Goal: Task Accomplishment & Management: Complete application form

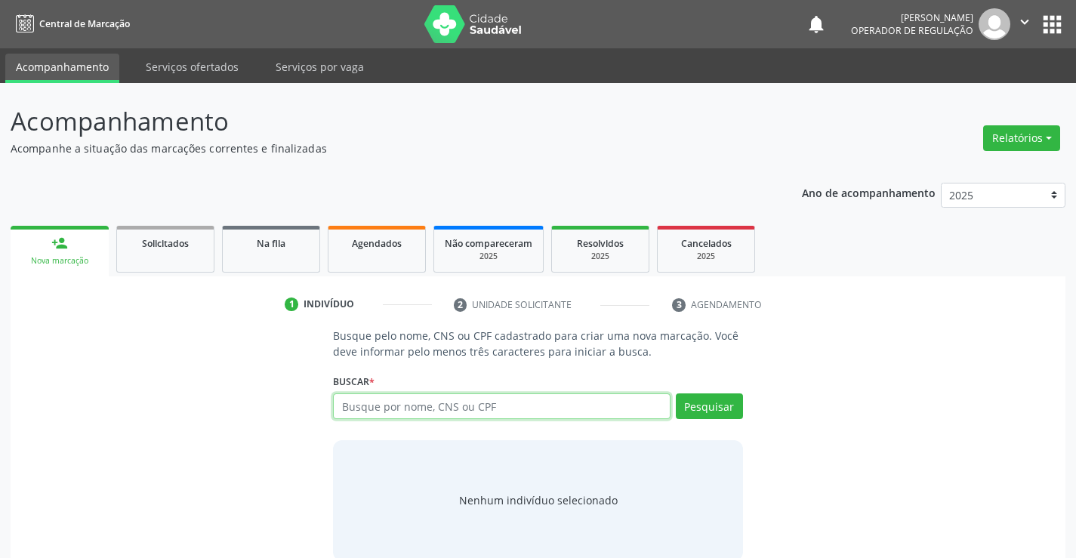
click at [430, 406] on input "text" at bounding box center [501, 406] width 337 height 26
click at [366, 408] on input "text" at bounding box center [501, 406] width 337 height 26
click at [414, 405] on input "text" at bounding box center [501, 406] width 337 height 26
click at [429, 405] on input "text" at bounding box center [501, 406] width 337 height 26
type input "[PERSON_NAME]"
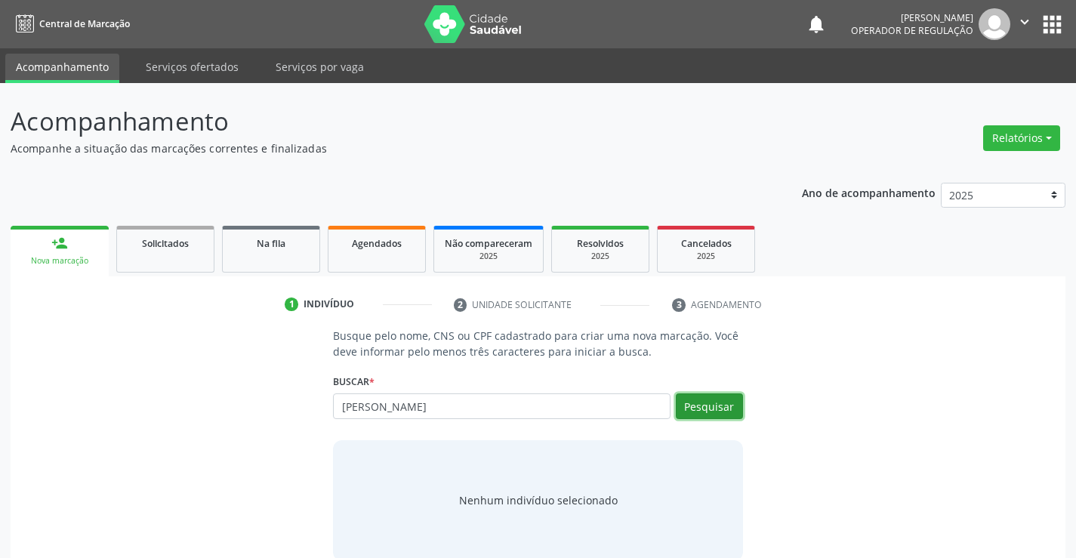
click at [725, 405] on button "Pesquisar" at bounding box center [709, 406] width 67 height 26
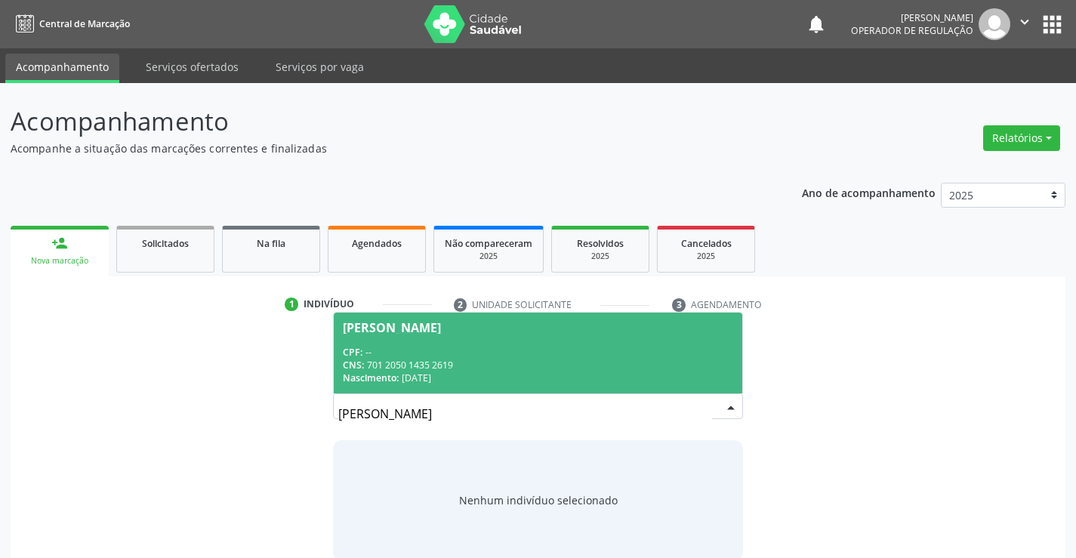
click at [471, 346] on div "CPF: --" at bounding box center [537, 352] width 389 height 13
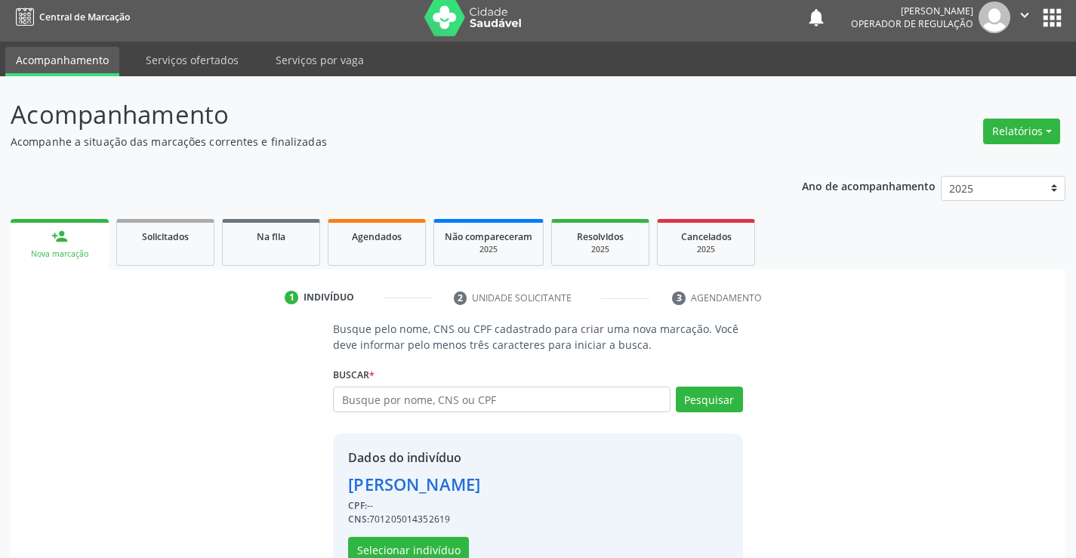
scroll to position [48, 0]
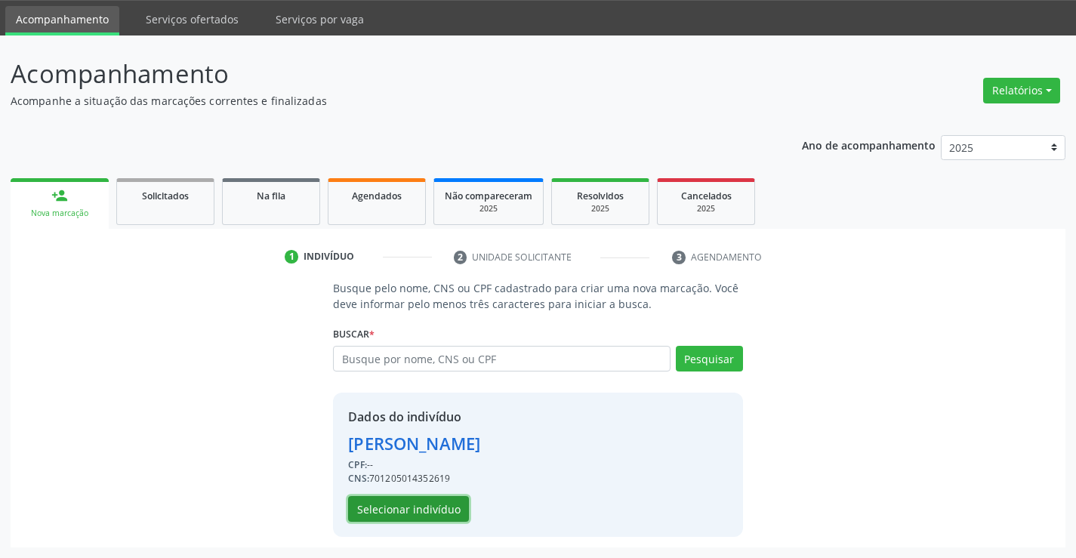
click at [398, 506] on button "Selecionar indivíduo" at bounding box center [408, 509] width 121 height 26
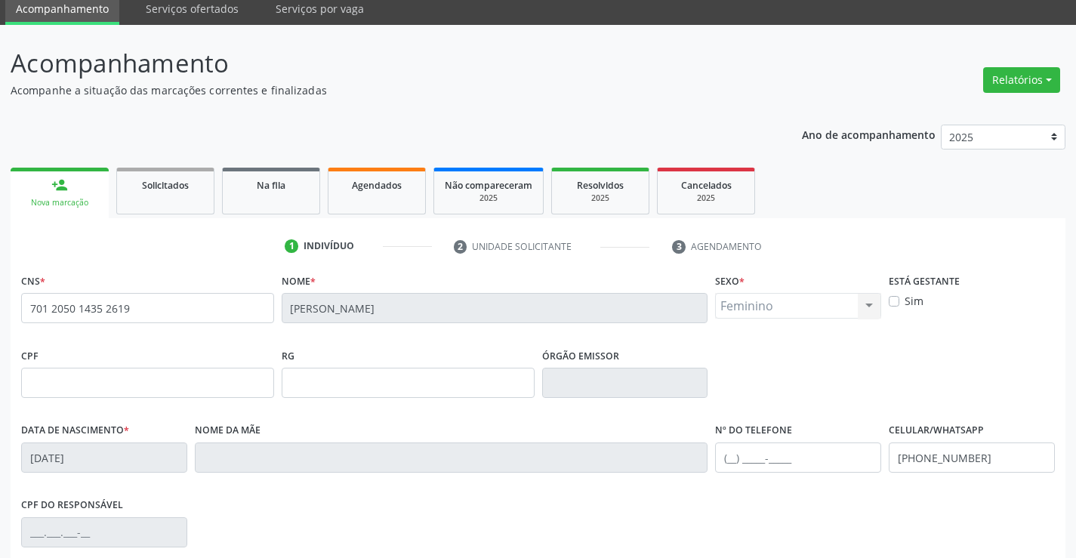
scroll to position [260, 0]
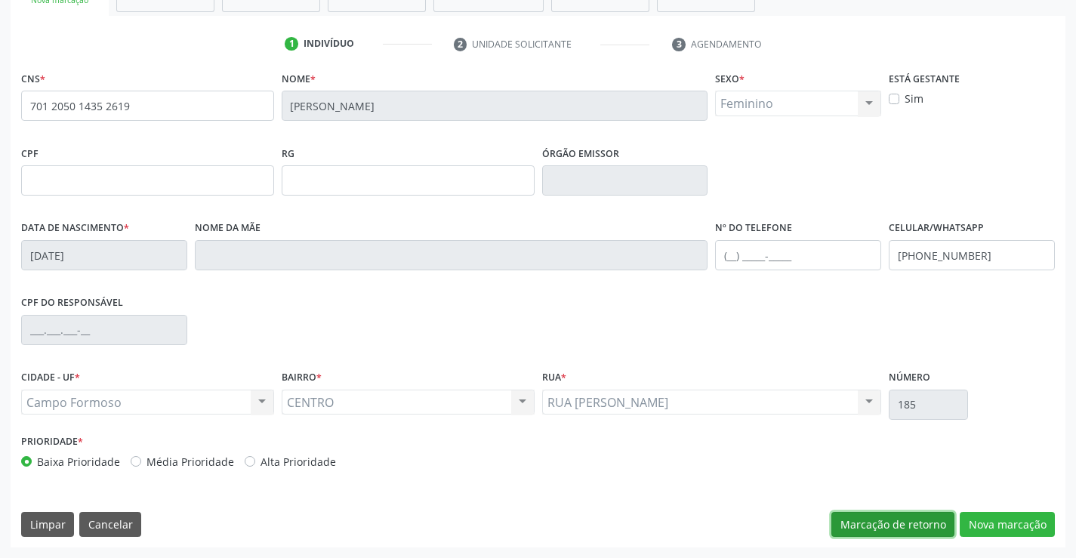
click at [889, 534] on button "Marcação de retorno" at bounding box center [892, 525] width 123 height 26
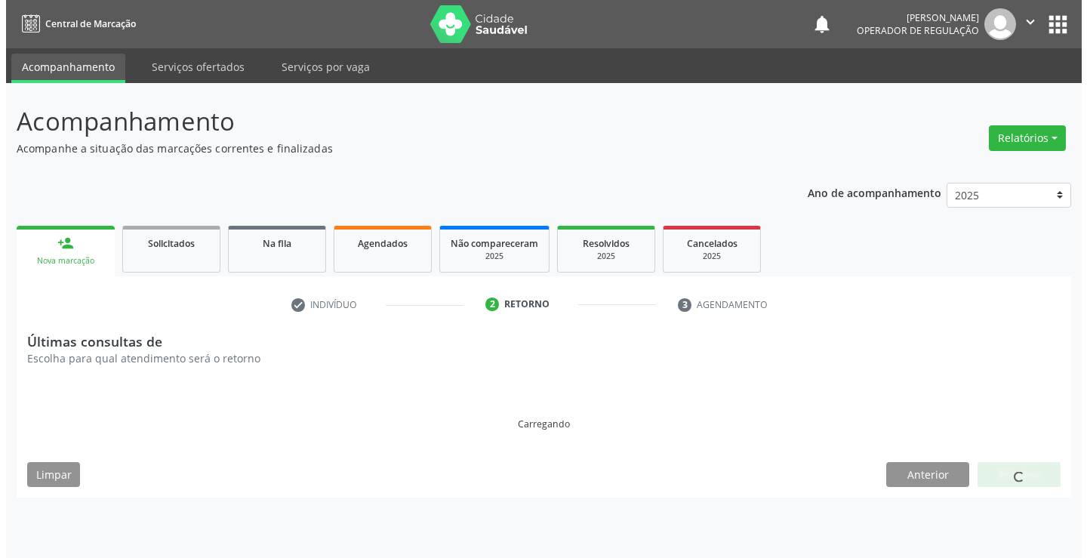
scroll to position [0, 0]
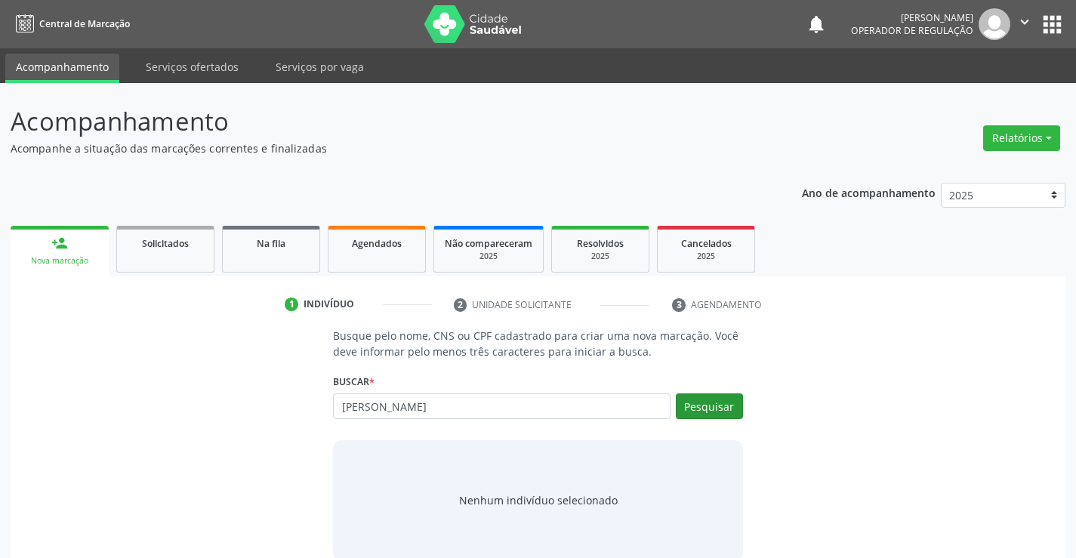
type input "[PERSON_NAME]"
click at [682, 403] on button "Pesquisar" at bounding box center [709, 406] width 67 height 26
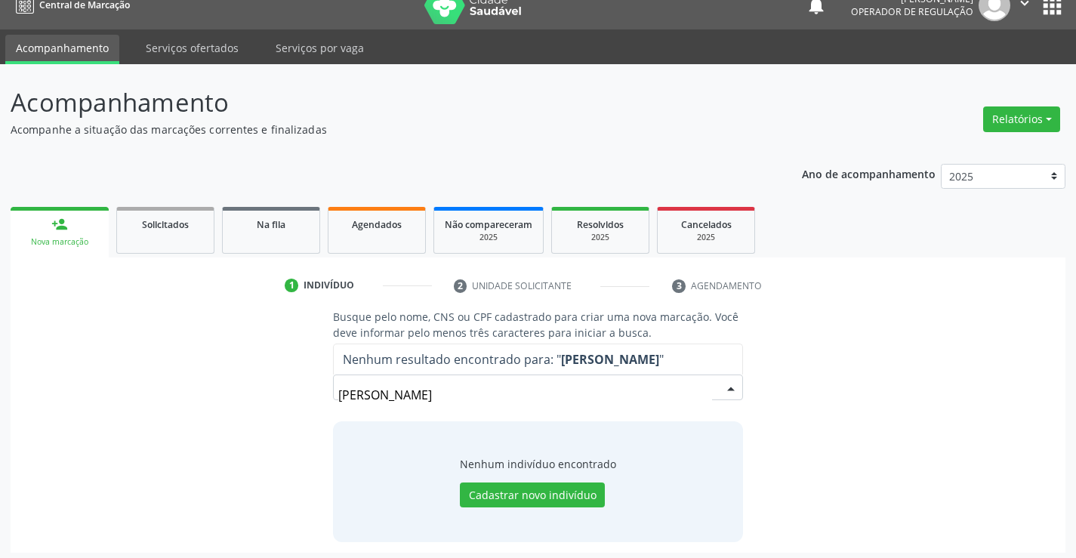
scroll to position [24, 0]
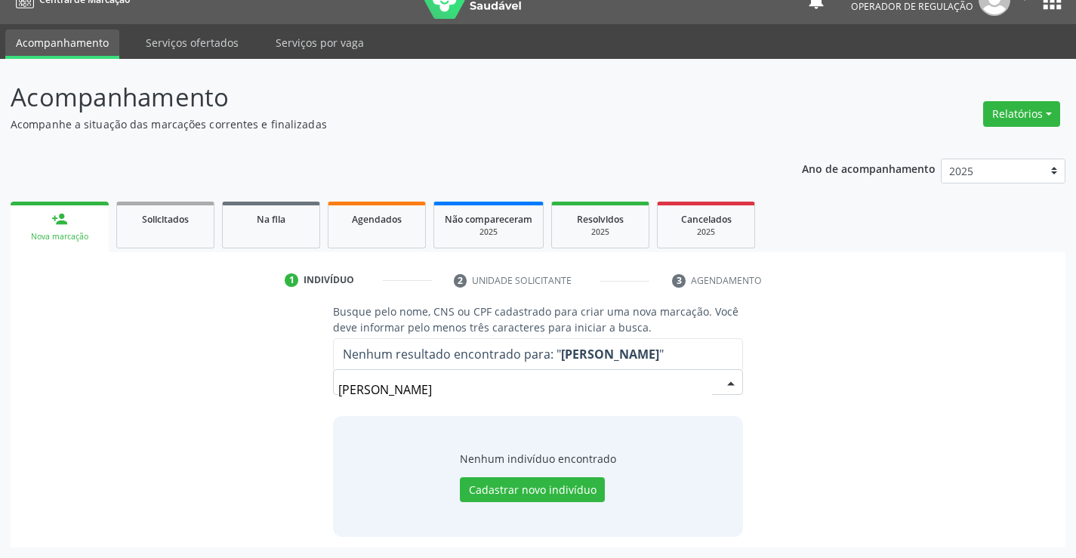
click at [549, 392] on input "[PERSON_NAME]" at bounding box center [524, 389] width 373 height 30
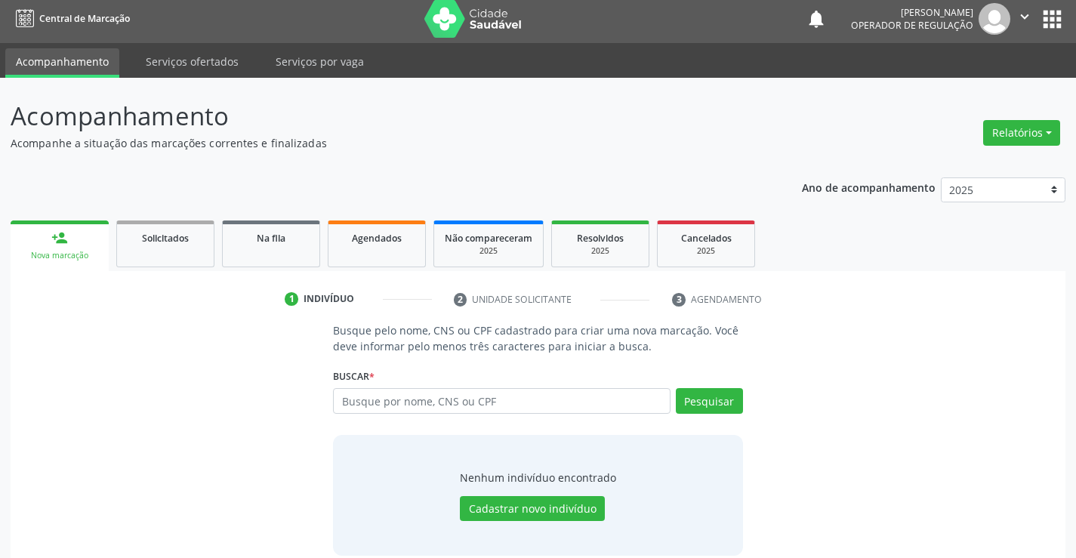
scroll to position [0, 0]
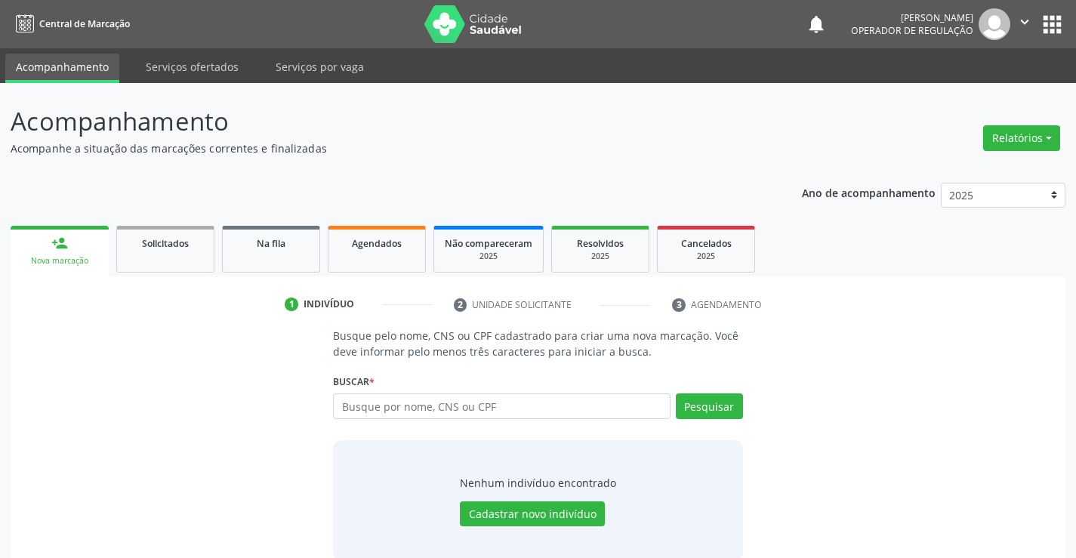
click at [544, 419] on div "Busque por nome, CNS ou CPF Nenhum resultado encontrado para: " " Digite nome, …" at bounding box center [537, 411] width 409 height 36
click at [556, 401] on input "text" at bounding box center [501, 406] width 337 height 26
paste input "701 0028 7088 4896"
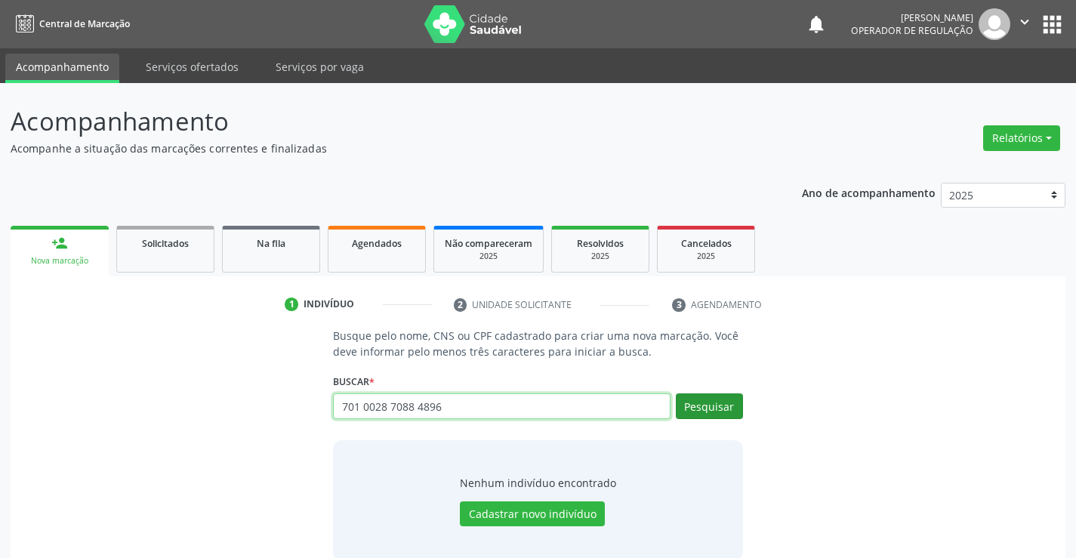
type input "701 0028 7088 4896"
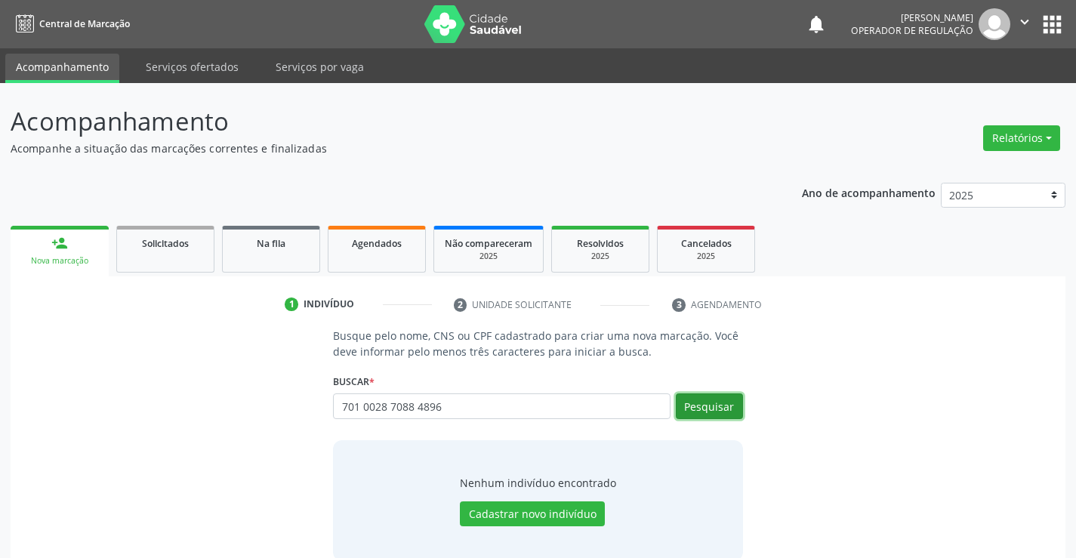
click at [688, 409] on button "Pesquisar" at bounding box center [709, 406] width 67 height 26
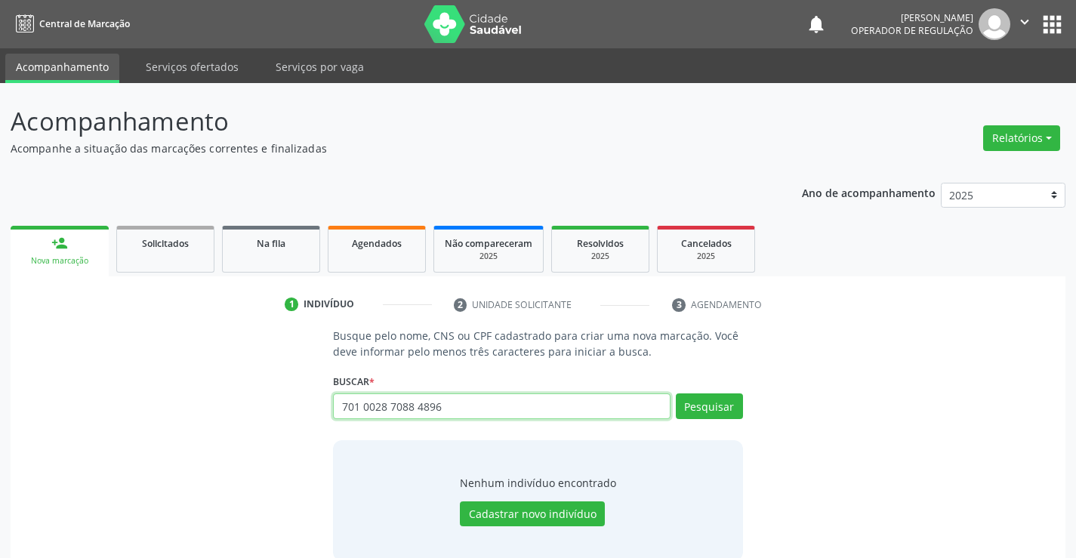
click at [469, 405] on input "701 0028 7088 4896" at bounding box center [501, 406] width 337 height 26
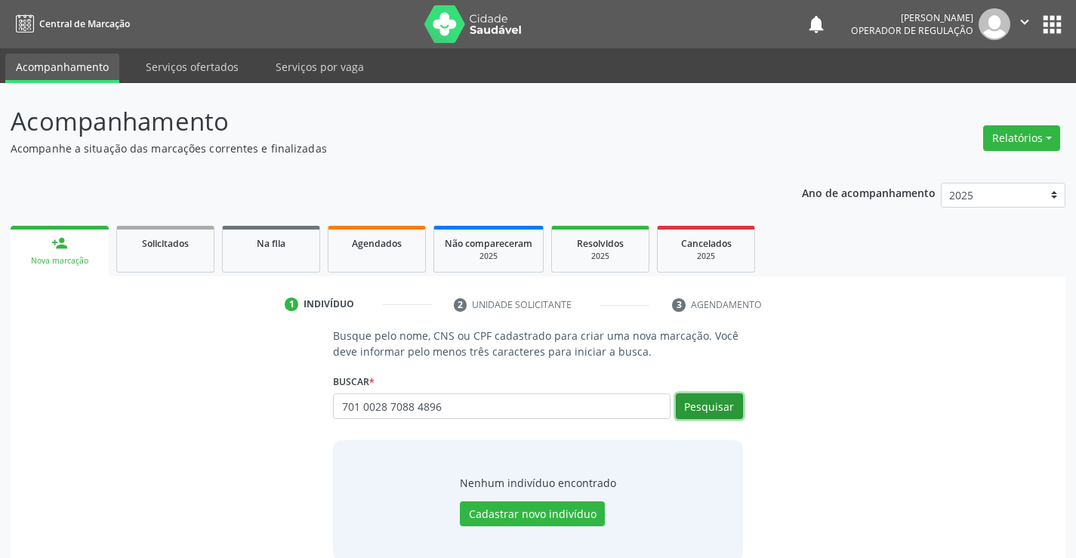
click at [714, 408] on button "Pesquisar" at bounding box center [709, 406] width 67 height 26
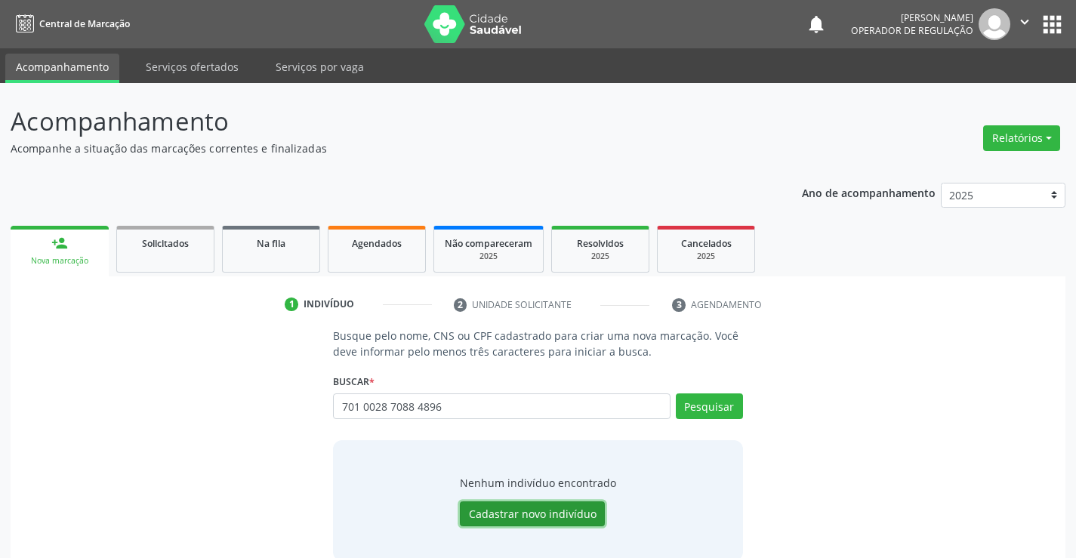
click at [512, 516] on button "Cadastrar novo indivíduo" at bounding box center [532, 514] width 145 height 26
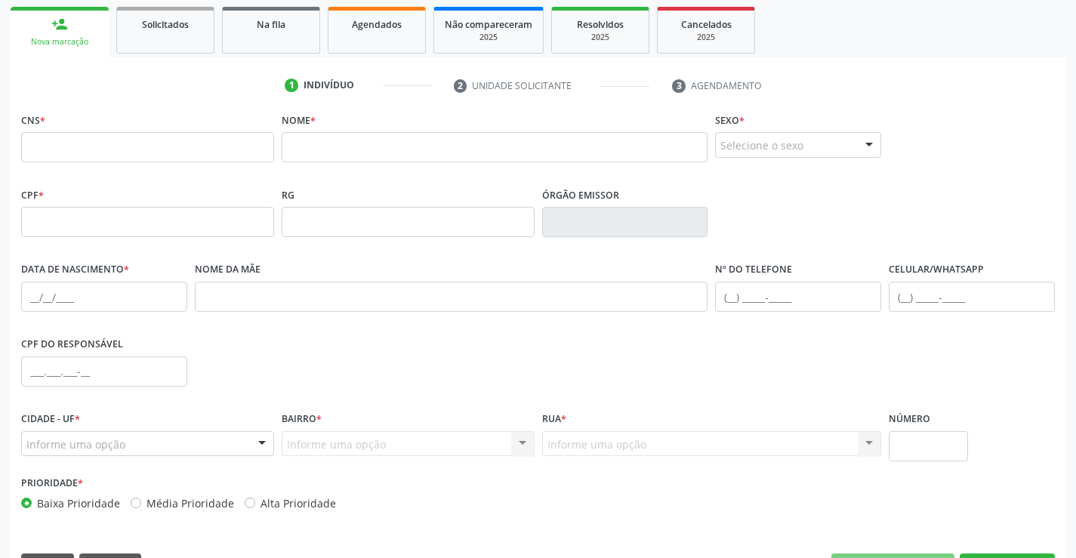
scroll to position [226, 0]
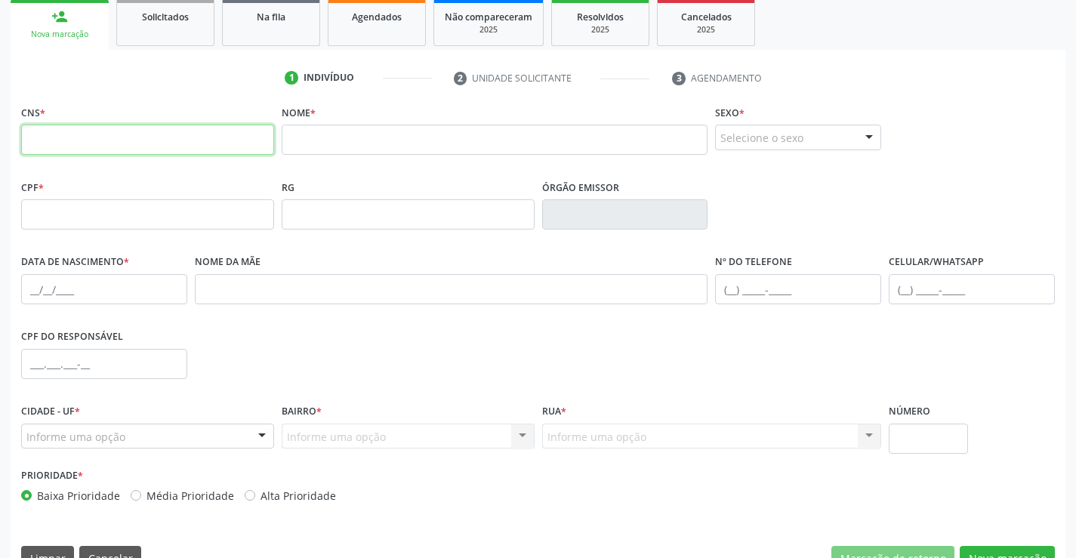
click at [240, 131] on input "text" at bounding box center [147, 140] width 253 height 30
paste input "701 0028 7088 4896"
type input "701 0028 7088 4896"
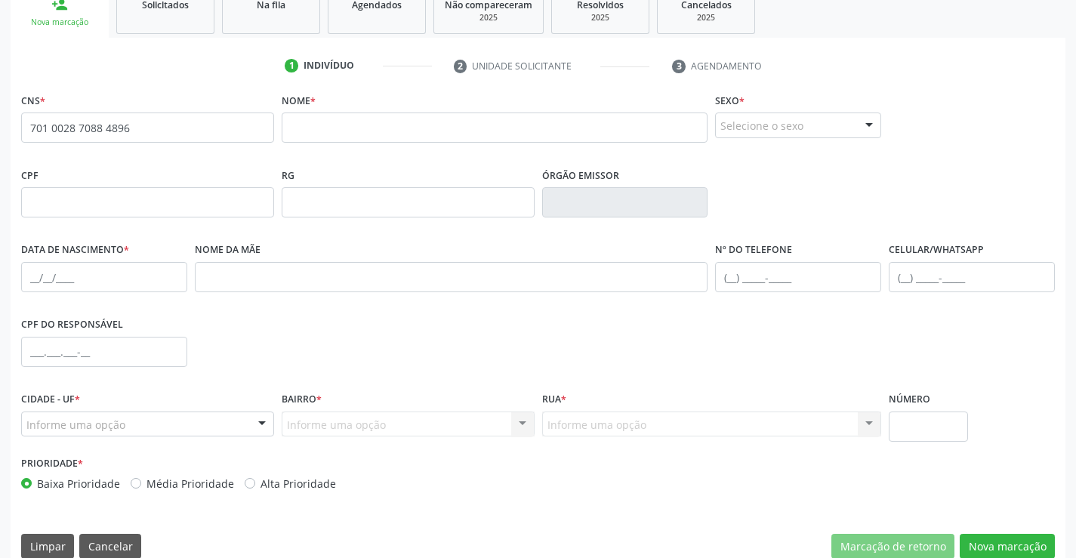
scroll to position [260, 0]
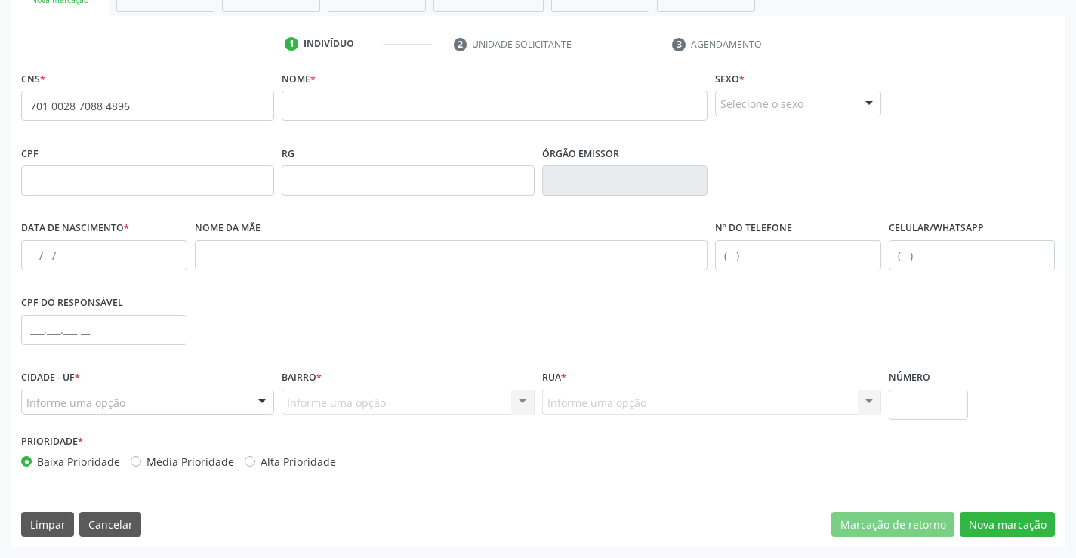
click at [362, 90] on div "Nome *" at bounding box center [495, 94] width 426 height 54
click at [354, 106] on input "text" at bounding box center [495, 106] width 426 height 30
type input "[PERSON_NAME]"
click at [802, 103] on div "Selecione o sexo" at bounding box center [798, 104] width 166 height 26
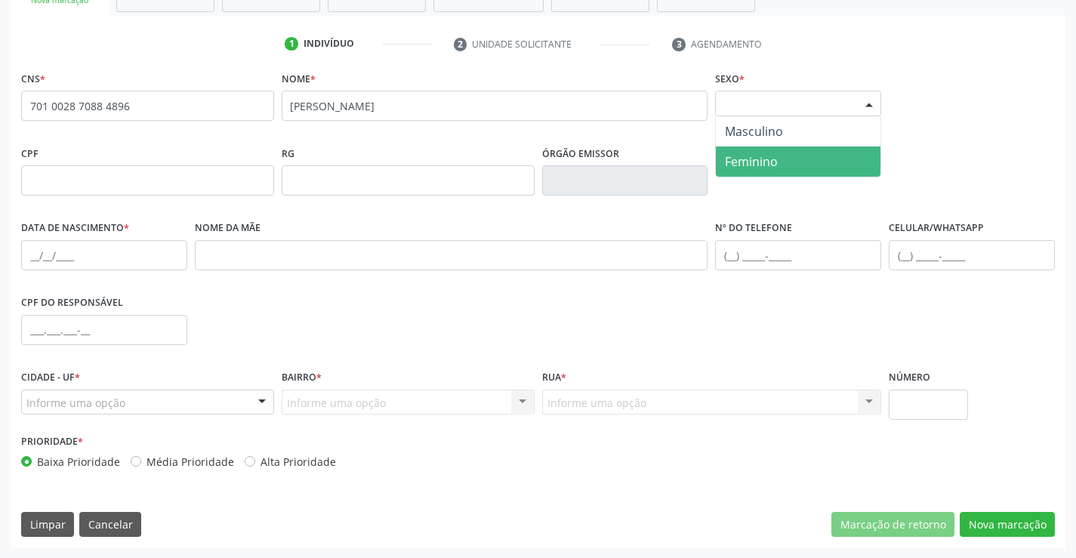
click at [756, 157] on span "Feminino" at bounding box center [751, 161] width 53 height 17
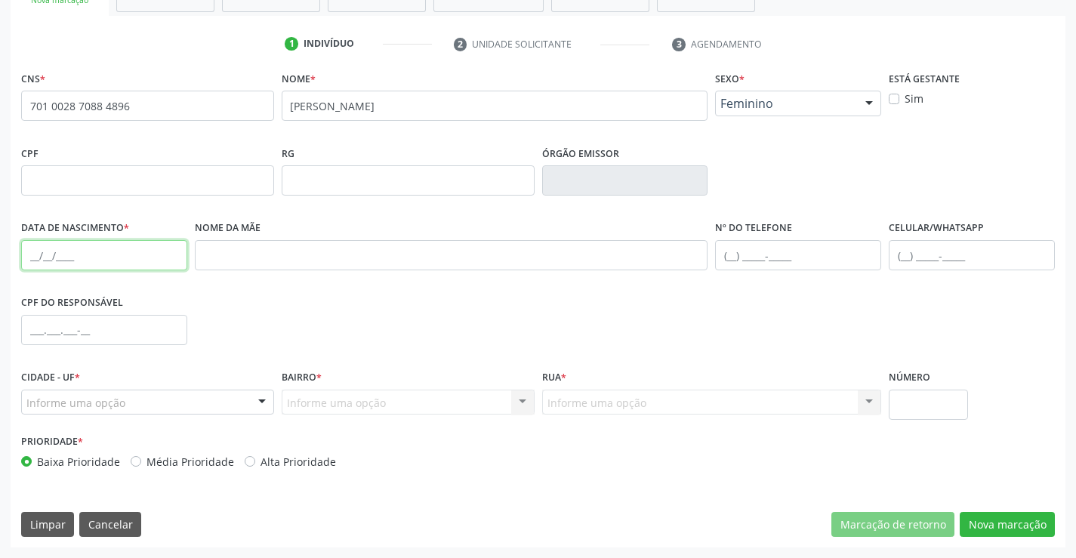
click at [49, 259] on input "text" at bounding box center [104, 255] width 166 height 30
type input "[DATE]"
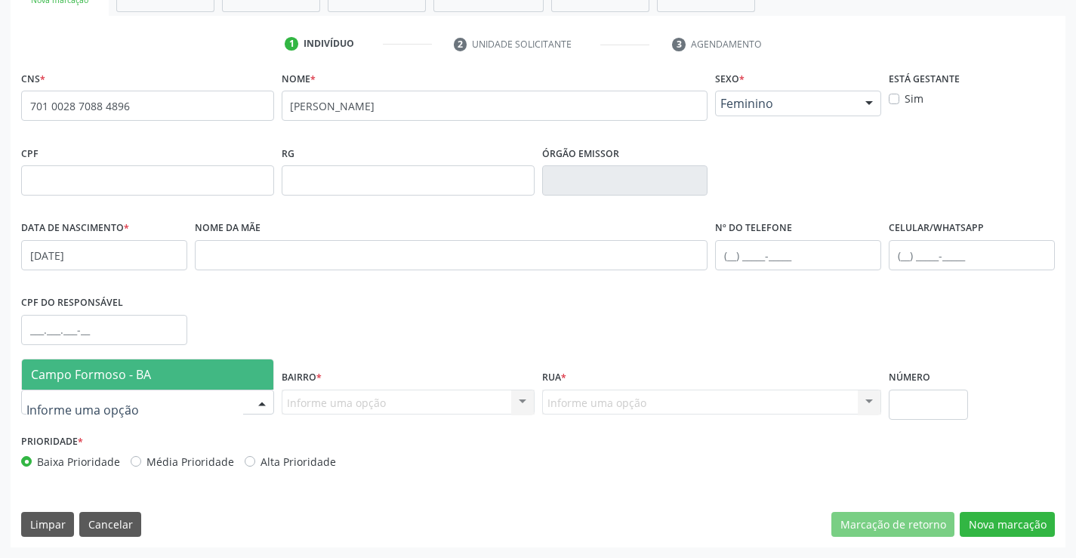
click at [116, 378] on span "Campo Formoso - BA" at bounding box center [91, 374] width 120 height 17
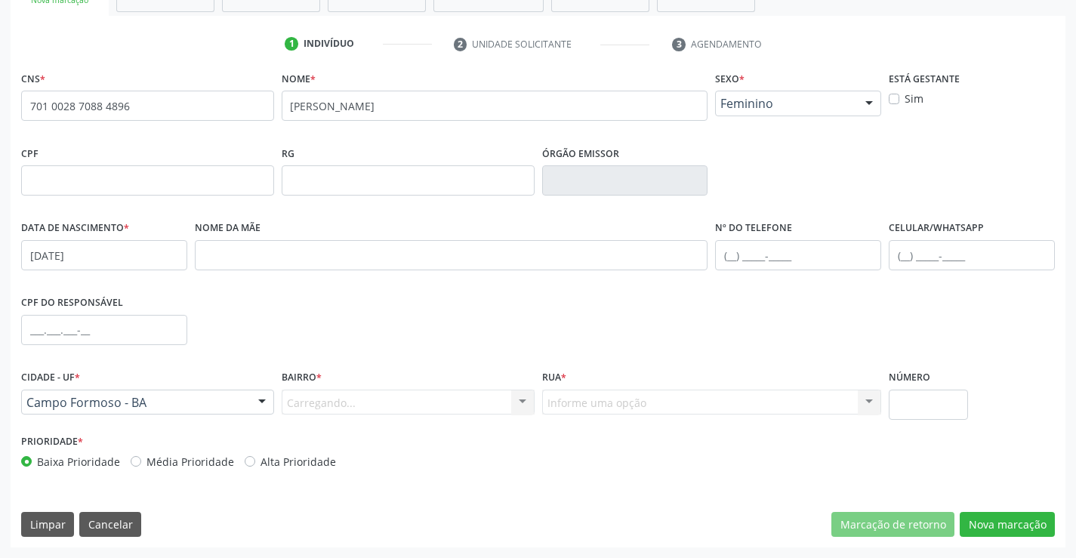
click at [364, 402] on div "Carregando... Nenhum resultado encontrado para: " " Nenhuma opção encontrada. D…" at bounding box center [408, 402] width 253 height 26
click at [518, 398] on div at bounding box center [522, 403] width 23 height 26
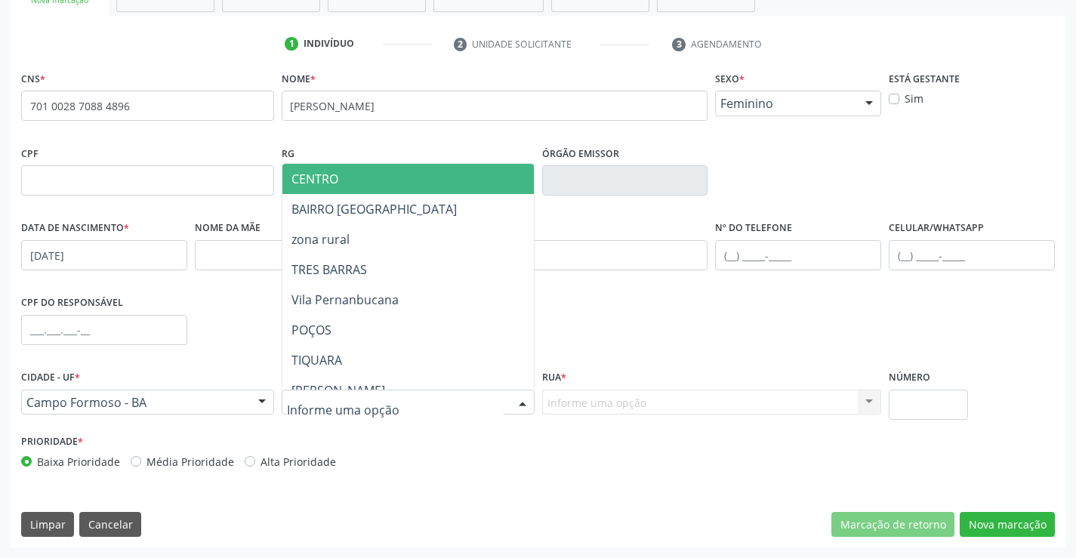
click at [346, 169] on span "CENTRO" at bounding box center [445, 179] width 326 height 30
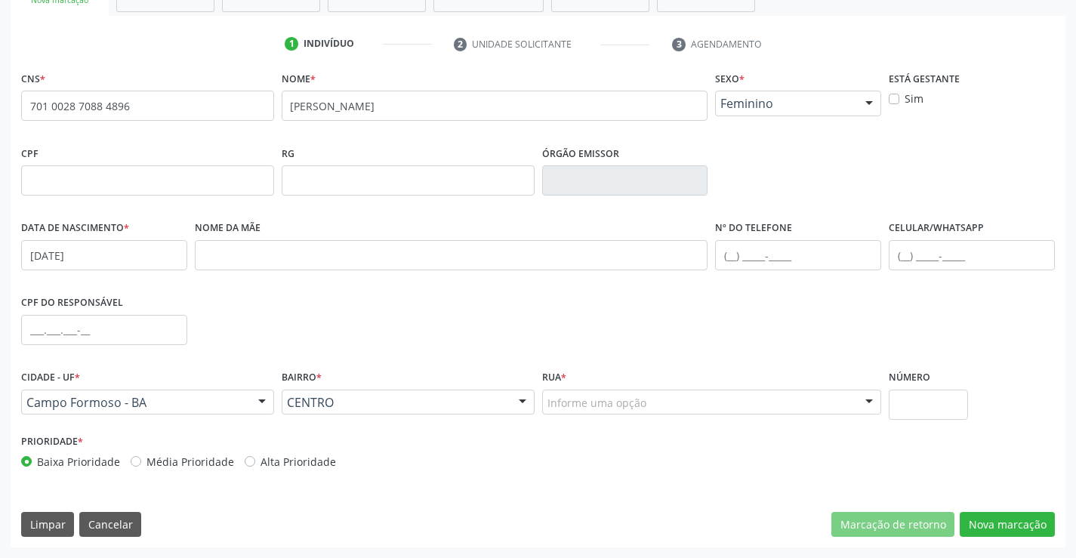
click at [865, 397] on div at bounding box center [868, 403] width 23 height 26
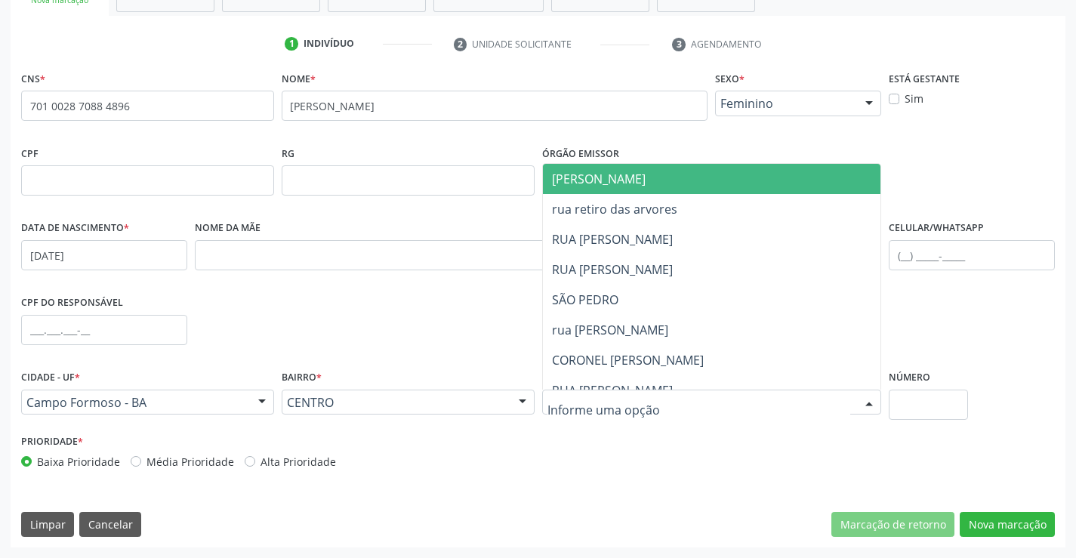
drag, startPoint x: 660, startPoint y: 177, endPoint x: 581, endPoint y: 244, distance: 103.3
click at [657, 183] on span "[PERSON_NAME]" at bounding box center [725, 179] width 364 height 30
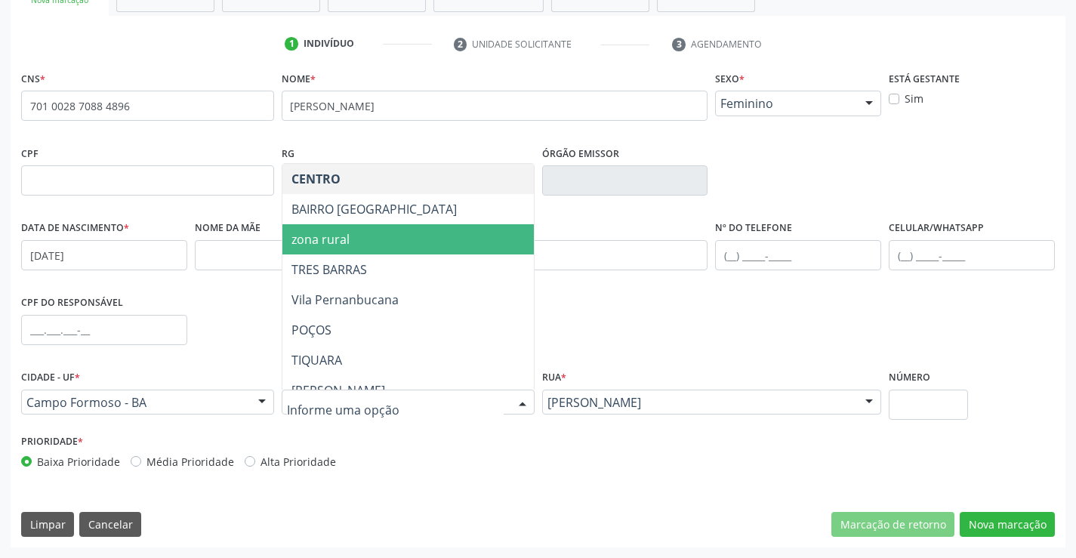
click at [376, 393] on div at bounding box center [408, 402] width 253 height 26
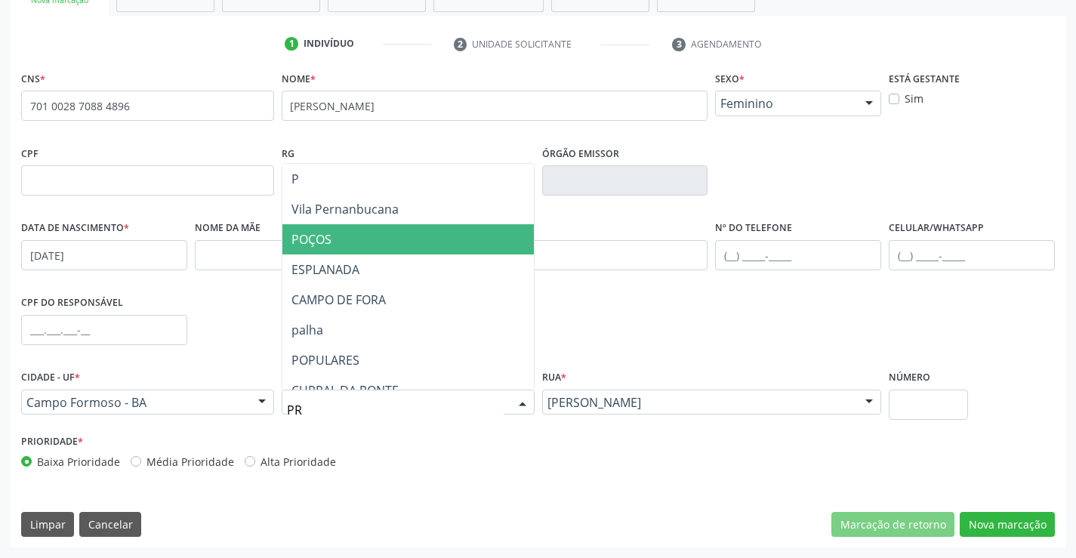
type input "PRA"
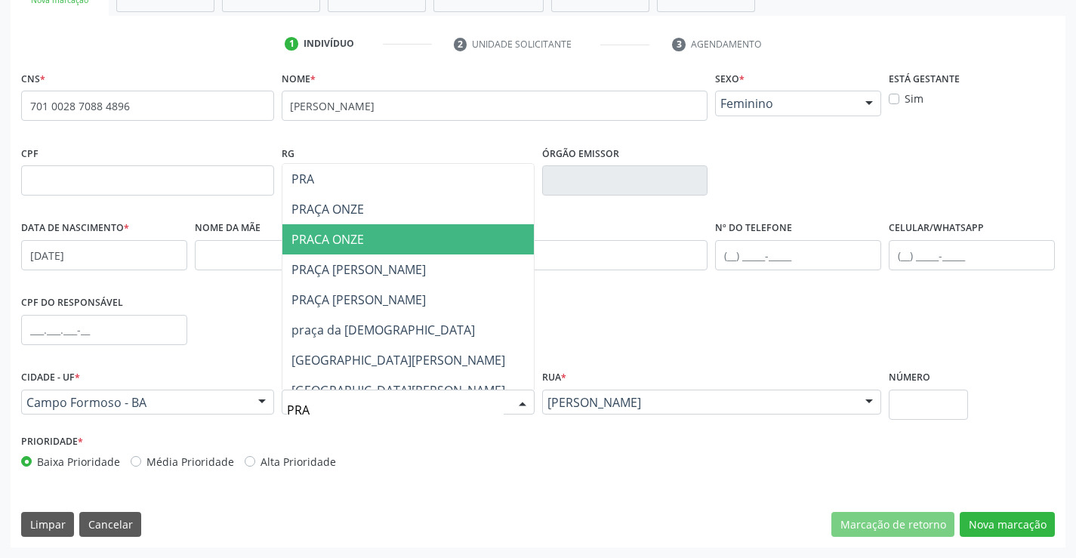
click at [371, 239] on span "PRACA ONZE" at bounding box center [407, 239] width 251 height 30
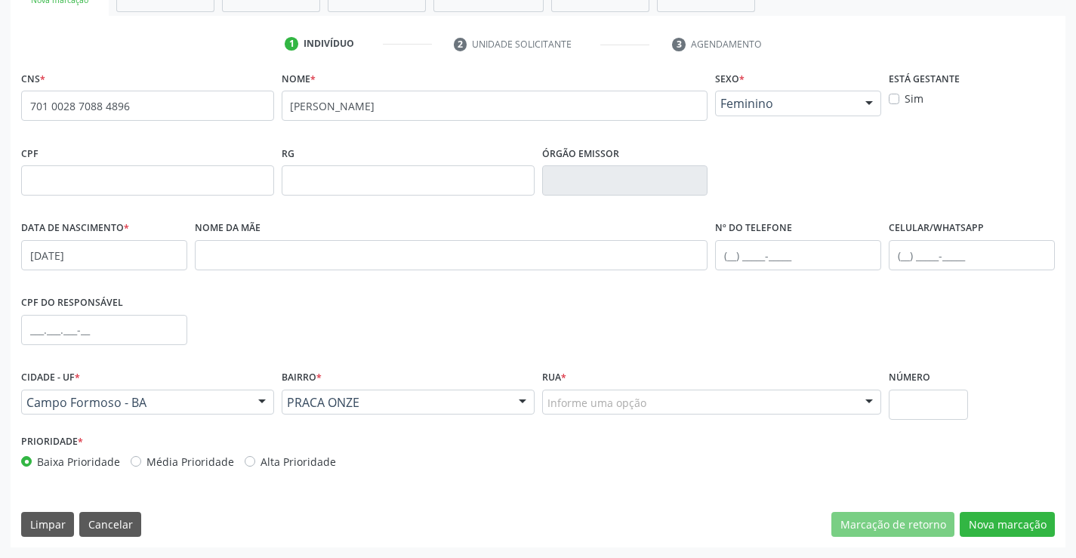
click at [719, 392] on div "Informe uma opção" at bounding box center [712, 402] width 340 height 26
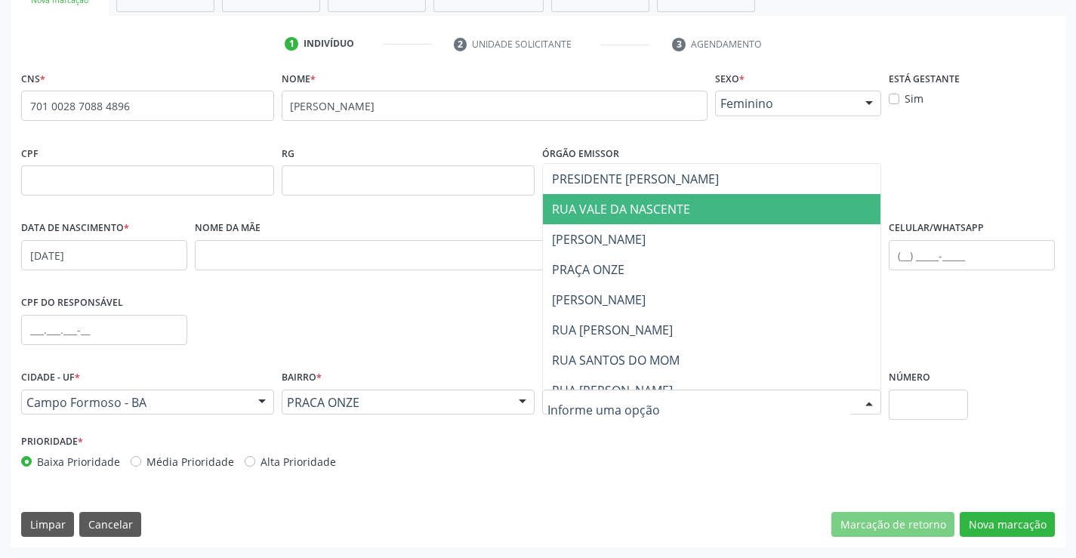
click at [663, 211] on span "RUA VALE DA NASCENTE" at bounding box center [621, 209] width 138 height 17
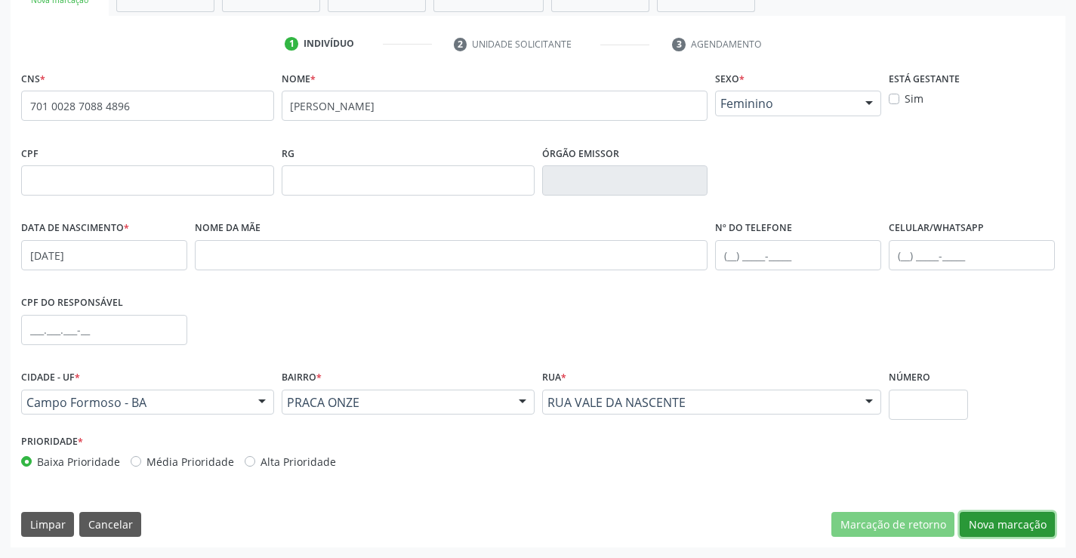
drag, startPoint x: 1009, startPoint y: 526, endPoint x: 777, endPoint y: 405, distance: 261.7
click at [1005, 525] on button "Nova marcação" at bounding box center [1006, 525] width 95 height 26
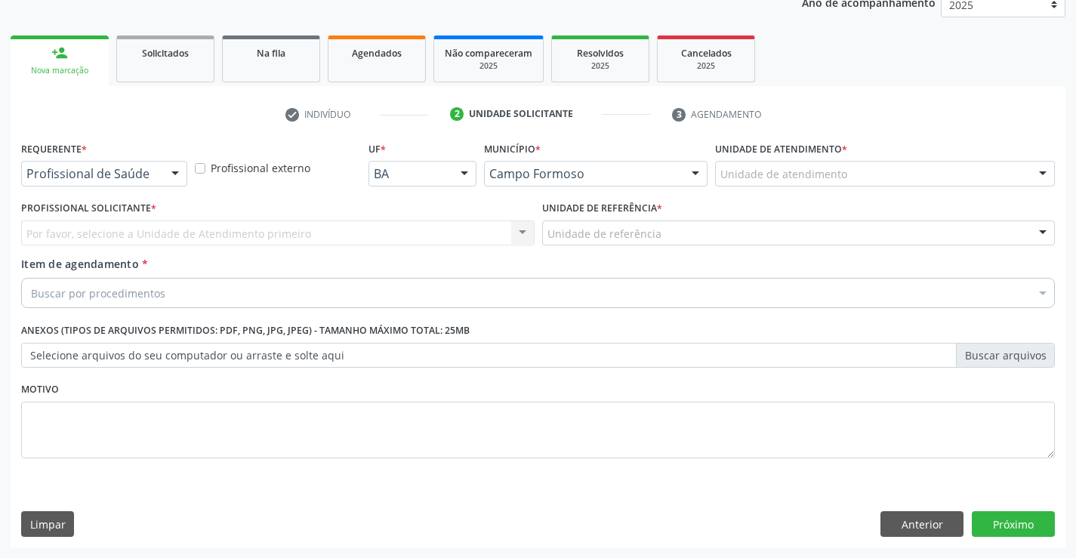
scroll to position [190, 0]
drag, startPoint x: 161, startPoint y: 175, endPoint x: 134, endPoint y: 214, distance: 46.7
click at [155, 177] on div "Profissional de Saúde" at bounding box center [104, 174] width 166 height 26
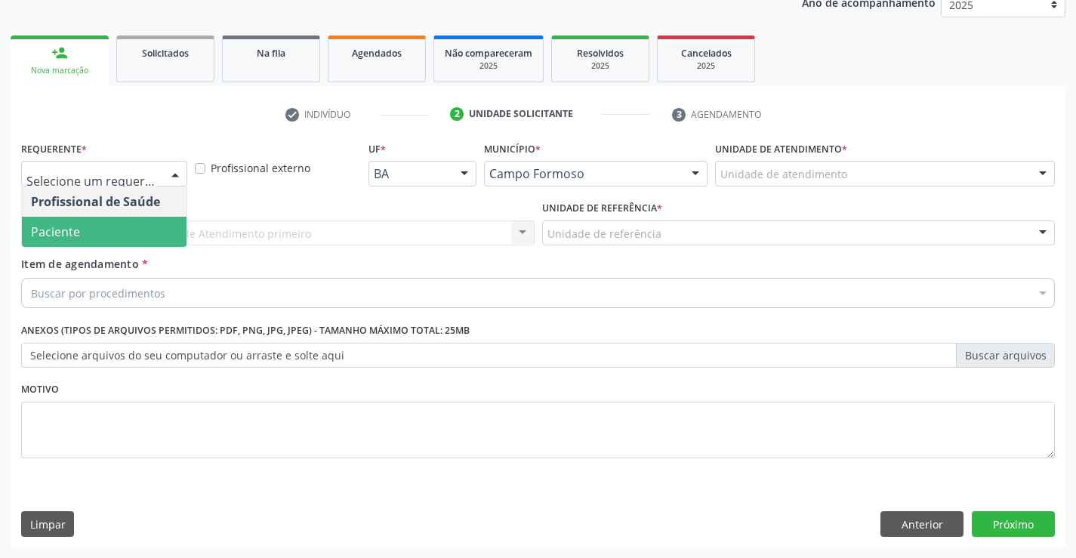
click at [114, 245] on span "Paciente" at bounding box center [104, 232] width 165 height 30
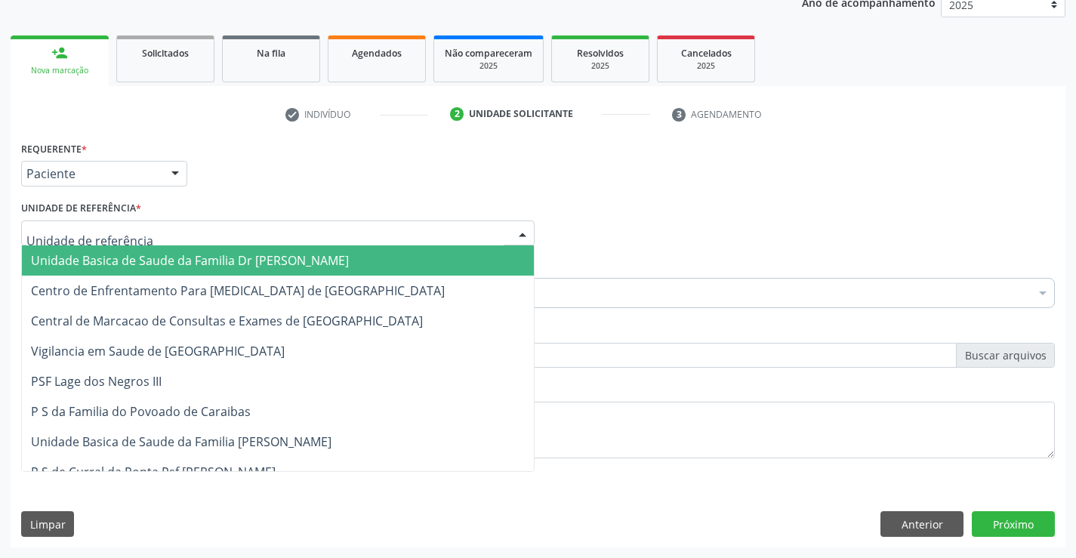
click at [281, 239] on div at bounding box center [277, 233] width 513 height 26
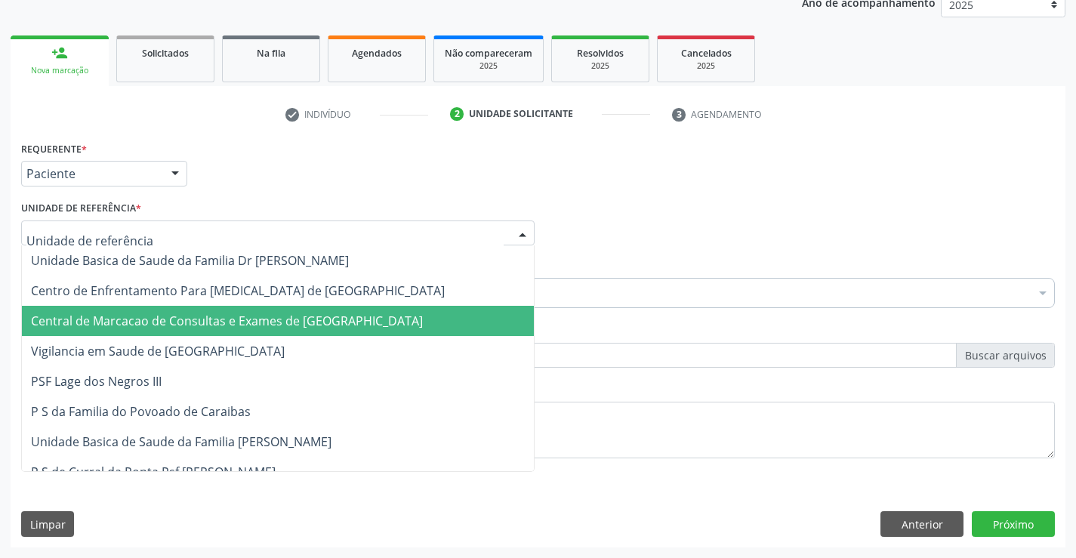
drag, startPoint x: 288, startPoint y: 311, endPoint x: 294, endPoint y: 294, distance: 17.7
click at [289, 311] on span "Central de Marcacao de Consultas e Exames de [GEOGRAPHIC_DATA]" at bounding box center [278, 321] width 512 height 30
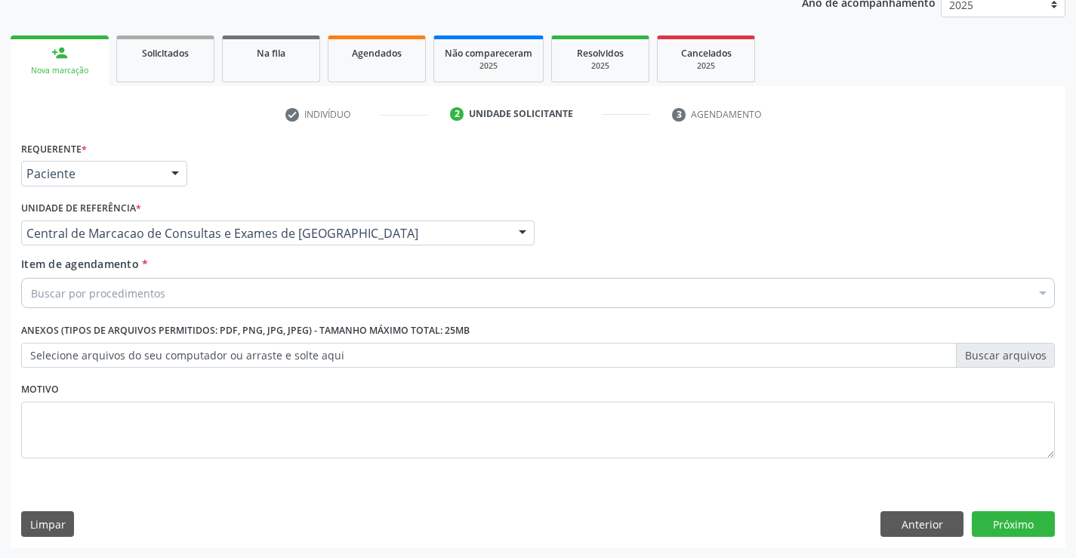
click at [294, 294] on div "Buscar por procedimentos" at bounding box center [537, 293] width 1033 height 30
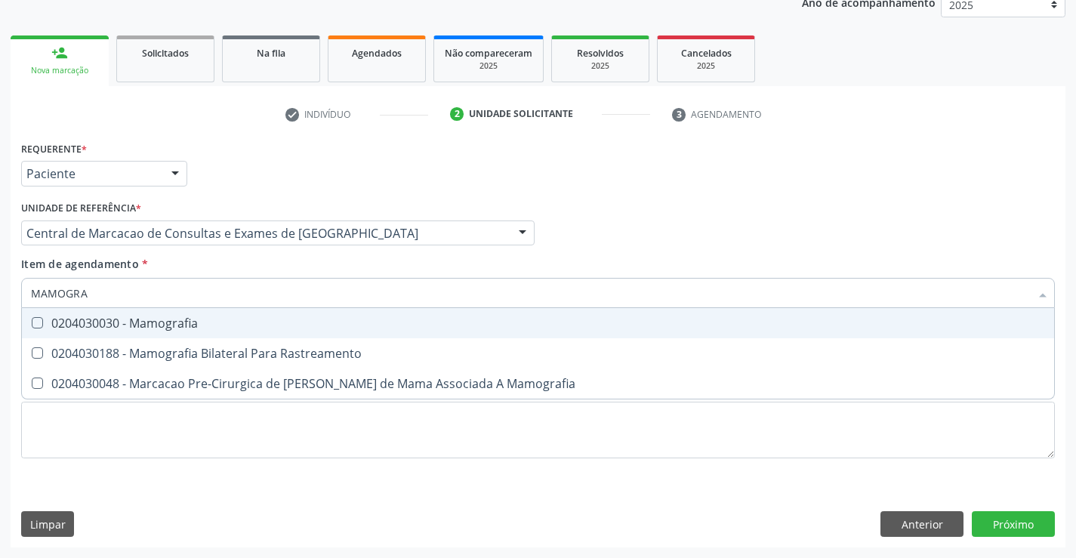
type input "MAMOGRAF"
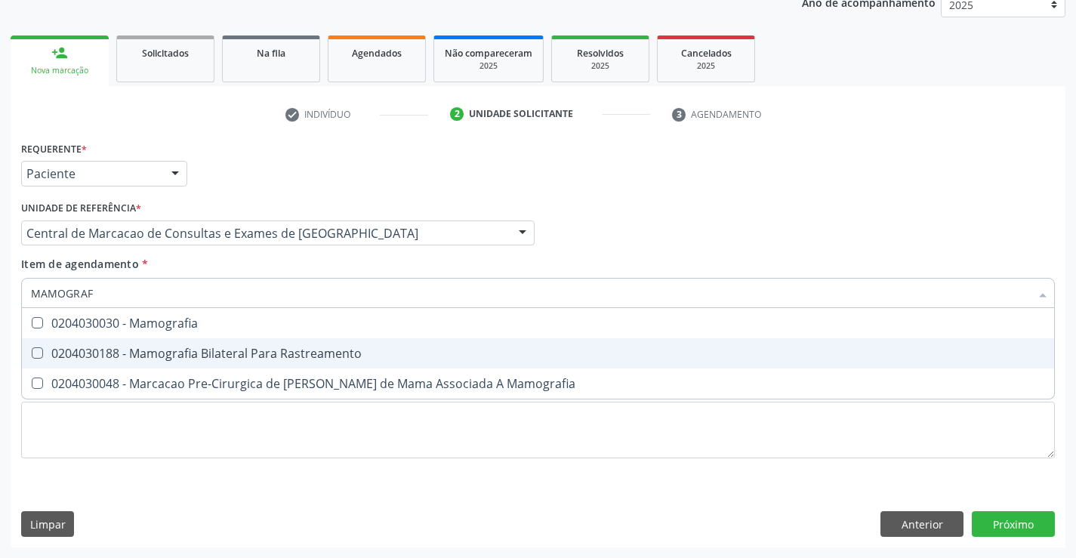
click at [280, 347] on div "0204030188 - Mamografia Bilateral Para Rastreamento" at bounding box center [538, 353] width 1014 height 12
checkbox Rastreamento "true"
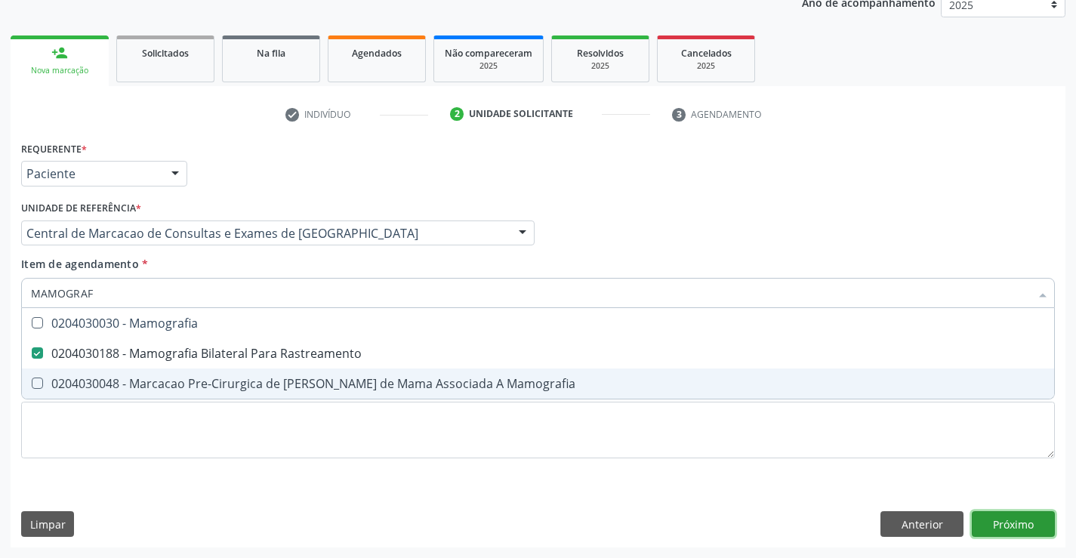
click at [987, 522] on div "Requerente * Paciente Profissional de Saúde Paciente Nenhum resultado encontrad…" at bounding box center [538, 342] width 1054 height 410
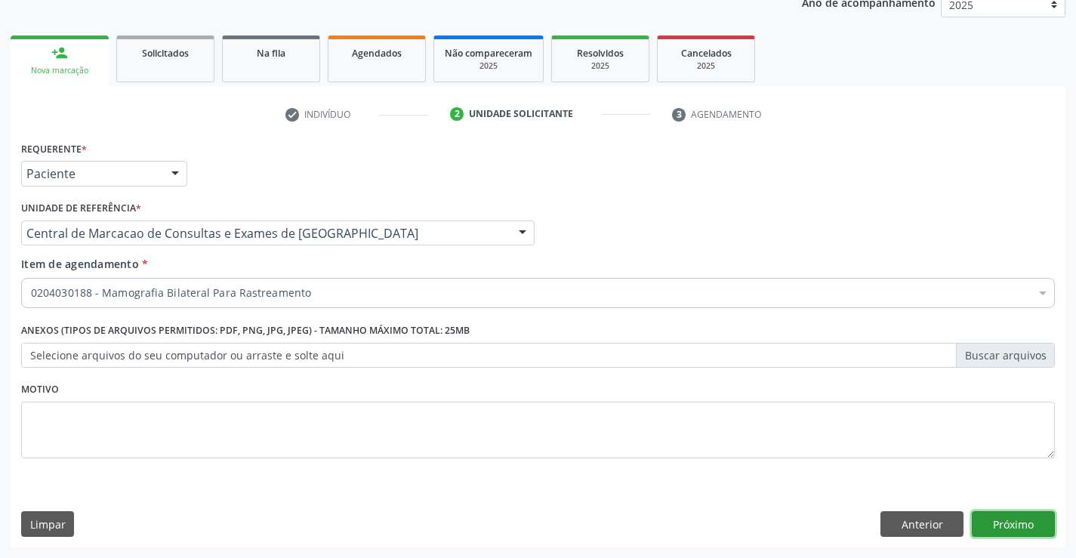
click at [978, 521] on button "Próximo" at bounding box center [1012, 524] width 83 height 26
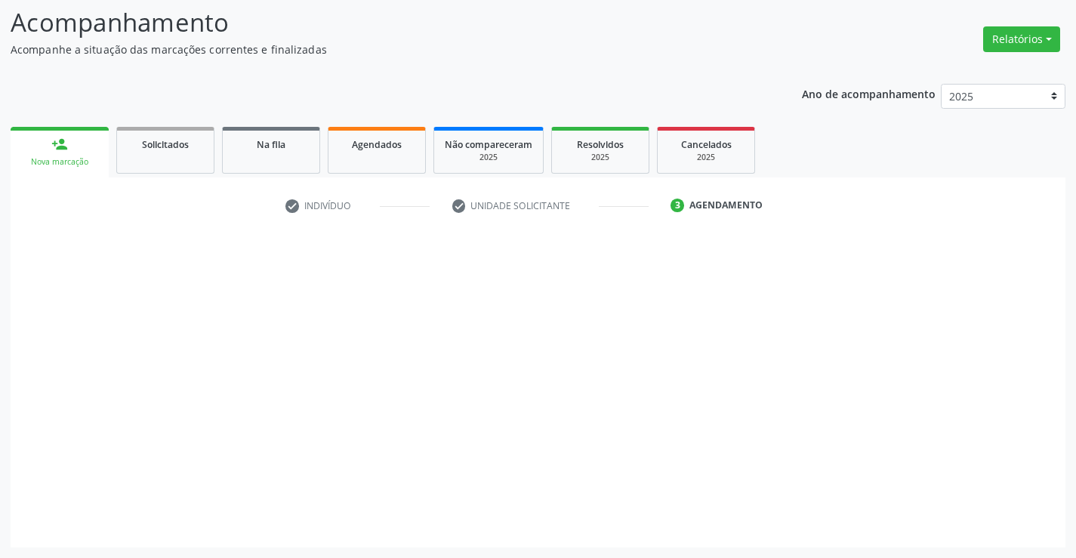
scroll to position [99, 0]
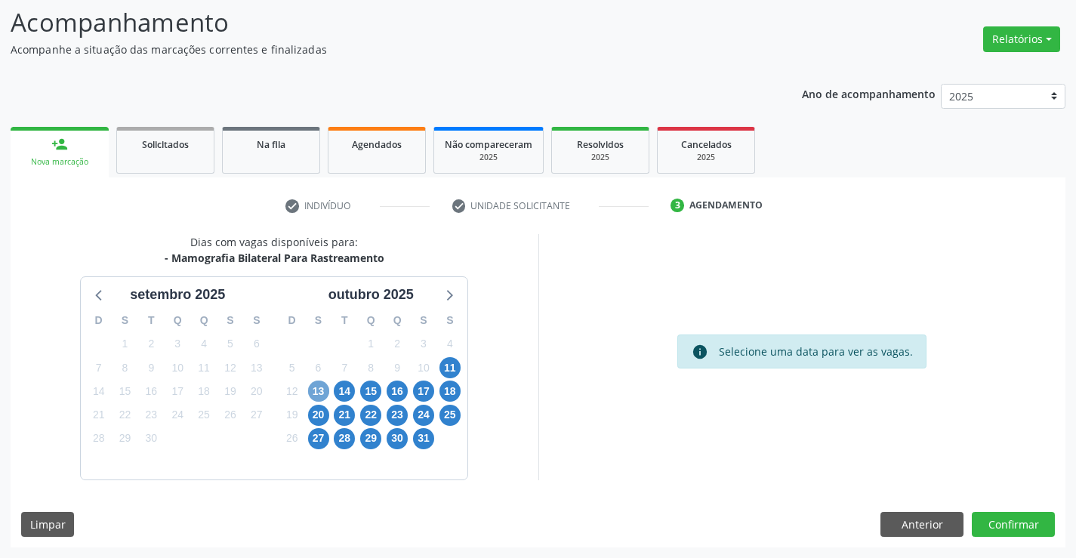
click at [323, 392] on span "13" at bounding box center [318, 390] width 21 height 21
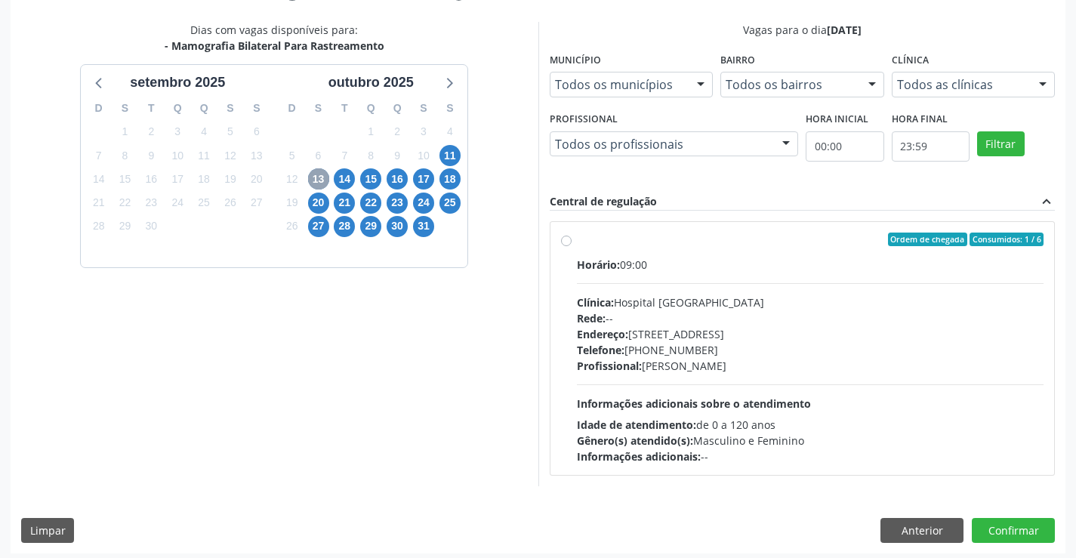
scroll to position [317, 0]
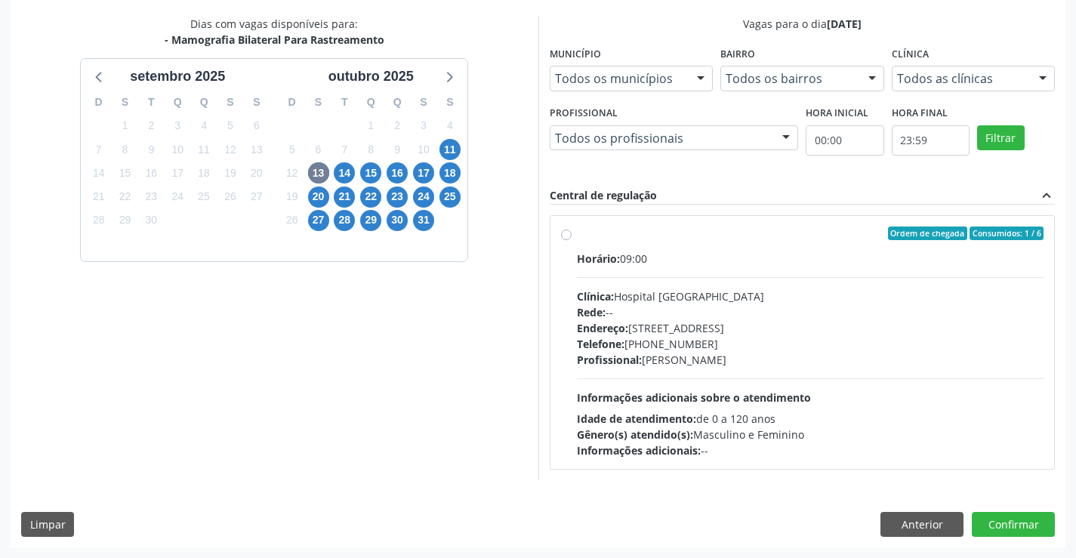
click at [633, 320] on div "Endereço: [STREET_ADDRESS]" at bounding box center [810, 328] width 467 height 16
click at [571, 240] on input "Ordem de chegada Consumidos: 1 / 6 Horário: 09:00 Clínica: Hospital [GEOGRAPHIC…" at bounding box center [566, 233] width 11 height 14
radio input "true"
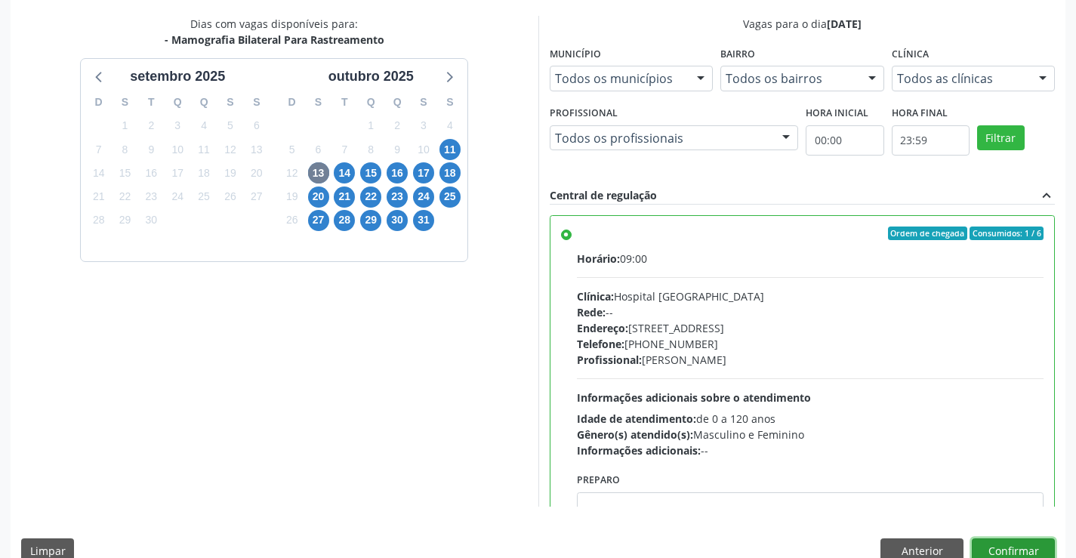
click at [986, 553] on button "Confirmar" at bounding box center [1012, 551] width 83 height 26
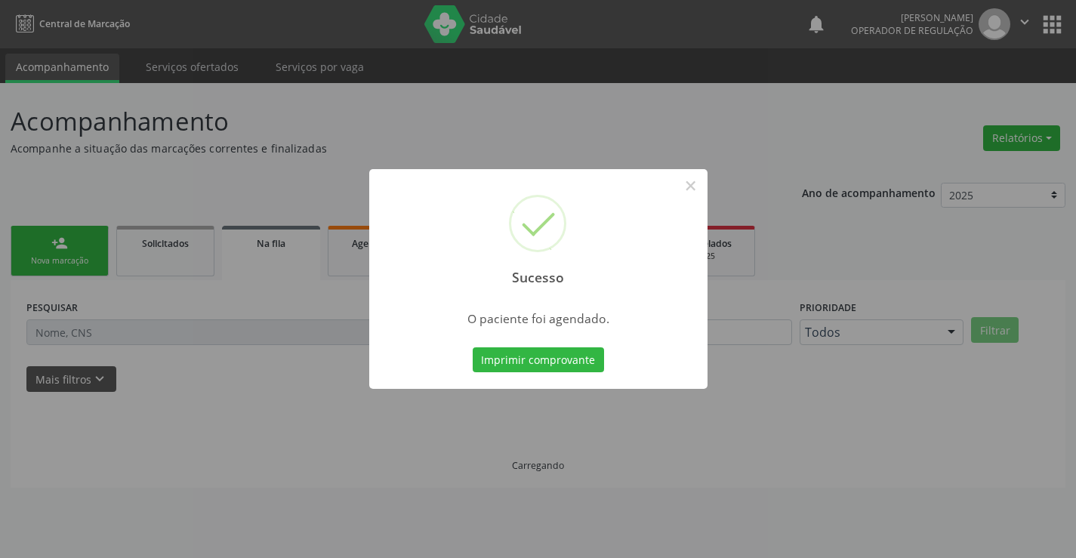
scroll to position [0, 0]
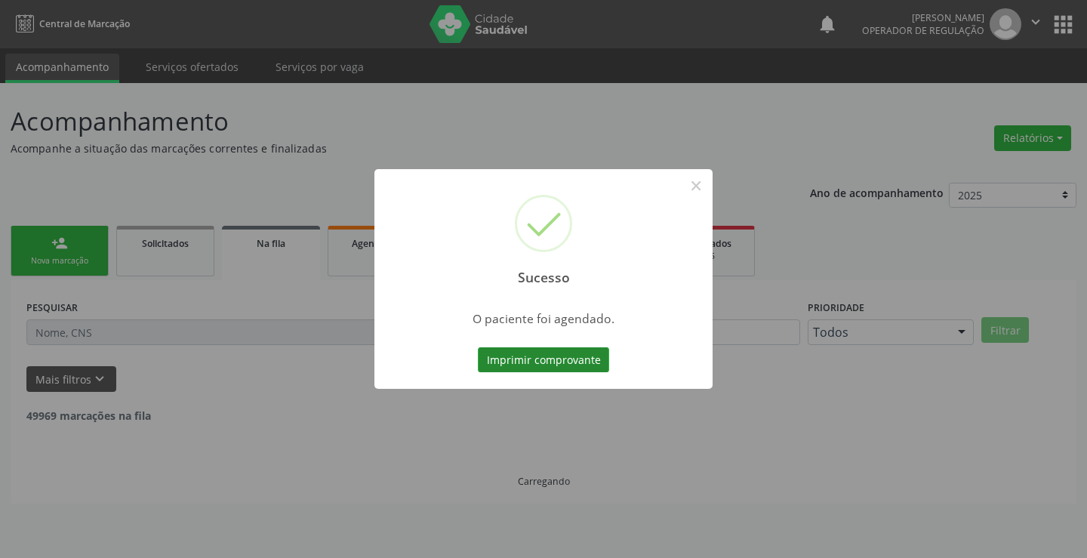
click at [531, 361] on button "Imprimir comprovante" at bounding box center [543, 360] width 131 height 26
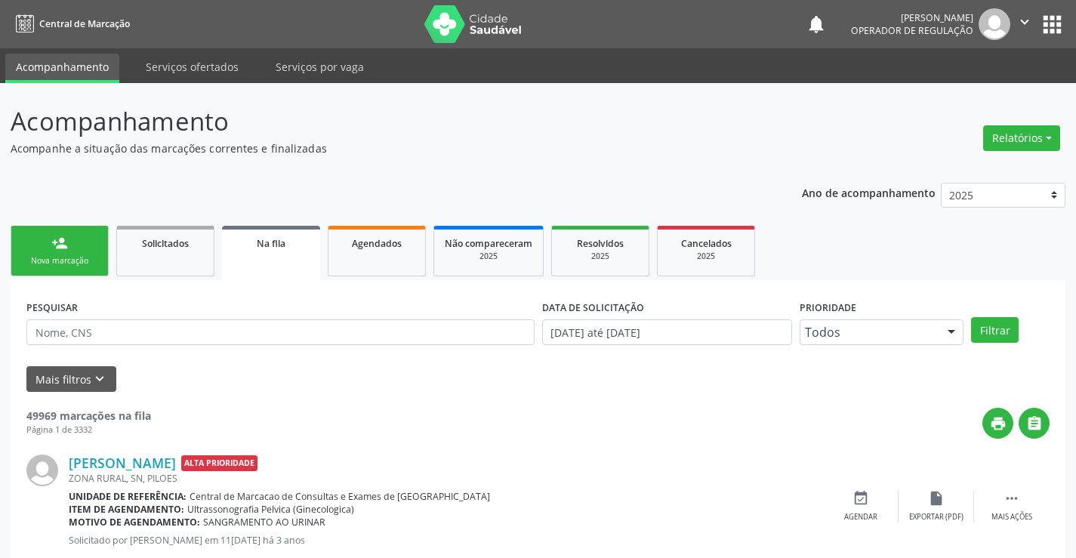
click at [14, 248] on link "person_add Nova marcação" at bounding box center [60, 251] width 98 height 51
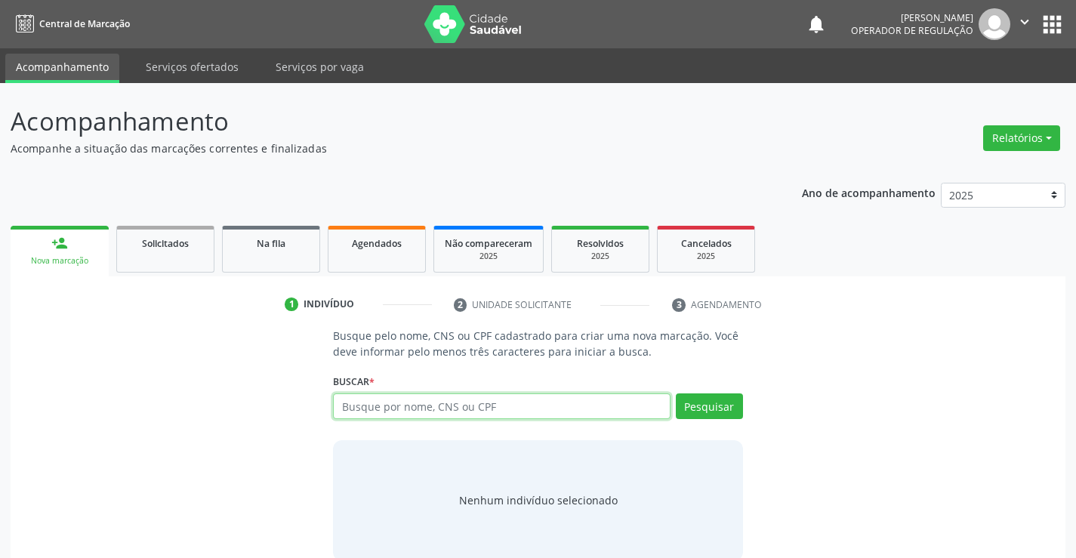
click at [448, 416] on input "text" at bounding box center [501, 406] width 337 height 26
type input "700004294027007"
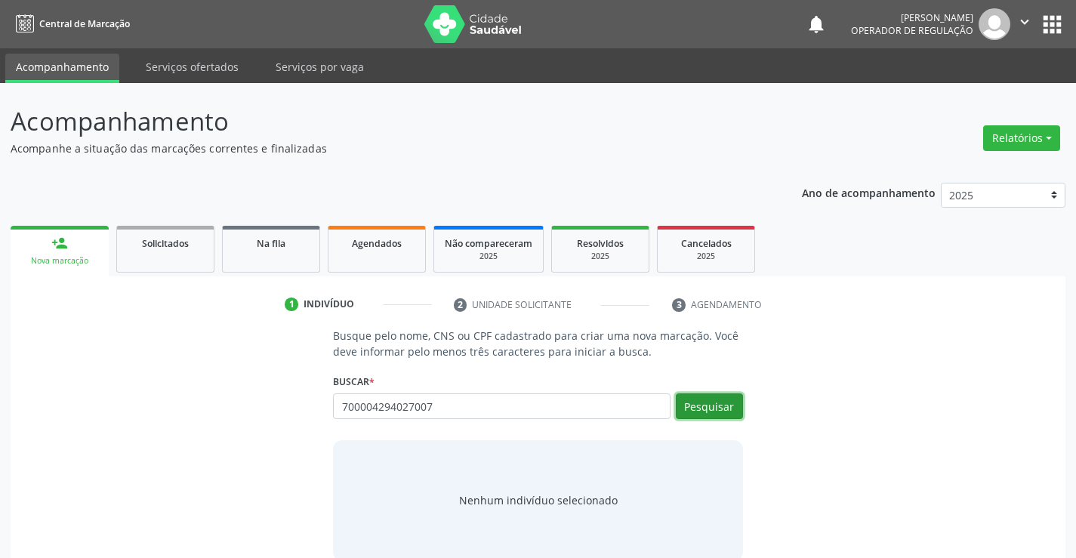
click at [724, 414] on button "Pesquisar" at bounding box center [709, 406] width 67 height 26
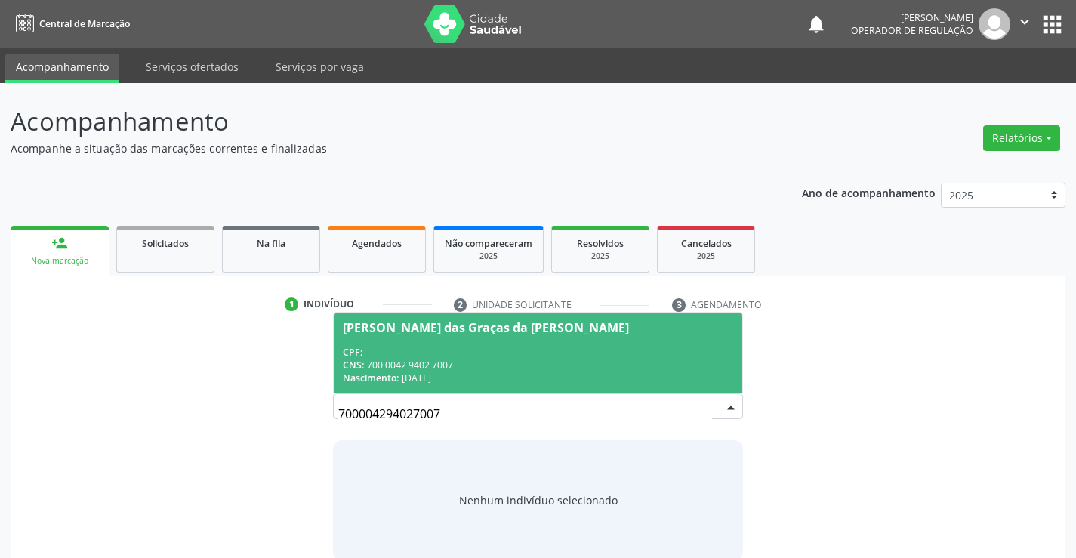
click at [414, 331] on div "[PERSON_NAME] das Graças da [PERSON_NAME]" at bounding box center [486, 328] width 286 height 12
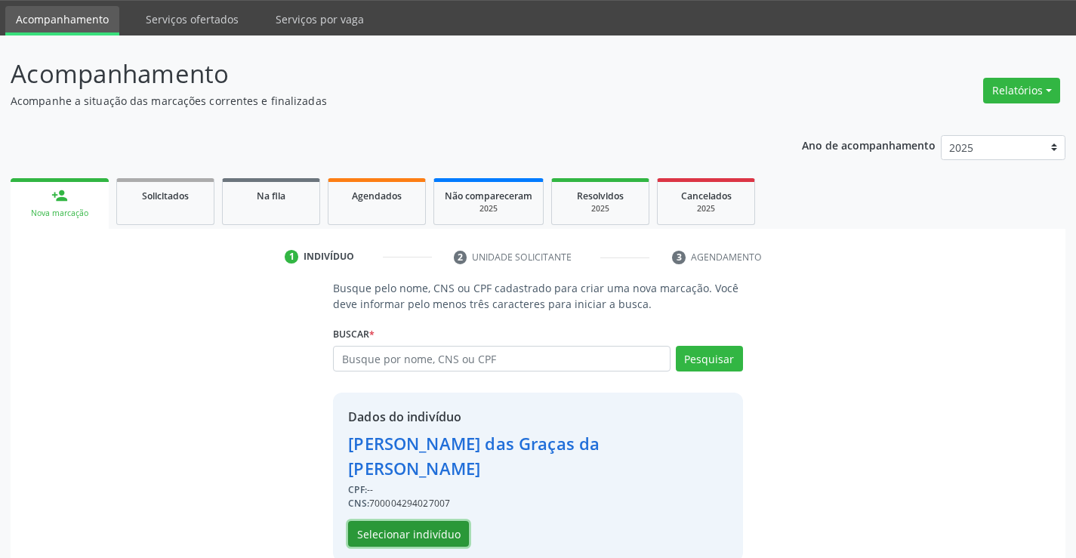
click at [386, 521] on button "Selecionar indivíduo" at bounding box center [408, 534] width 121 height 26
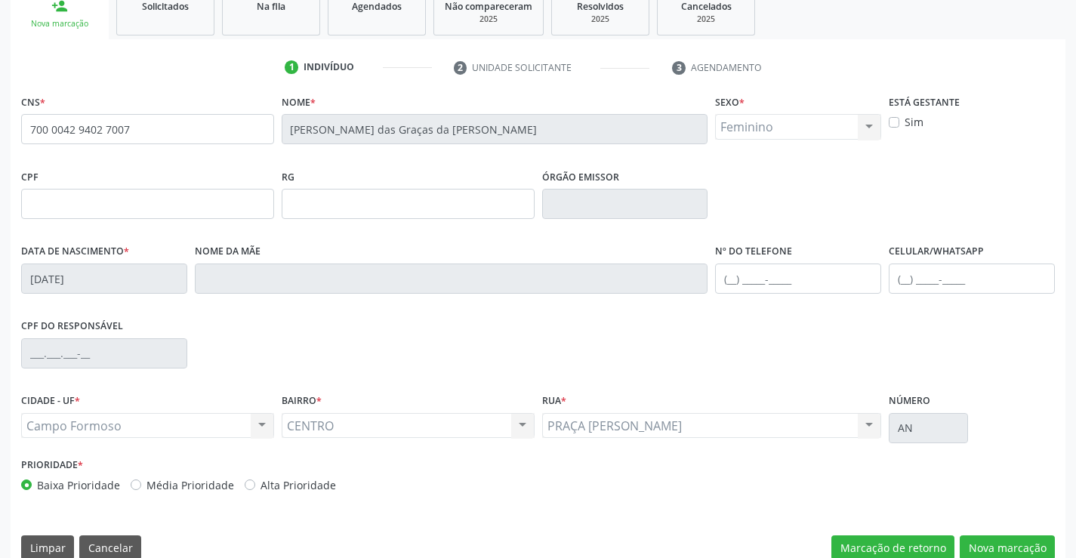
scroll to position [260, 0]
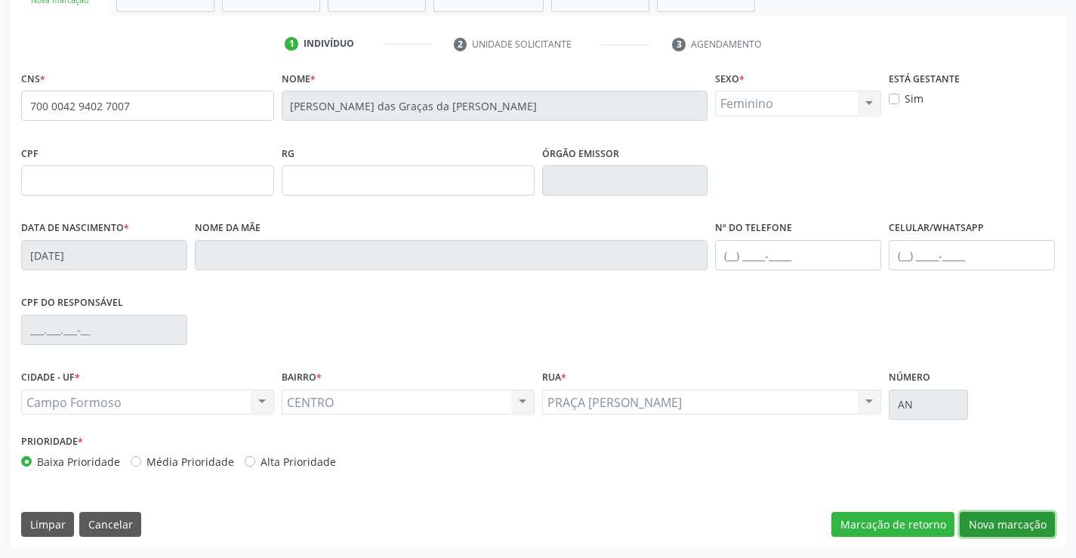
drag, startPoint x: 1005, startPoint y: 522, endPoint x: 613, endPoint y: 473, distance: 394.7
click at [996, 522] on button "Nova marcação" at bounding box center [1006, 525] width 95 height 26
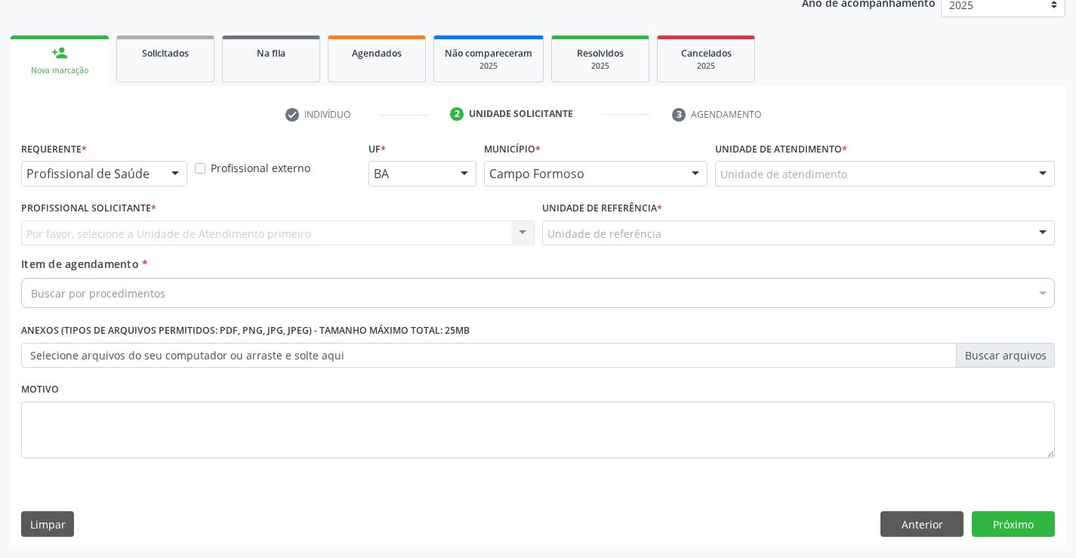
scroll to position [190, 0]
drag, startPoint x: 170, startPoint y: 179, endPoint x: 143, endPoint y: 230, distance: 57.7
click at [164, 181] on div at bounding box center [175, 175] width 23 height 26
click at [137, 255] on div "Profissional Solicitante * Por favor, selecione a Unidade de Atendimento primei…" at bounding box center [277, 226] width 521 height 59
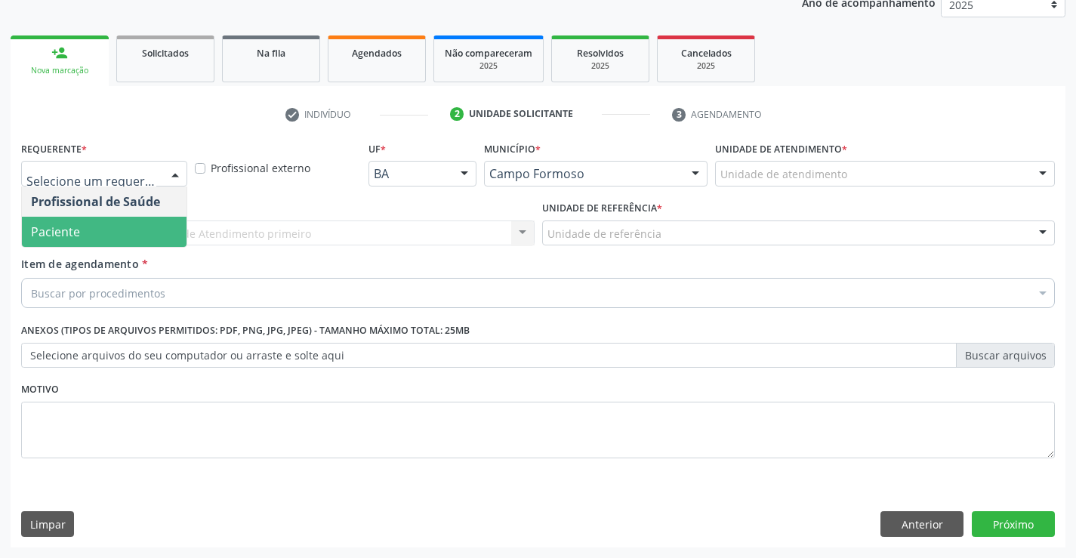
click at [170, 172] on div at bounding box center [175, 175] width 23 height 26
click at [136, 235] on span "Paciente" at bounding box center [104, 232] width 165 height 30
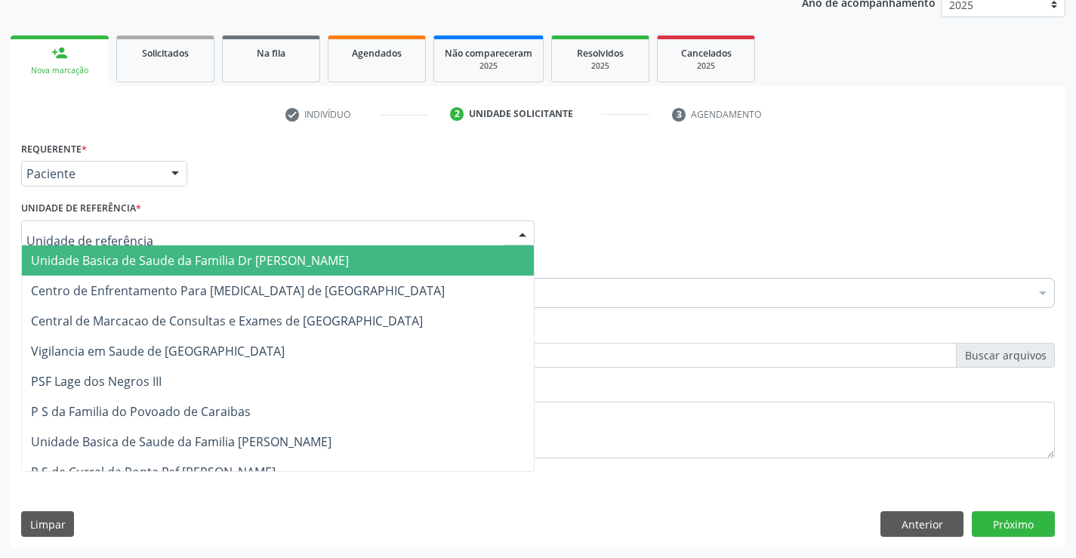
click at [240, 235] on div at bounding box center [277, 233] width 513 height 26
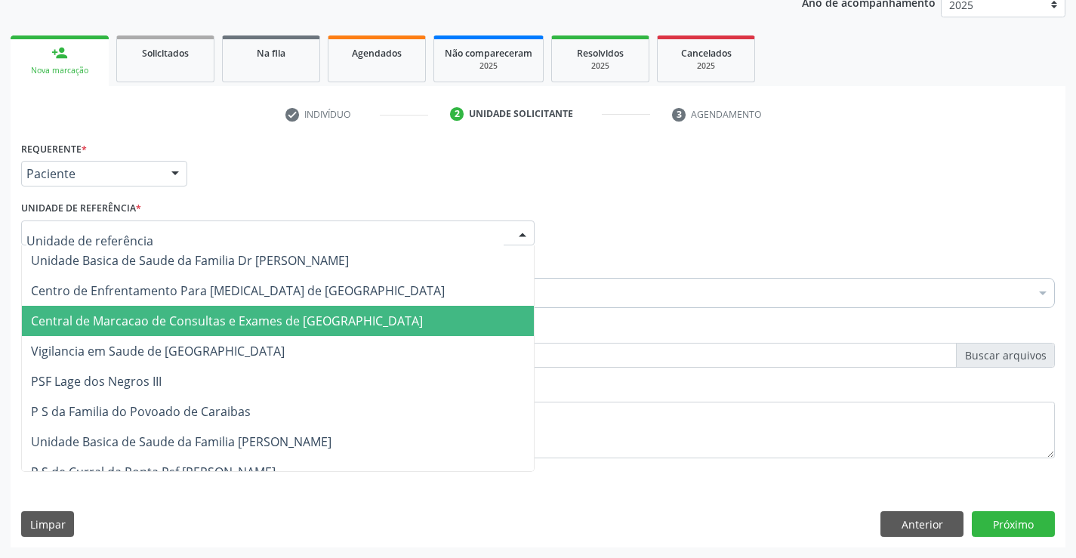
click at [254, 319] on span "Central de Marcacao de Consultas e Exames de [GEOGRAPHIC_DATA]" at bounding box center [227, 320] width 392 height 17
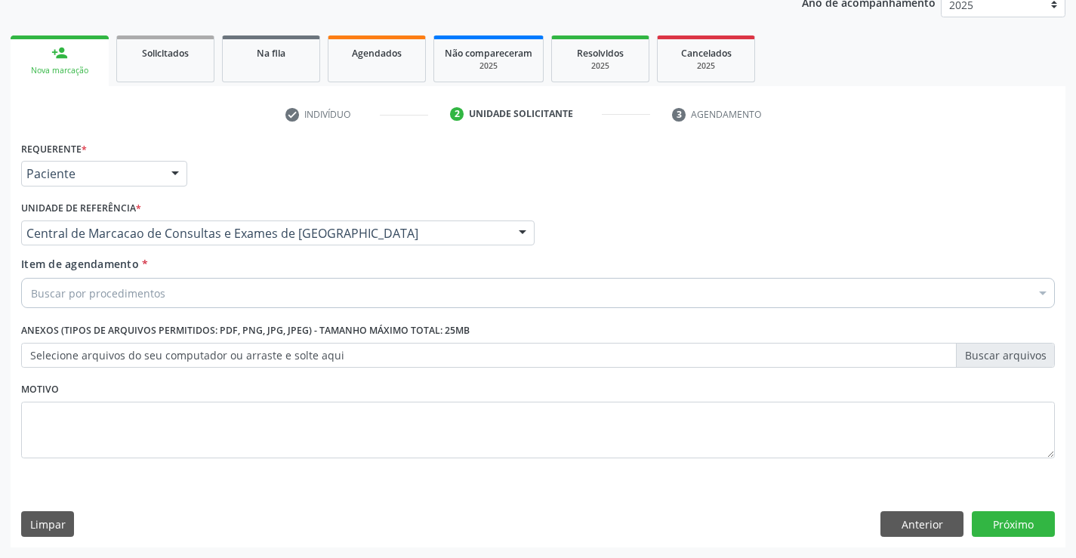
click at [294, 291] on div "Buscar por procedimentos" at bounding box center [537, 293] width 1033 height 30
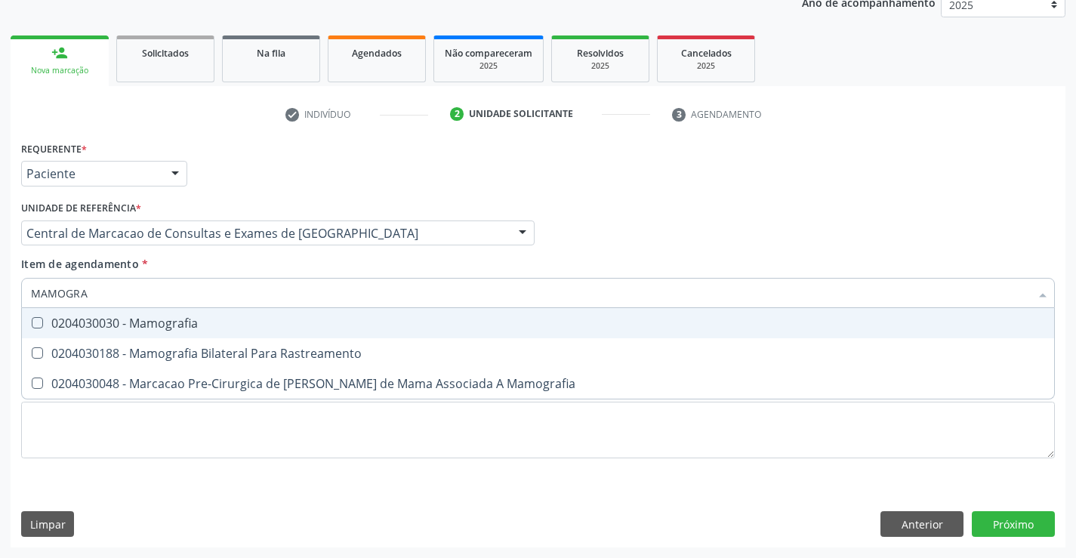
type input "MAMOGRAF"
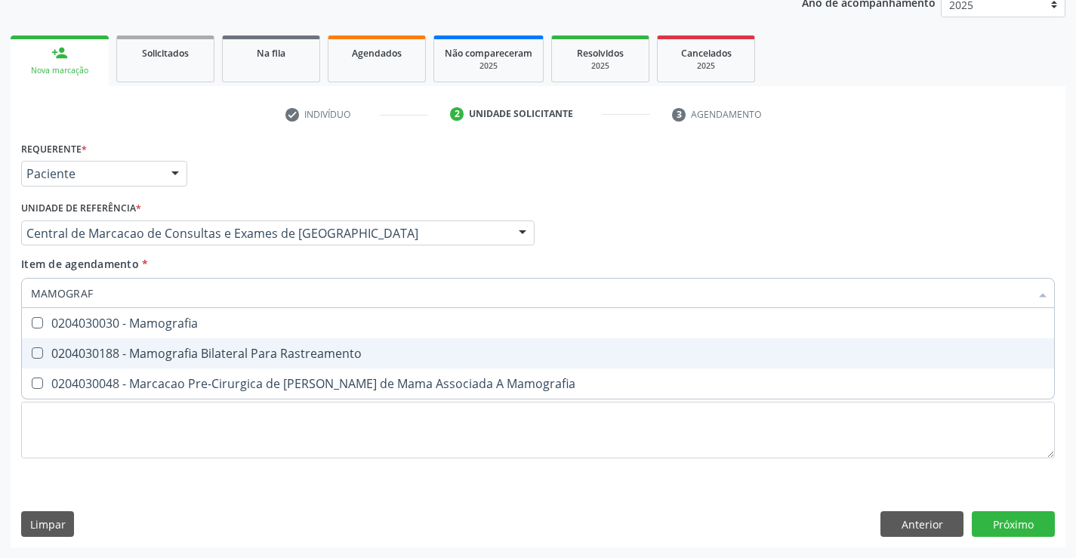
click at [276, 342] on span "0204030188 - Mamografia Bilateral Para Rastreamento" at bounding box center [538, 353] width 1032 height 30
checkbox Rastreamento "true"
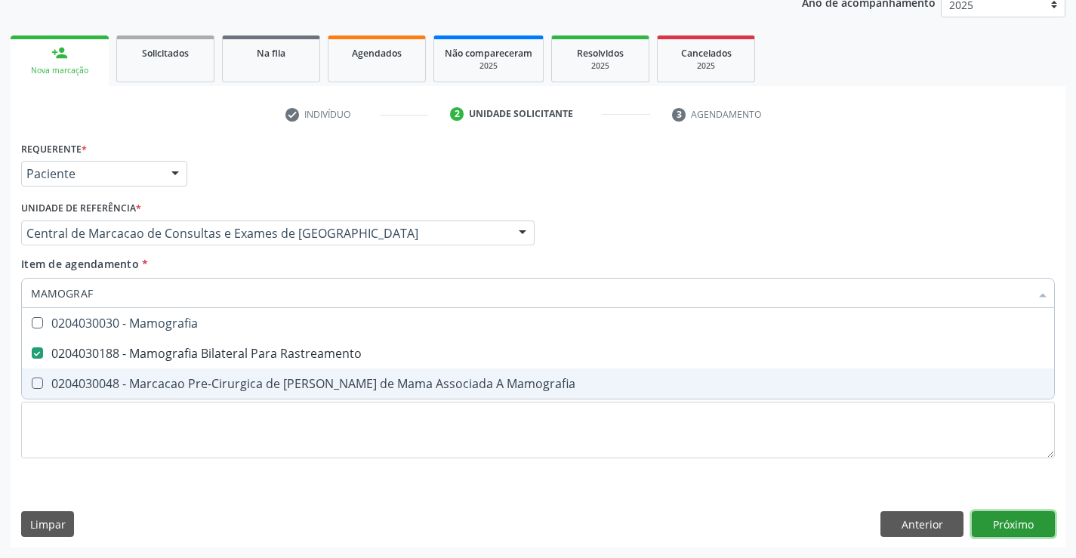
click at [1008, 512] on div "Requerente * Paciente Profissional de Saúde Paciente Nenhum resultado encontrad…" at bounding box center [538, 342] width 1054 height 410
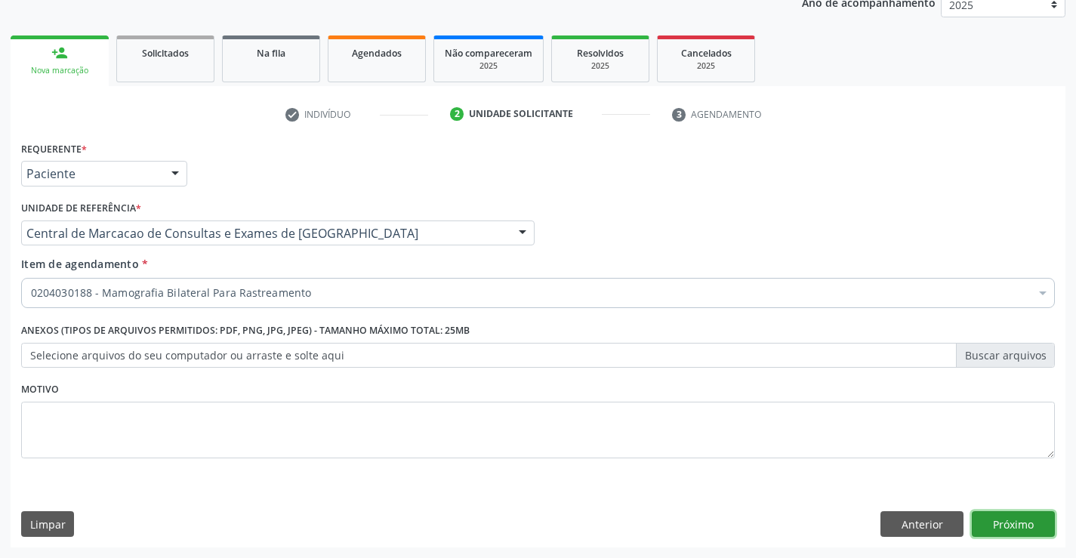
click at [1013, 518] on button "Próximo" at bounding box center [1012, 524] width 83 height 26
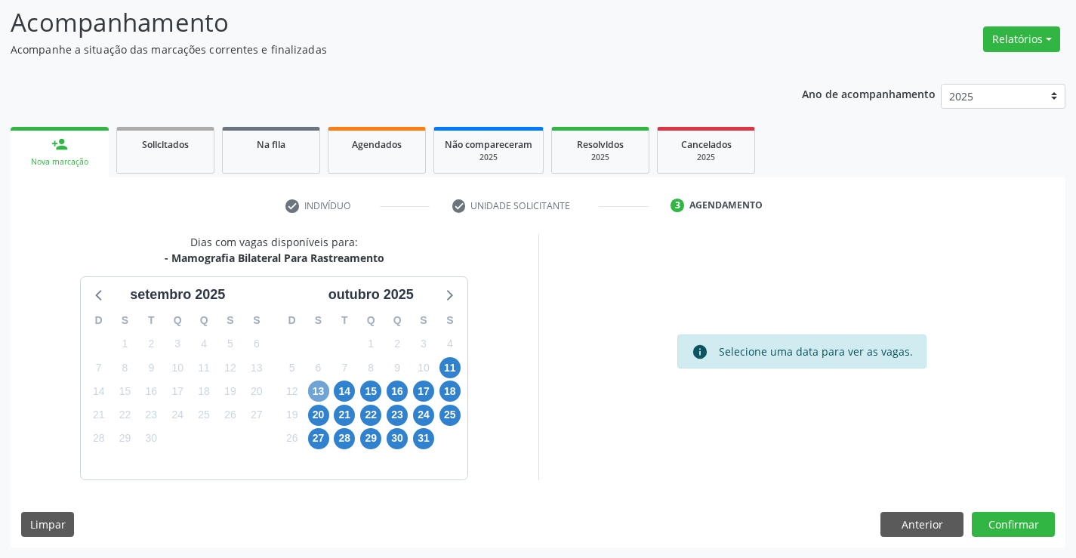
click at [309, 396] on span "13" at bounding box center [318, 390] width 21 height 21
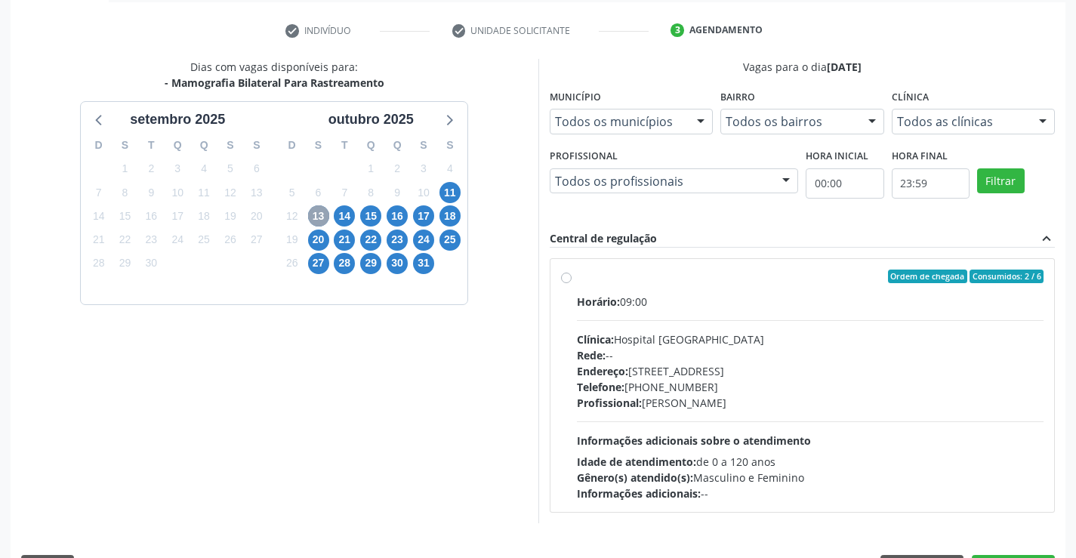
scroll to position [317, 0]
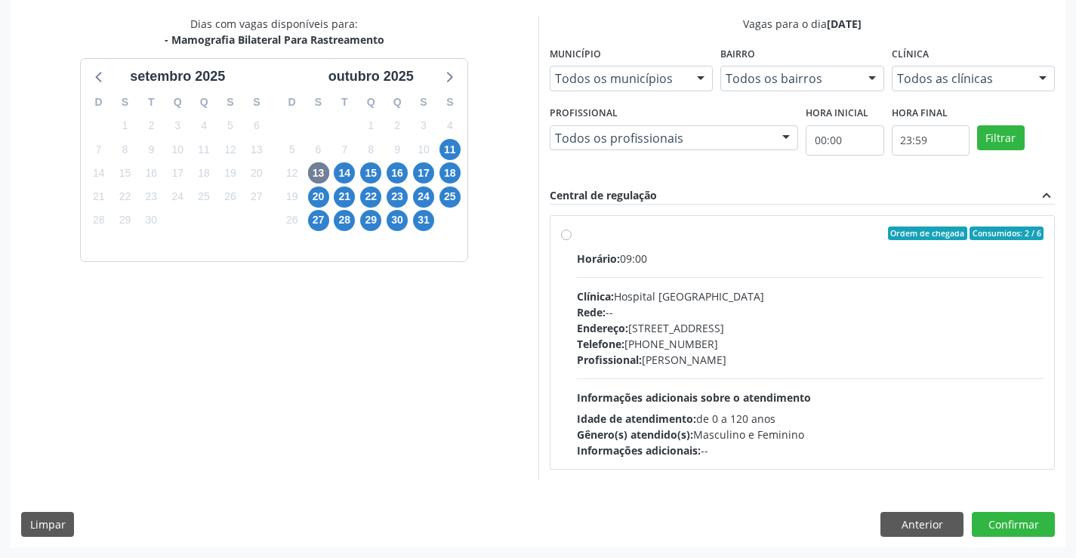
click at [619, 327] on span "Endereço:" at bounding box center [602, 328] width 51 height 14
click at [571, 240] on input "Ordem de chegada Consumidos: 2 / 6 Horário: 09:00 Clínica: Hospital [GEOGRAPHIC…" at bounding box center [566, 233] width 11 height 14
radio input "true"
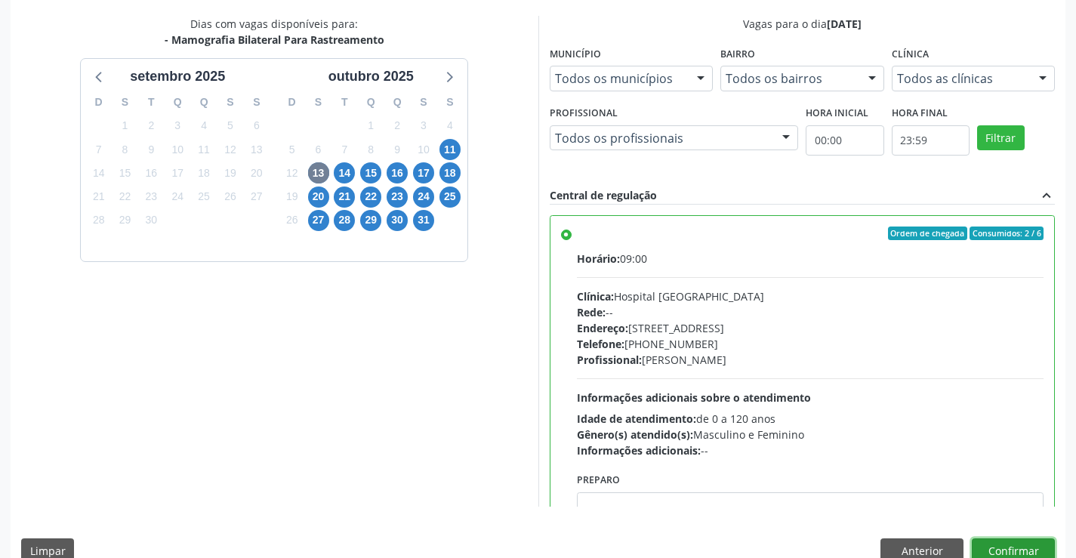
click at [1008, 542] on button "Confirmar" at bounding box center [1012, 551] width 83 height 26
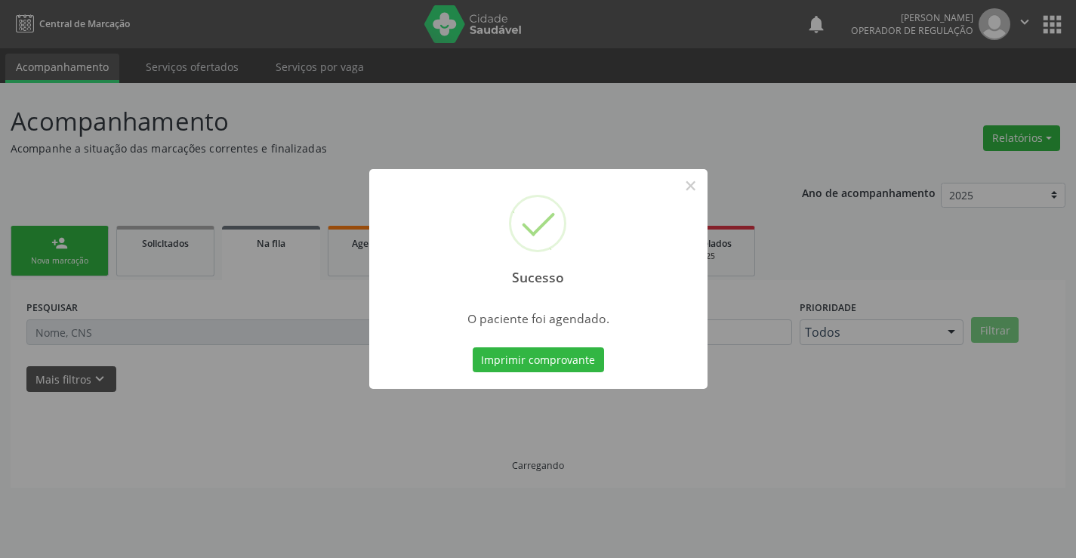
scroll to position [0, 0]
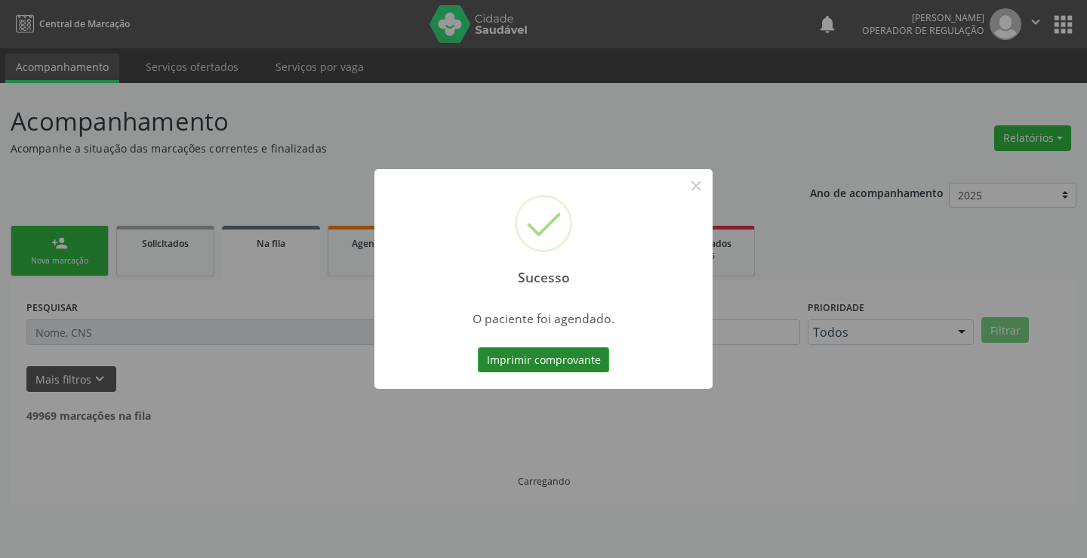
click at [528, 355] on button "Imprimir comprovante" at bounding box center [543, 360] width 131 height 26
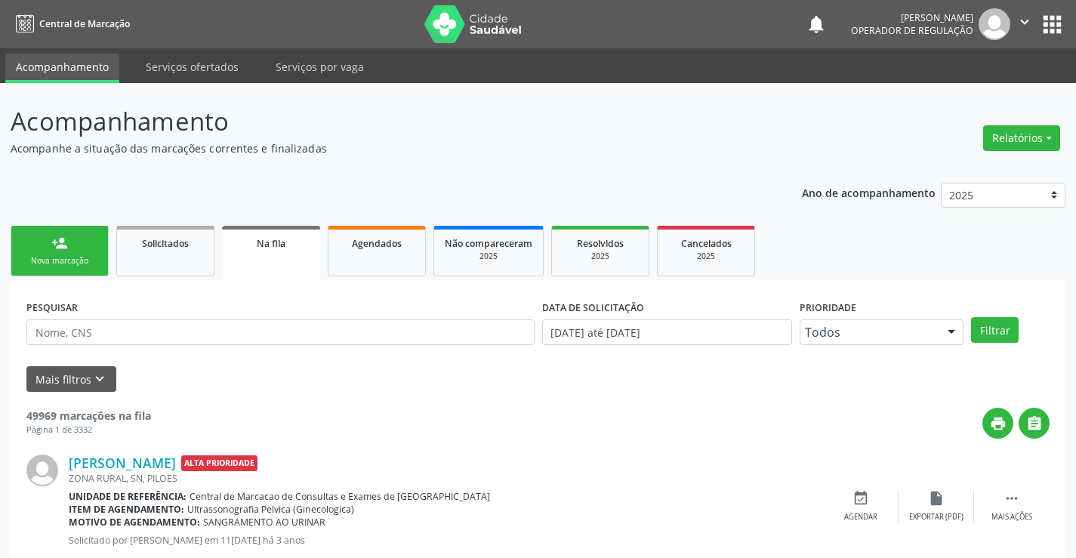
click at [78, 244] on link "person_add Nova marcação" at bounding box center [60, 251] width 98 height 51
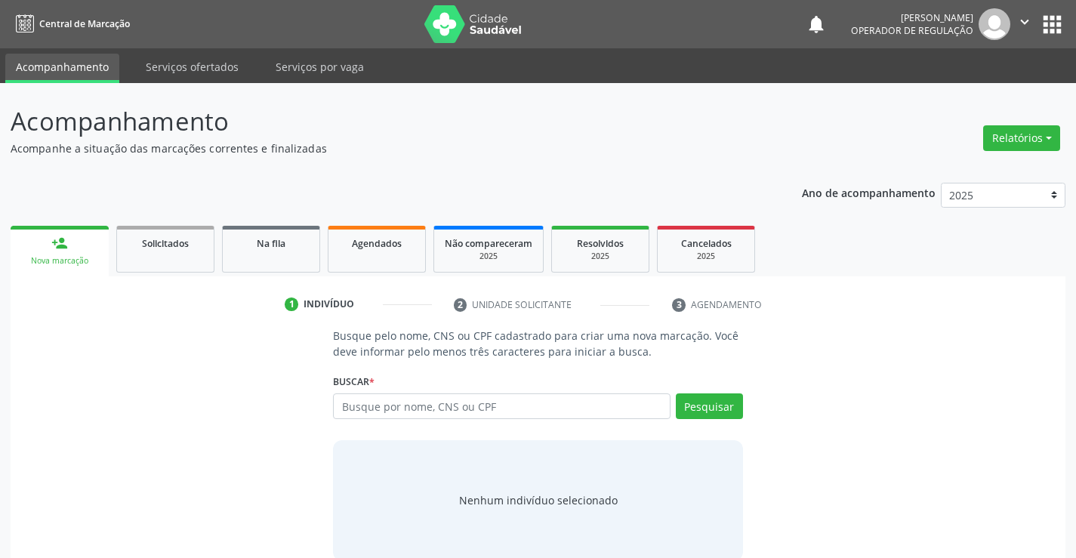
click at [78, 244] on link "person_add Nova marcação" at bounding box center [60, 251] width 98 height 51
click at [406, 414] on input "text" at bounding box center [501, 406] width 337 height 26
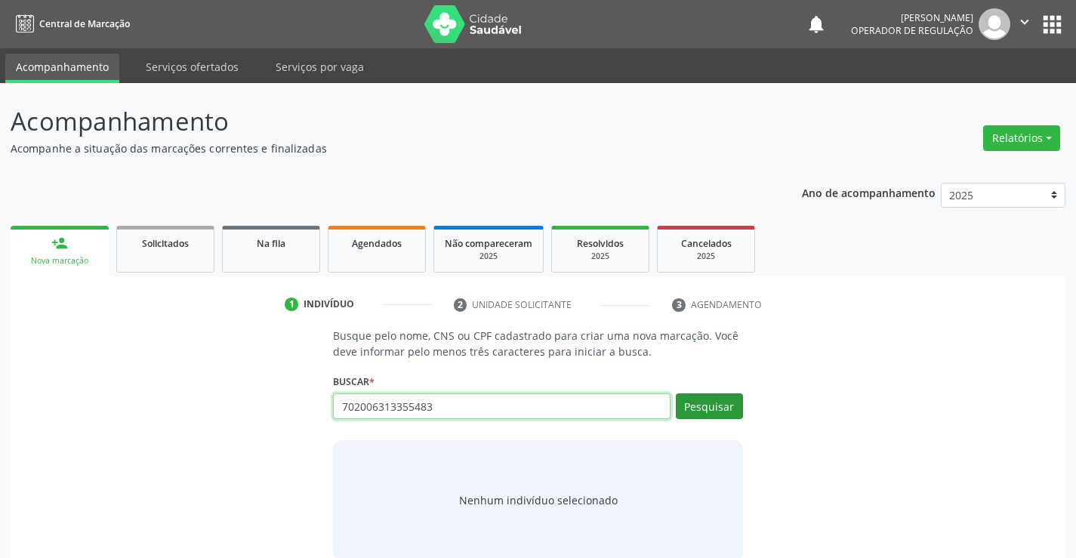
type input "702006313355483"
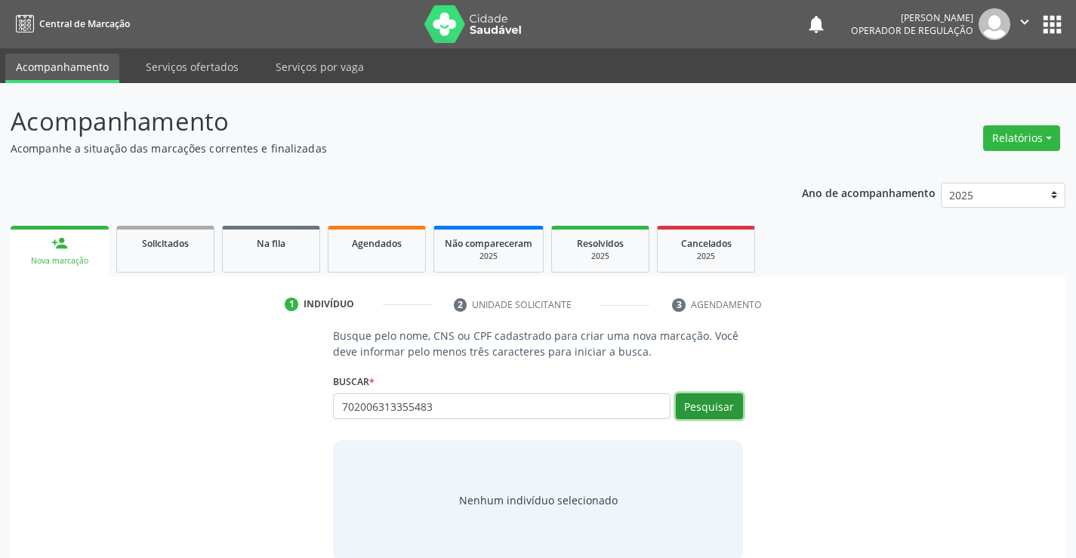
click at [706, 402] on button "Pesquisar" at bounding box center [709, 406] width 67 height 26
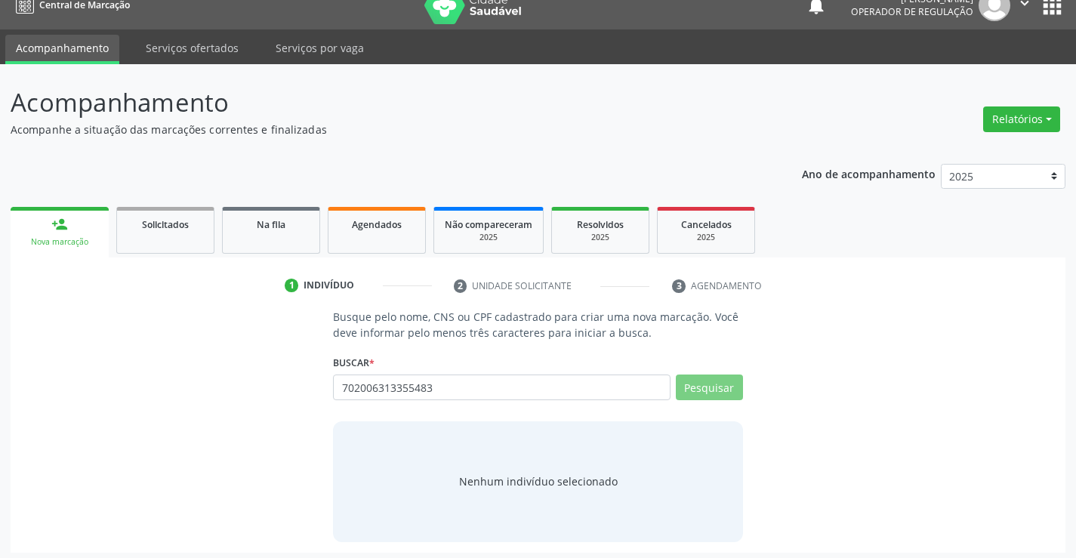
scroll to position [24, 0]
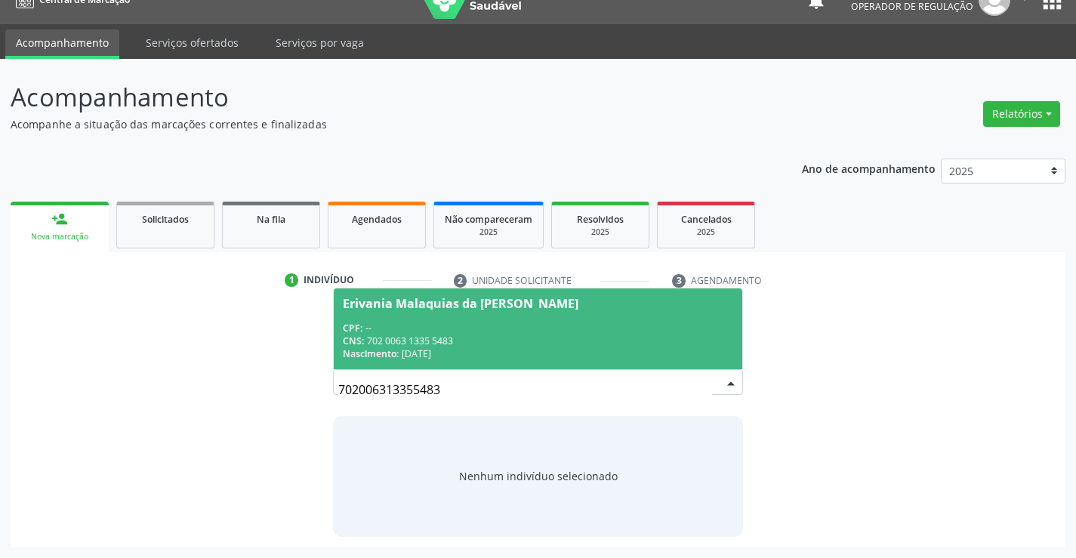
click at [457, 331] on div "CPF: --" at bounding box center [537, 328] width 389 height 13
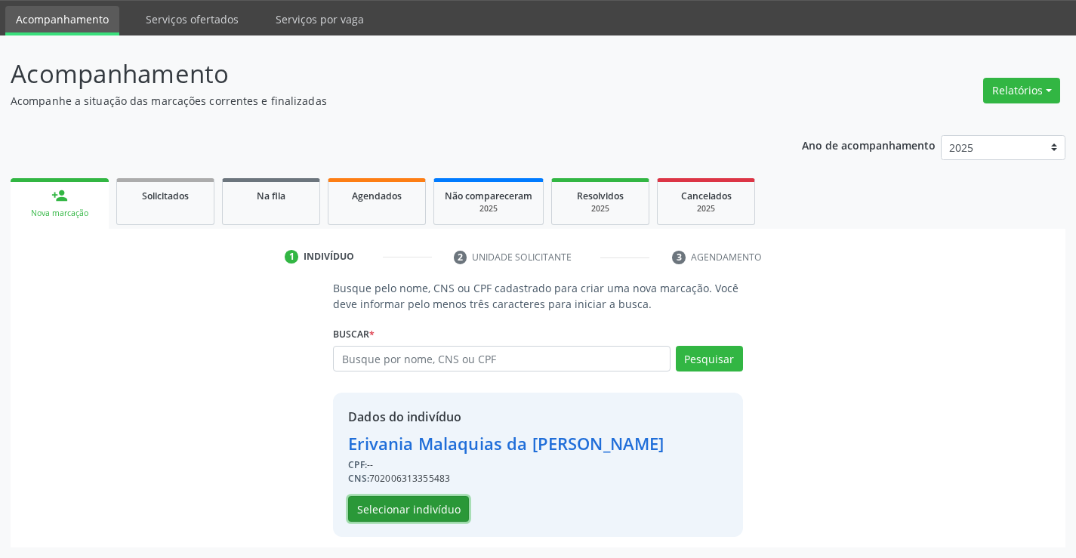
click at [411, 505] on button "Selecionar indivíduo" at bounding box center [408, 509] width 121 height 26
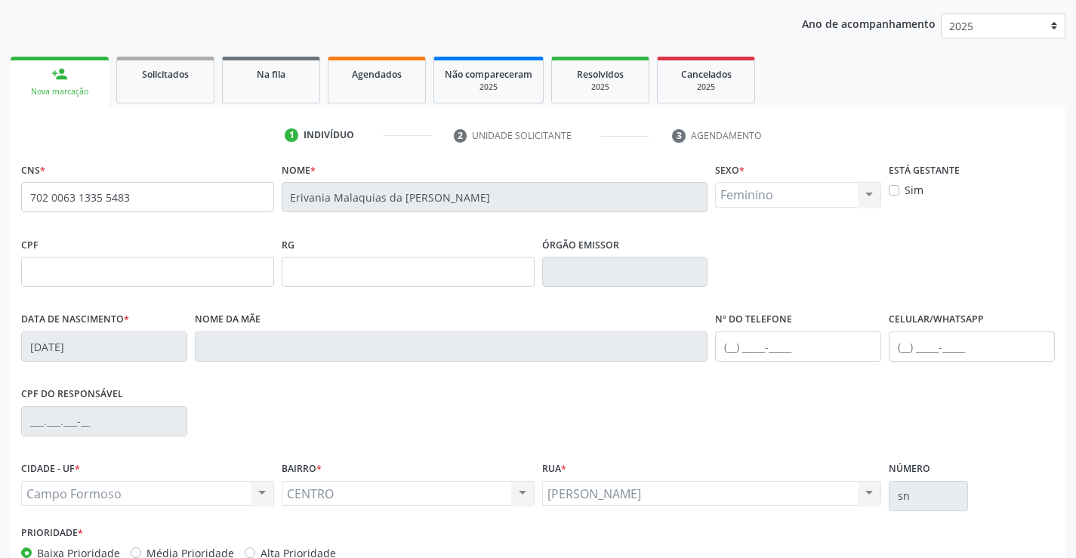
scroll to position [260, 0]
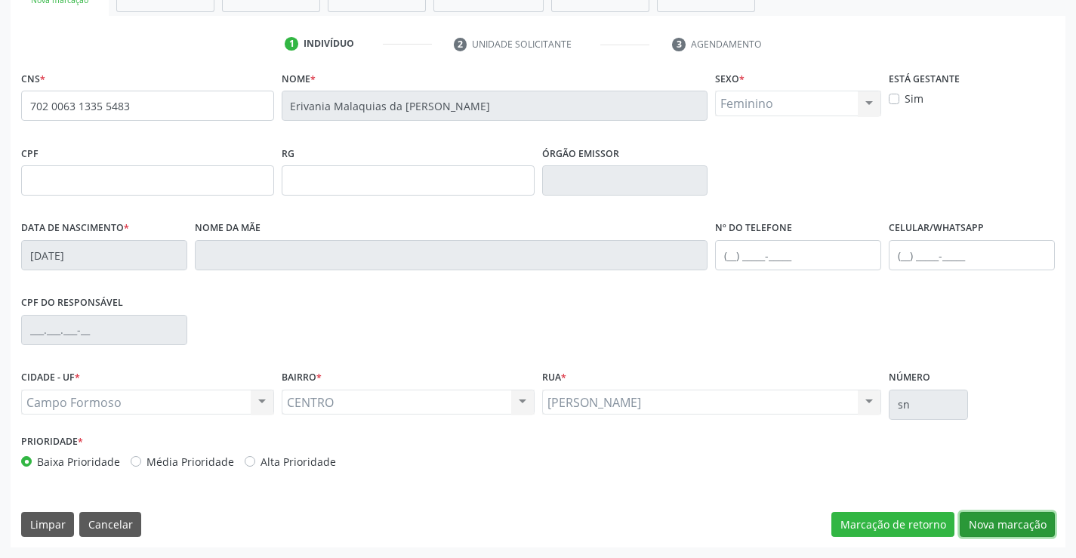
click at [977, 520] on button "Nova marcação" at bounding box center [1006, 525] width 95 height 26
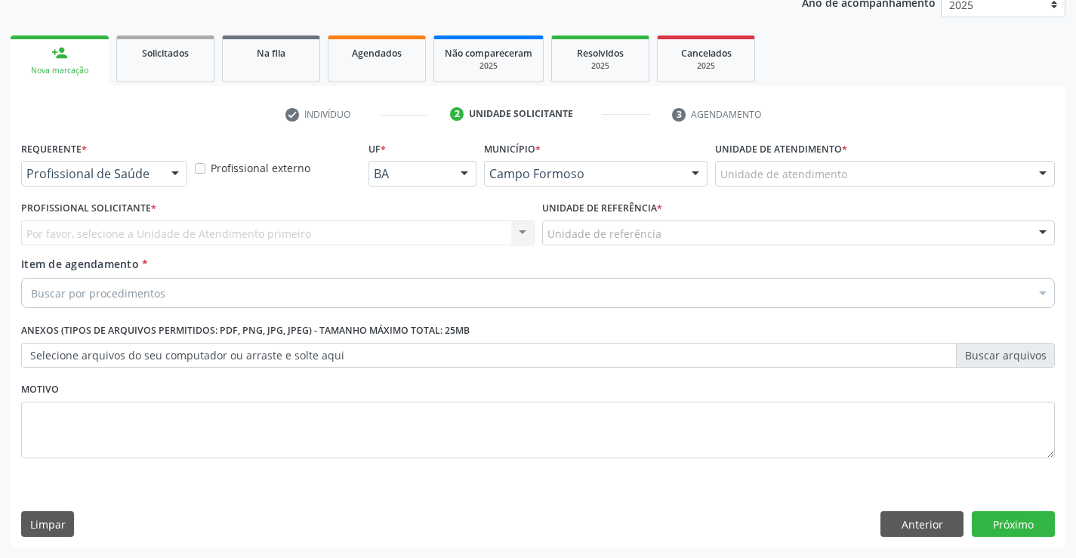
scroll to position [190, 0]
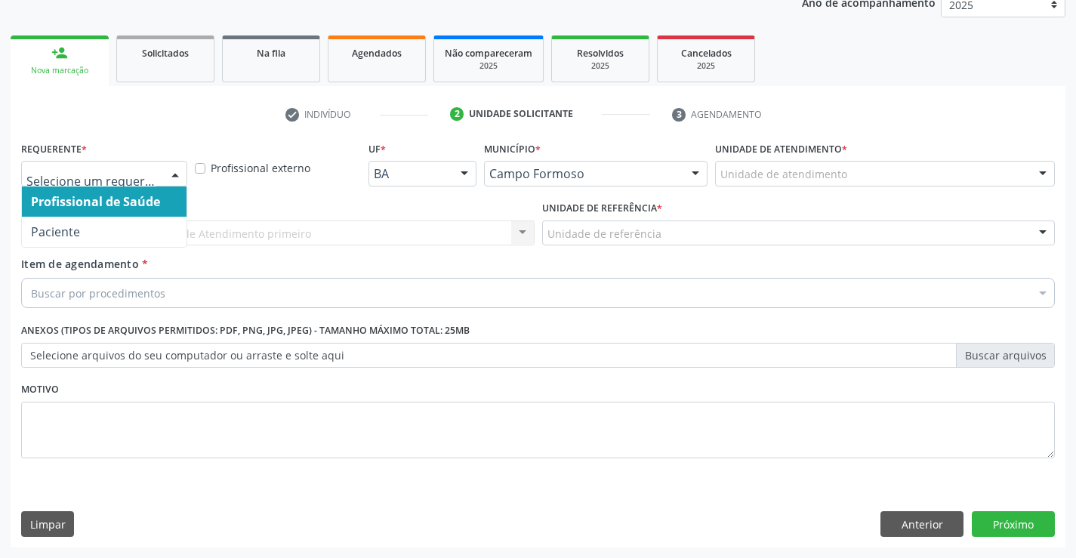
drag, startPoint x: 150, startPoint y: 171, endPoint x: 107, endPoint y: 226, distance: 70.5
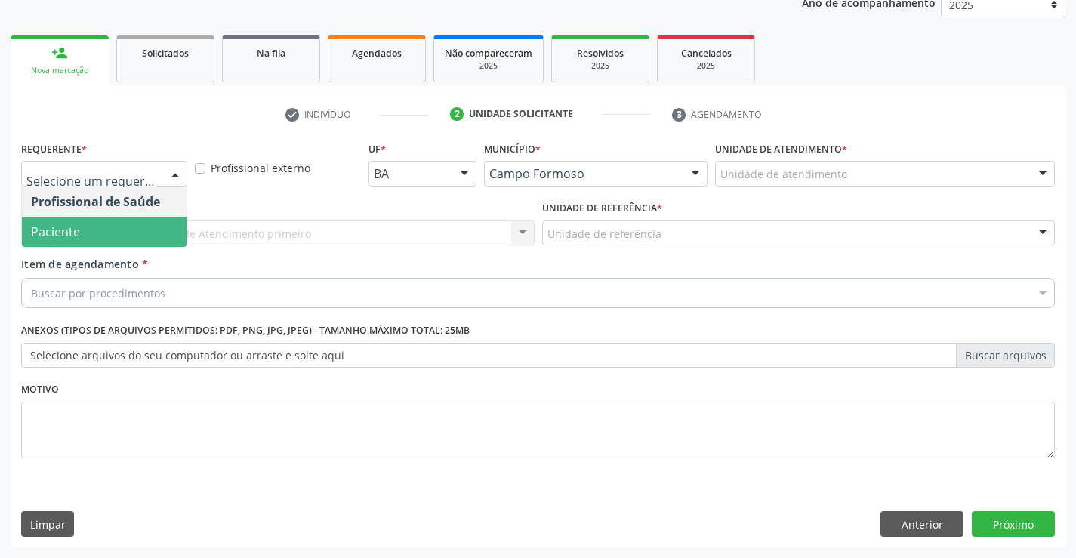
click at [98, 237] on span "Paciente" at bounding box center [104, 232] width 165 height 30
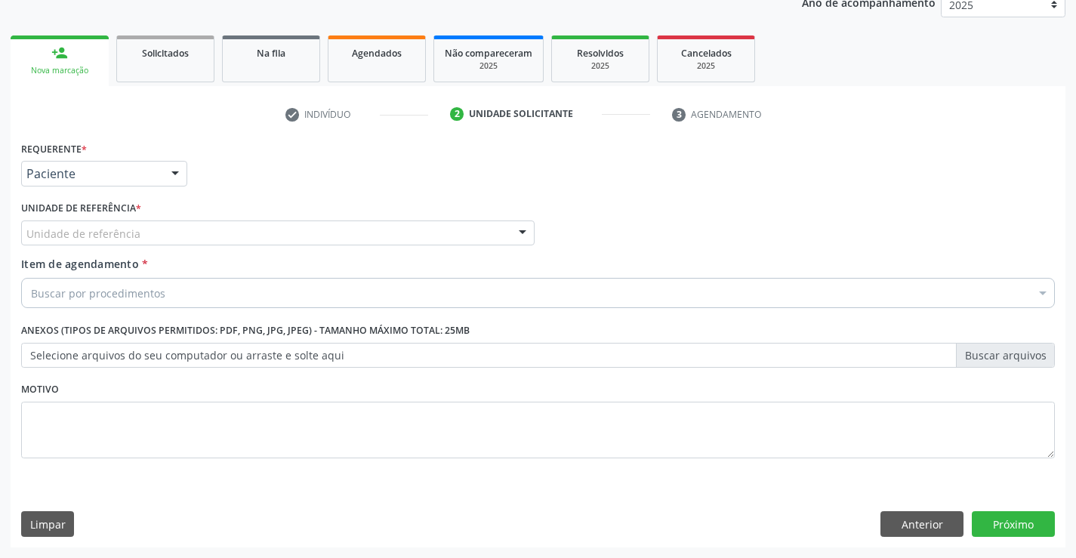
click at [236, 236] on div "Unidade de referência" at bounding box center [277, 233] width 513 height 26
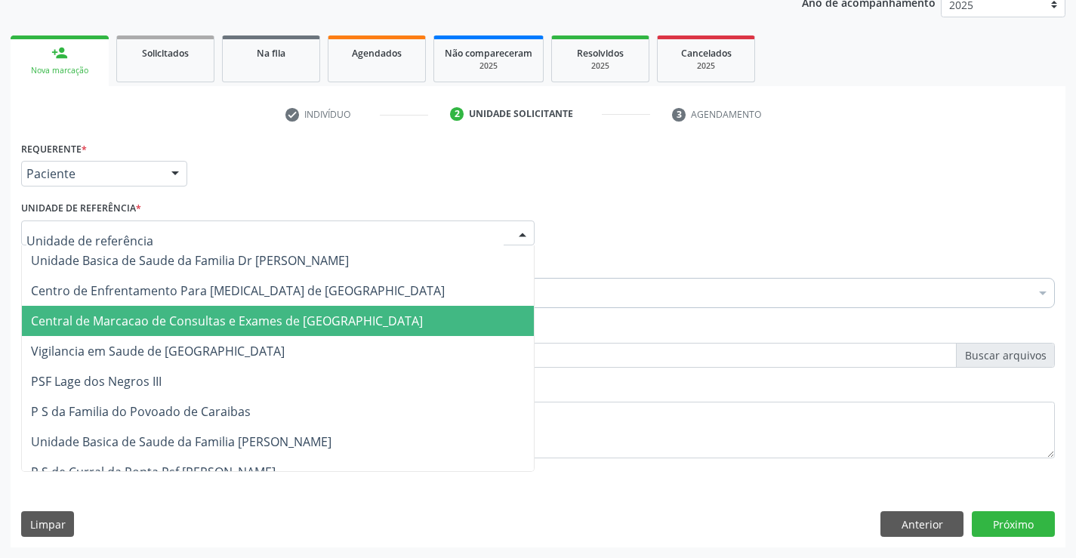
click at [238, 323] on span "Central de Marcacao de Consultas e Exames de [GEOGRAPHIC_DATA]" at bounding box center [227, 320] width 392 height 17
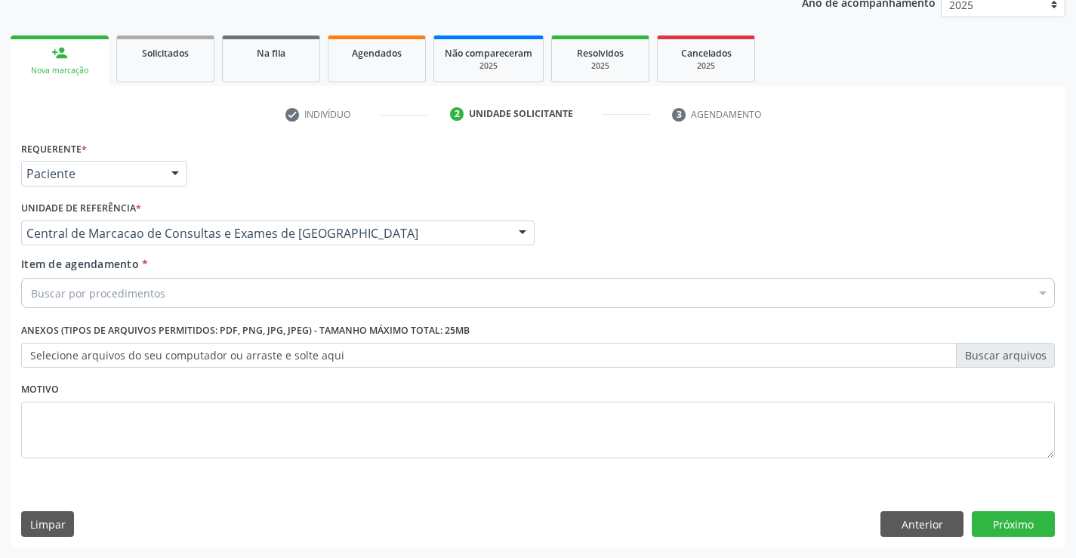
click at [259, 297] on div "Buscar por procedimentos" at bounding box center [537, 293] width 1033 height 30
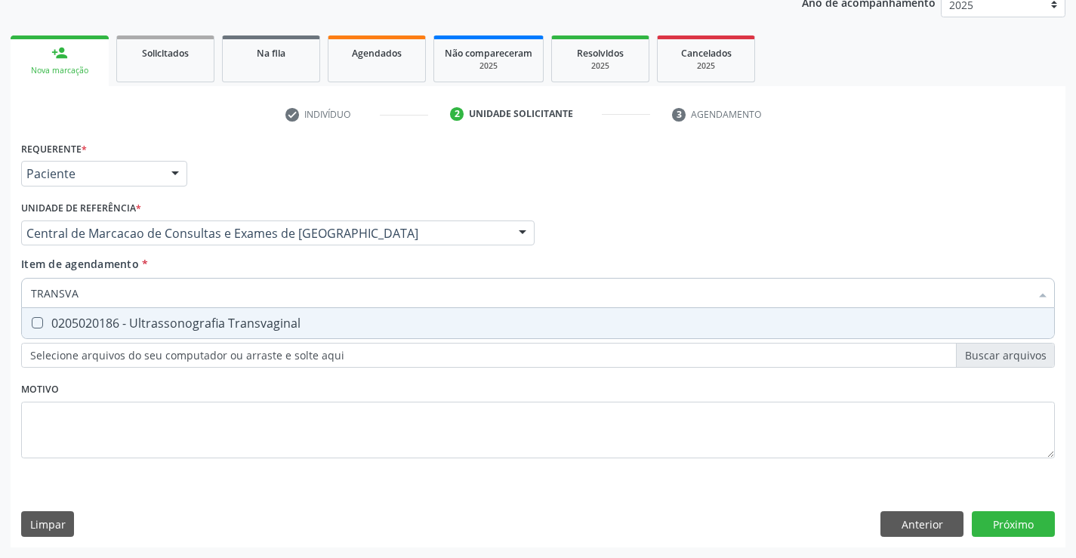
type input "TRANSVAG"
click at [251, 313] on span "0205020186 - Ultrassonografia Transvaginal" at bounding box center [538, 323] width 1032 height 30
checkbox Transvaginal "true"
click at [994, 512] on div "Requerente * Paciente Profissional de Saúde Paciente Nenhum resultado encontrad…" at bounding box center [538, 342] width 1054 height 410
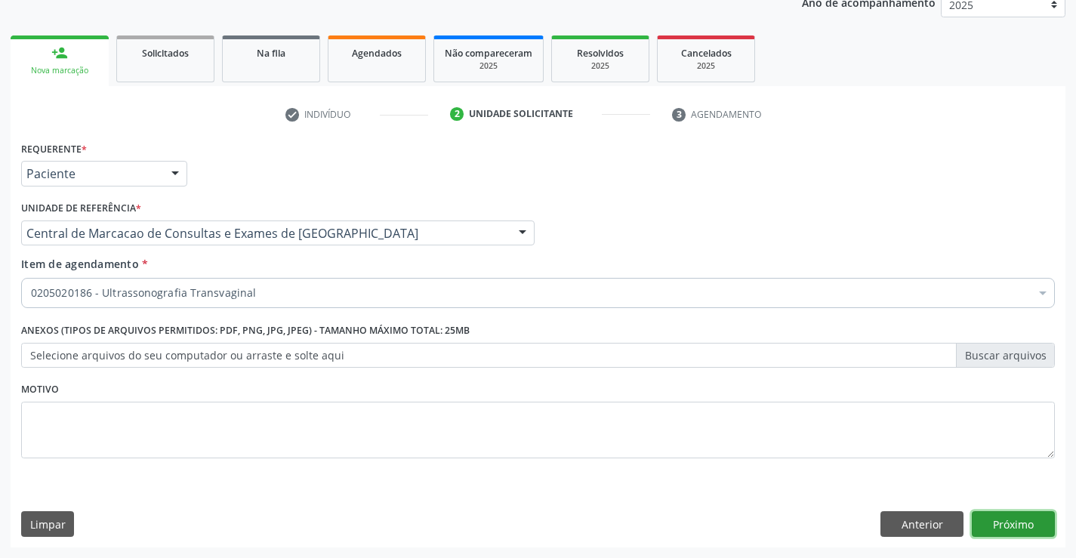
click at [994, 523] on button "Próximo" at bounding box center [1012, 524] width 83 height 26
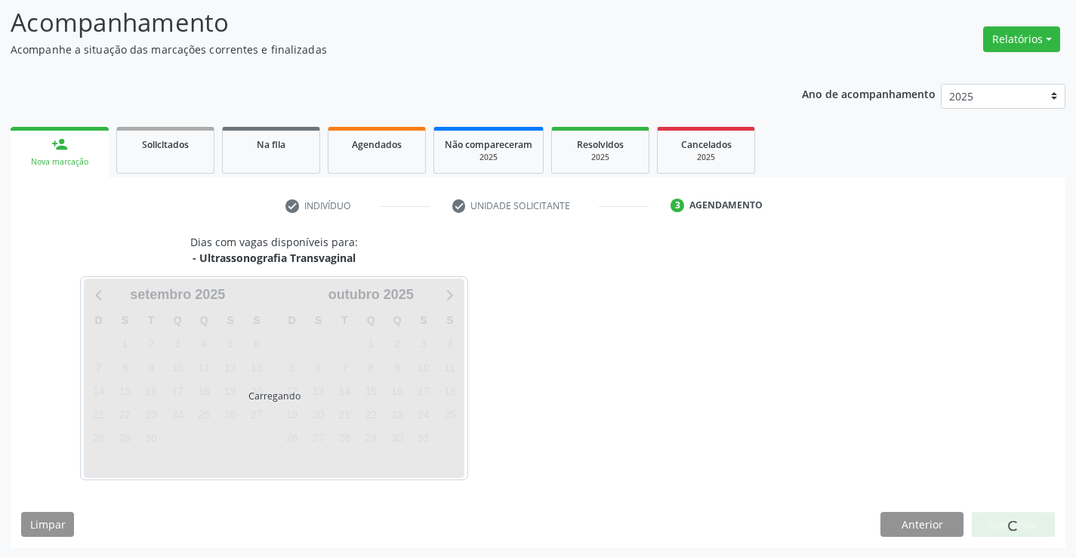
scroll to position [99, 0]
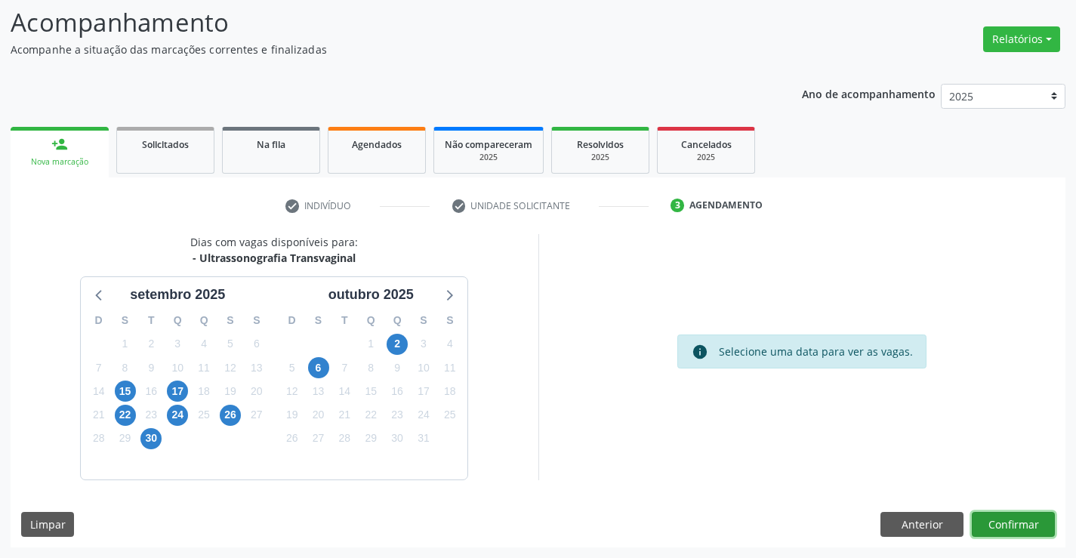
click at [1021, 525] on button "Confirmar" at bounding box center [1012, 525] width 83 height 26
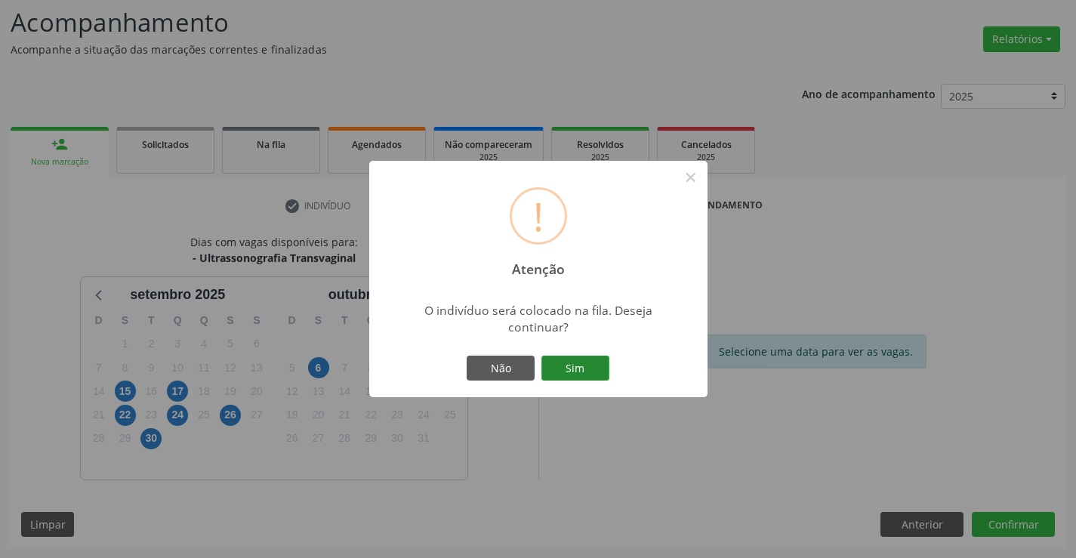
click at [574, 362] on button "Sim" at bounding box center [575, 369] width 68 height 26
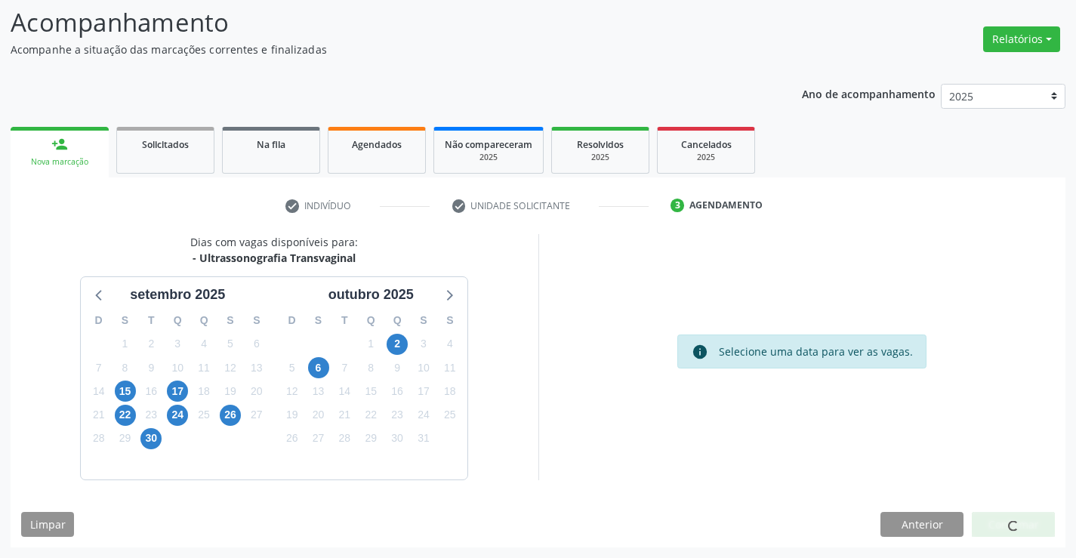
scroll to position [0, 0]
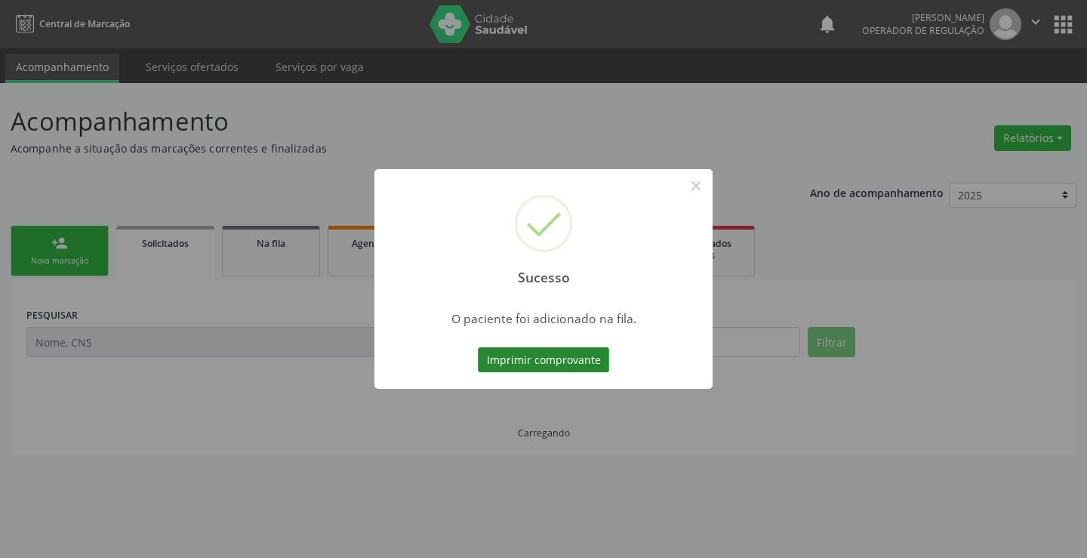
click at [519, 349] on button "Imprimir comprovante" at bounding box center [543, 360] width 131 height 26
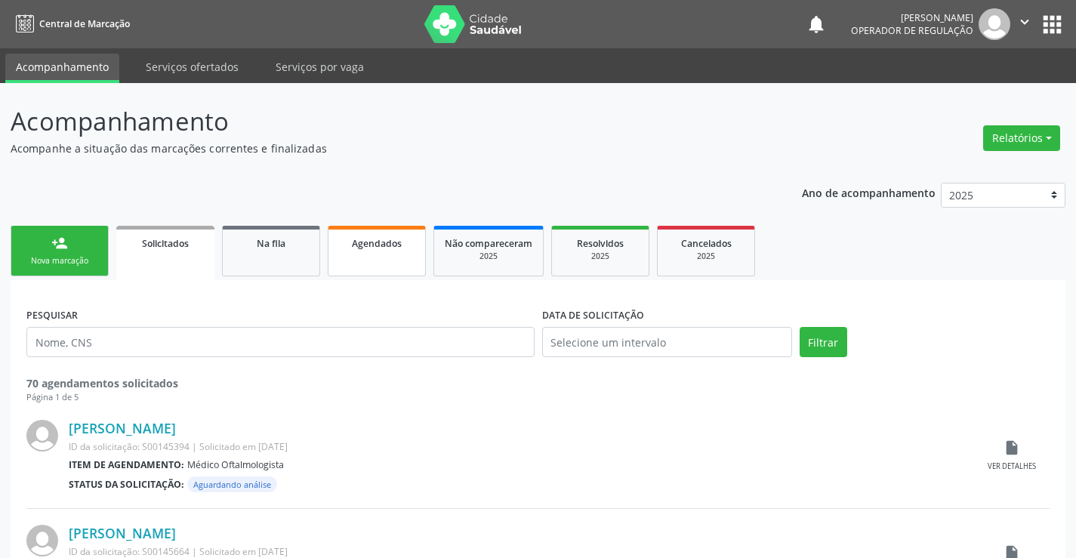
click at [380, 241] on span "Agendados" at bounding box center [377, 243] width 50 height 13
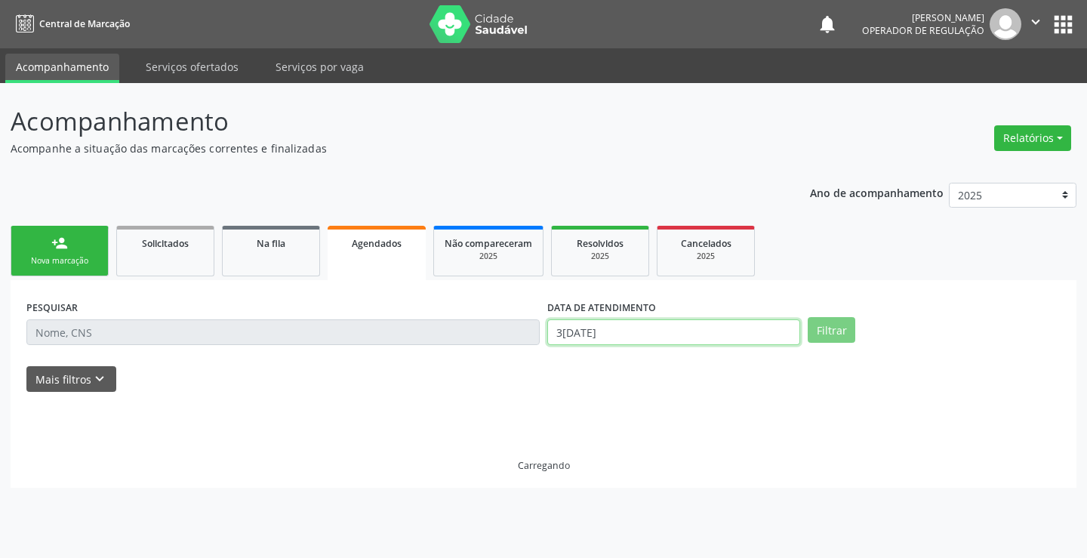
click at [620, 341] on input "3[DATE]" at bounding box center [673, 332] width 253 height 26
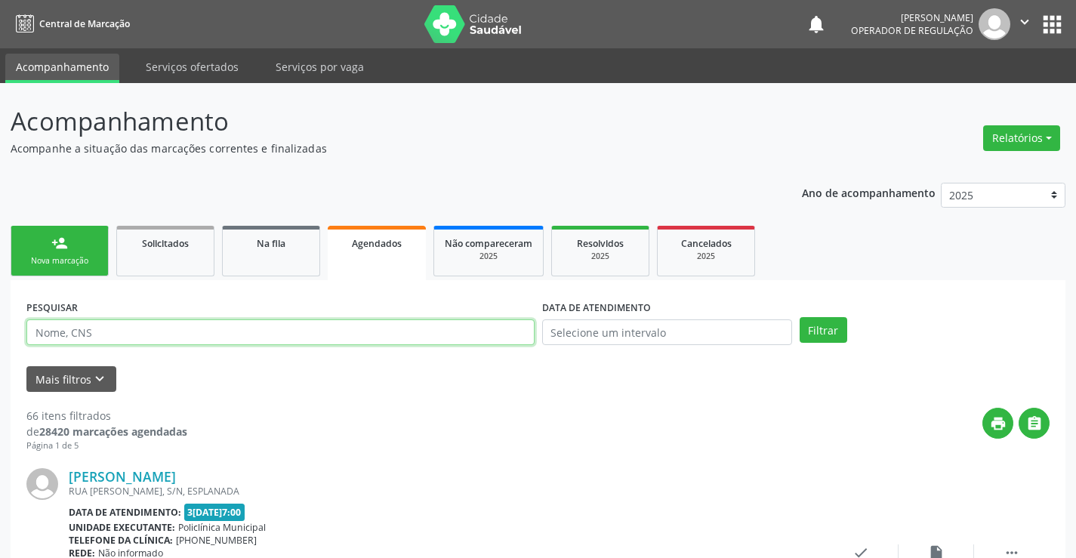
click at [402, 340] on input "text" at bounding box center [280, 332] width 508 height 26
click at [91, 246] on link "person_add Nova marcação" at bounding box center [60, 251] width 98 height 51
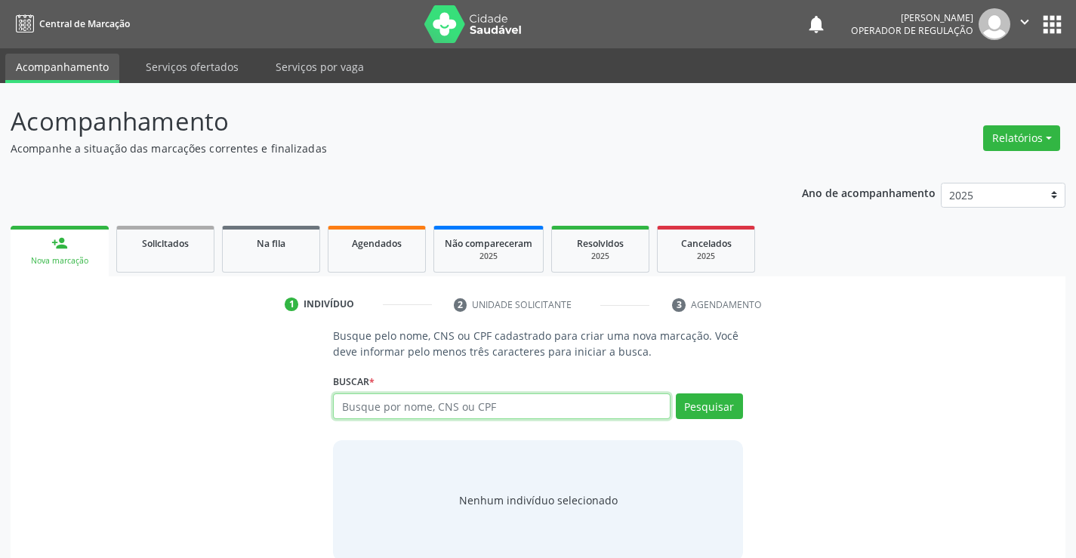
click at [410, 411] on input "text" at bounding box center [501, 406] width 337 height 26
paste input "700407442942440"
type input "700407442942440"
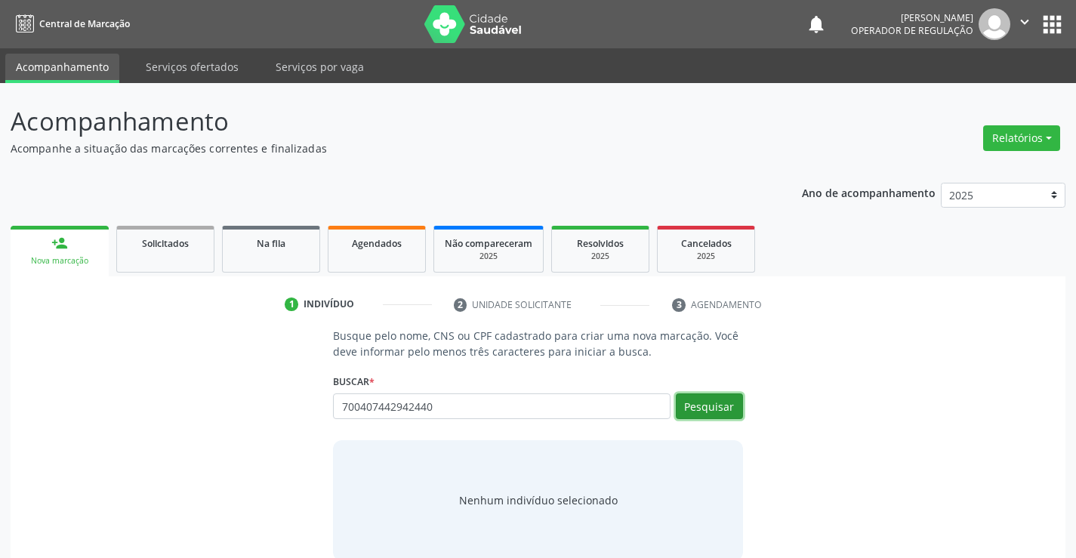
click at [691, 402] on button "Pesquisar" at bounding box center [709, 406] width 67 height 26
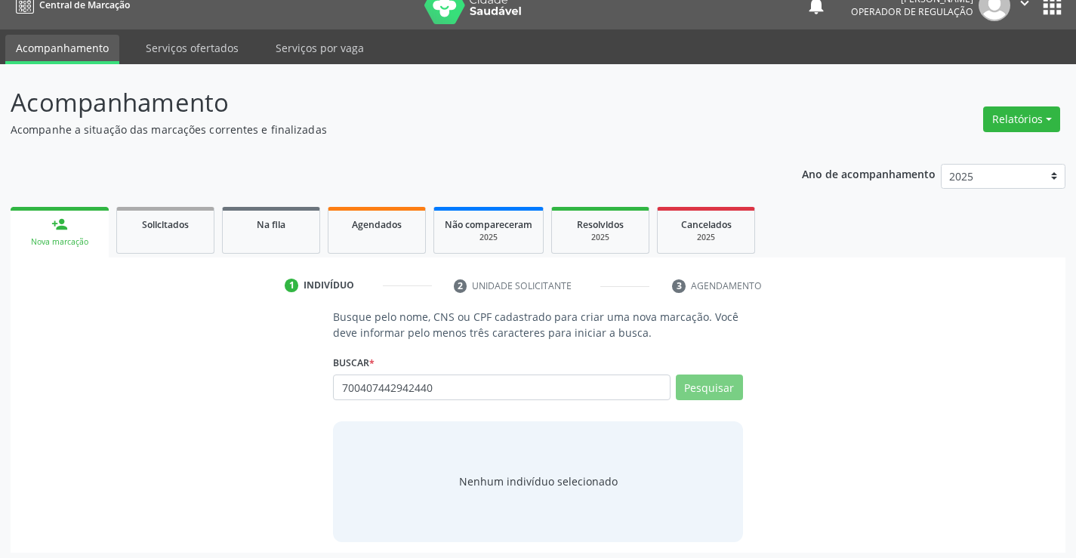
scroll to position [24, 0]
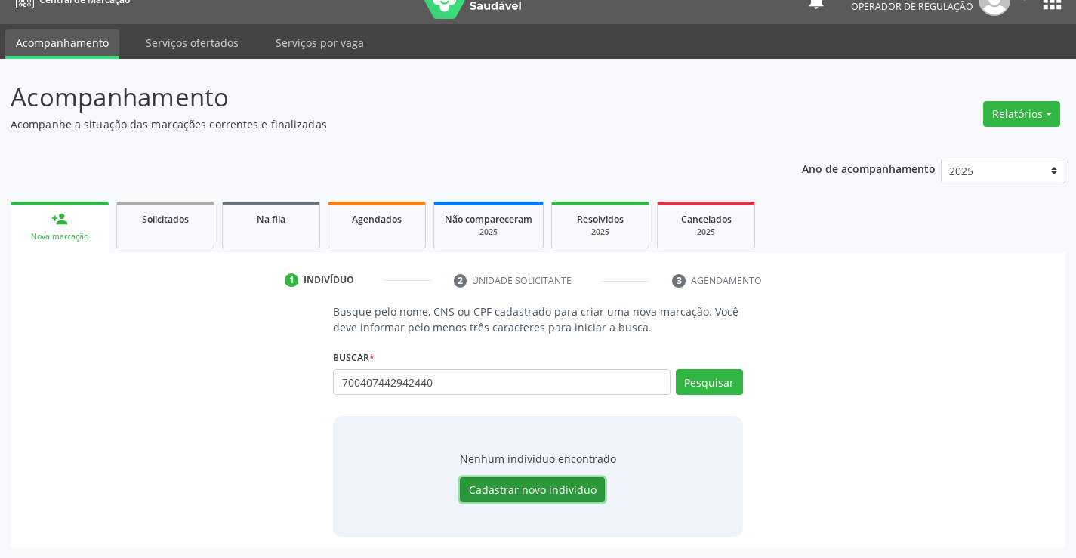
click at [549, 494] on button "Cadastrar novo indivíduo" at bounding box center [532, 490] width 145 height 26
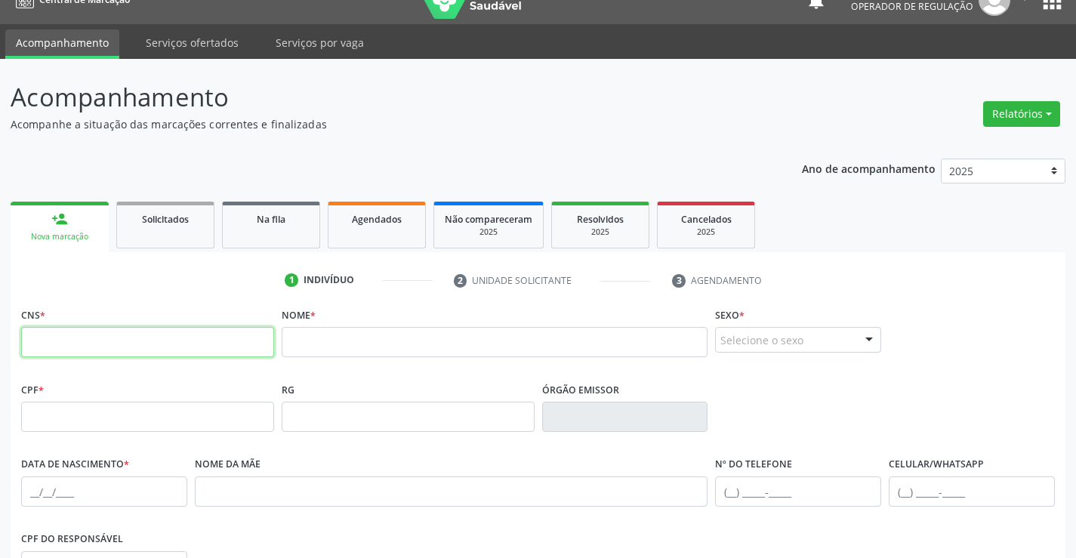
click at [234, 346] on input "text" at bounding box center [147, 342] width 253 height 30
paste input "700 4074 4294 2440"
type input "700 4074 4294 2440"
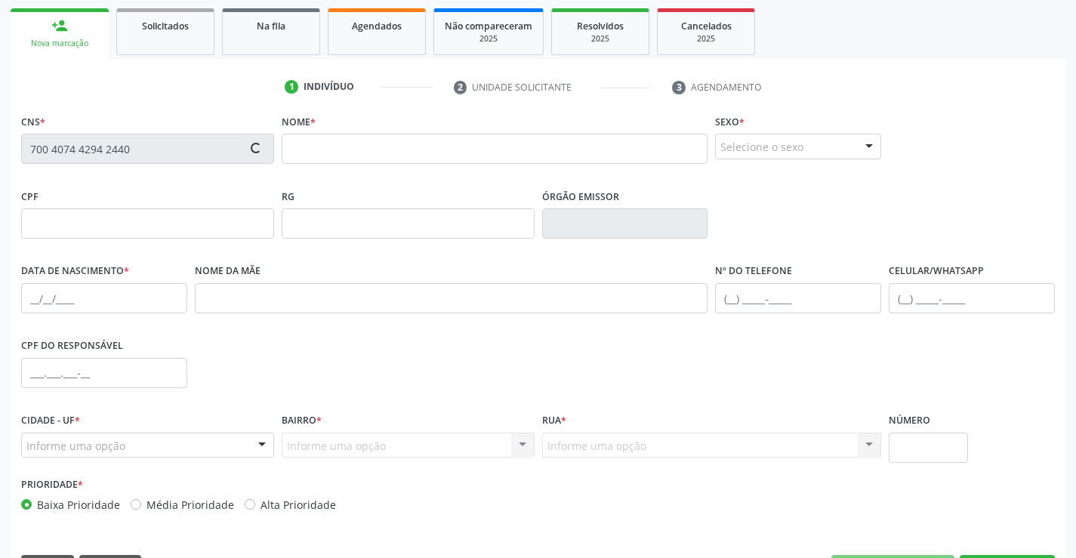
scroll to position [251, 0]
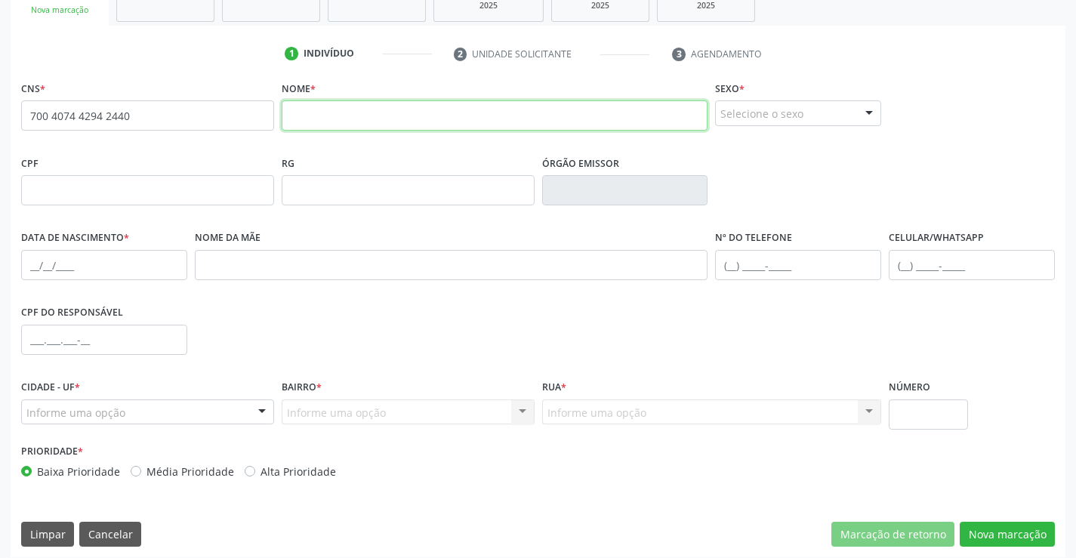
click at [351, 119] on input "text" at bounding box center [495, 115] width 426 height 30
type input "[PERSON_NAME]"
click at [813, 105] on div "Selecione o sexo" at bounding box center [798, 113] width 166 height 26
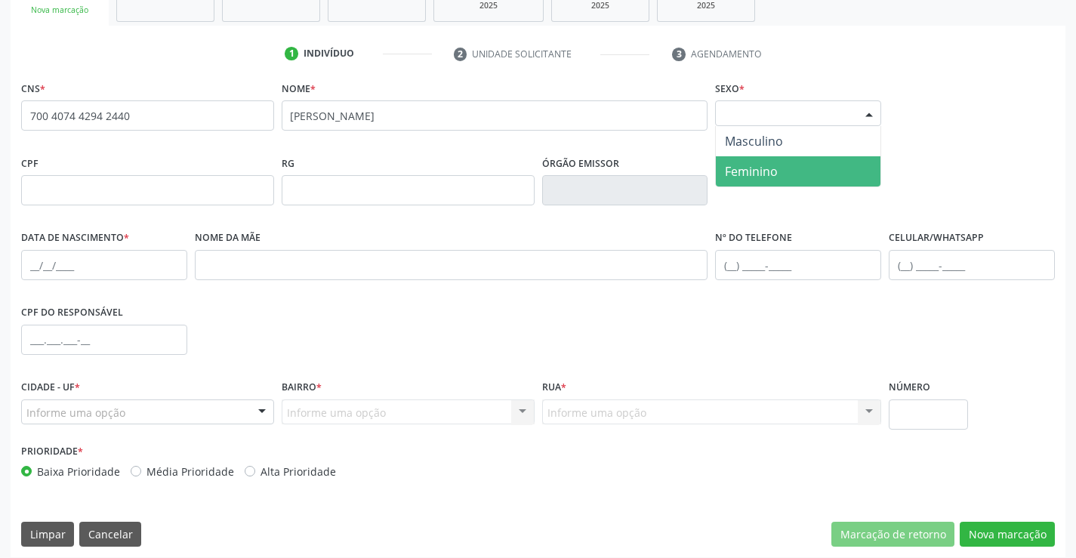
click at [762, 168] on span "Feminino" at bounding box center [751, 171] width 53 height 17
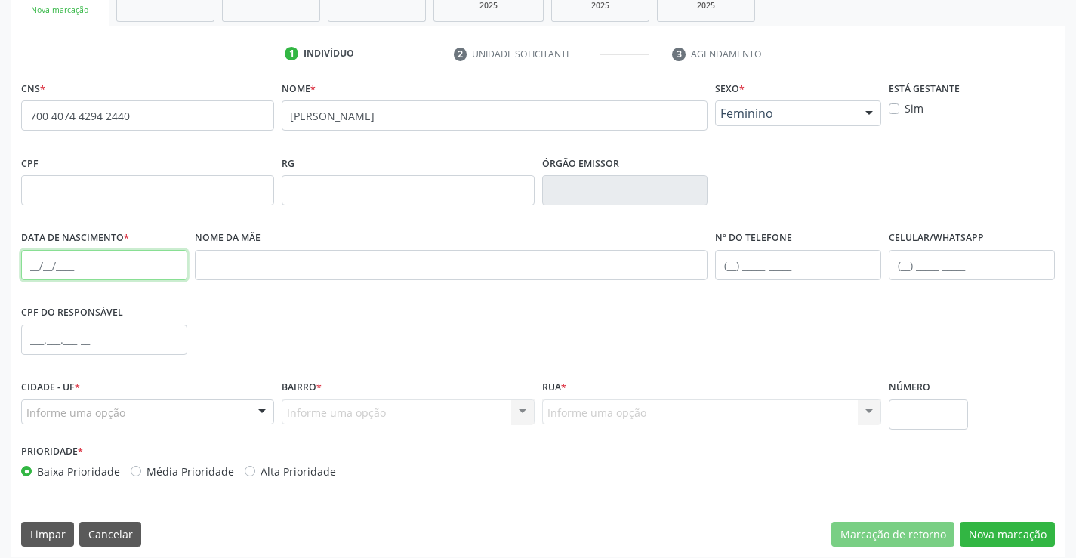
click at [38, 263] on input "text" at bounding box center [104, 265] width 166 height 30
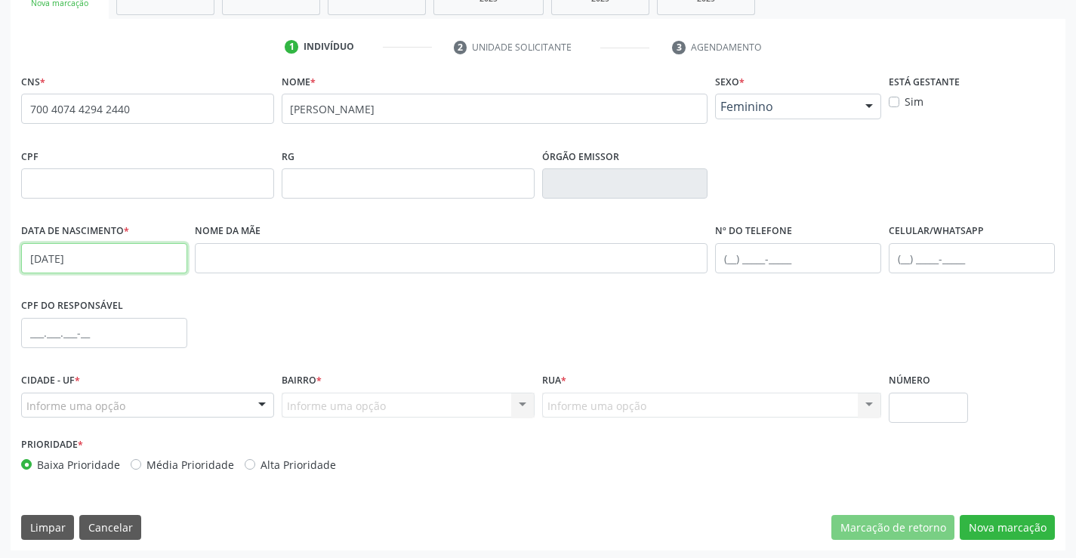
scroll to position [260, 0]
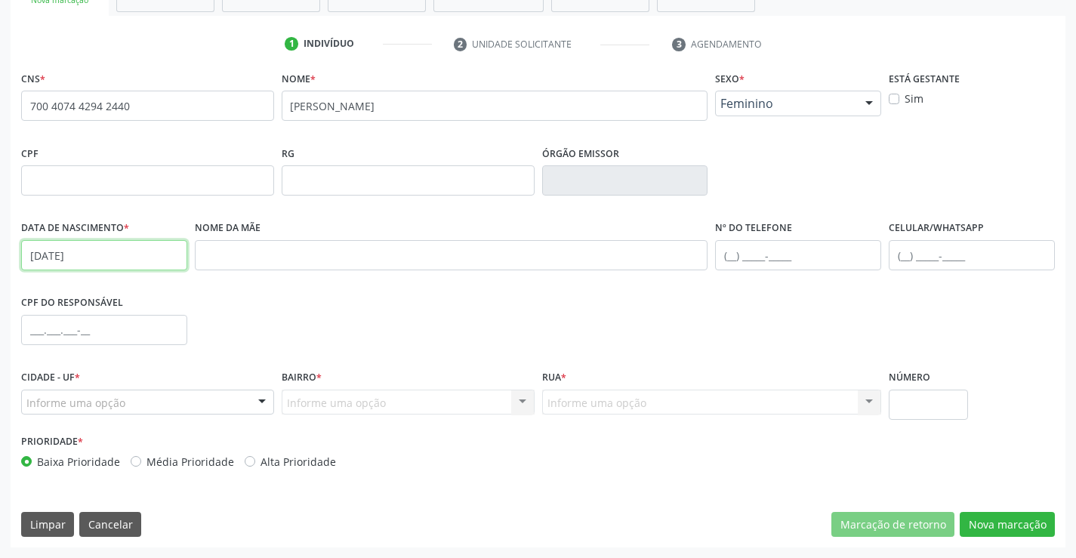
type input "[DATE]"
click at [226, 389] on div "Informe uma opção" at bounding box center [147, 402] width 253 height 26
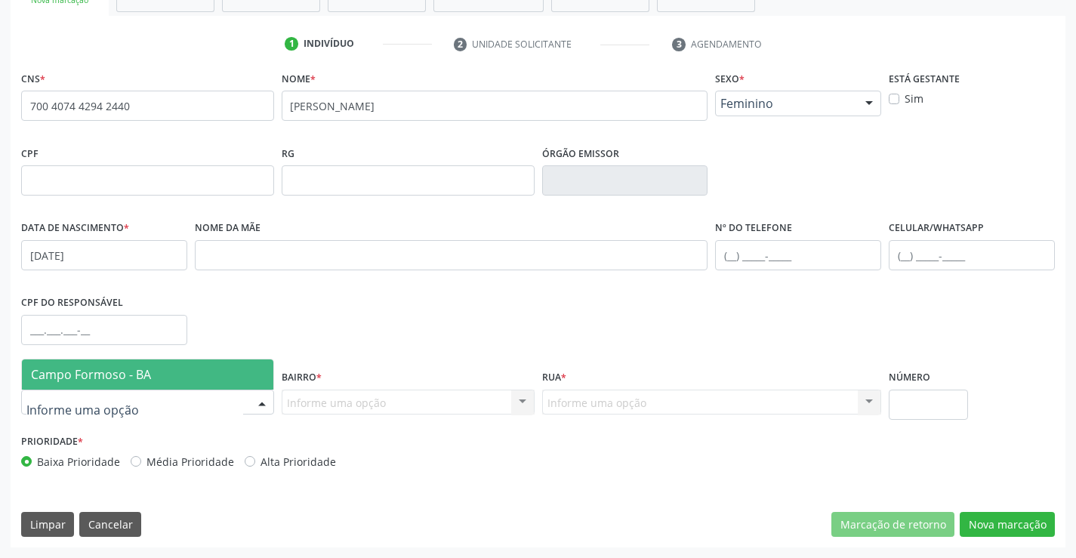
click at [219, 370] on span "Campo Formoso - BA" at bounding box center [147, 374] width 251 height 30
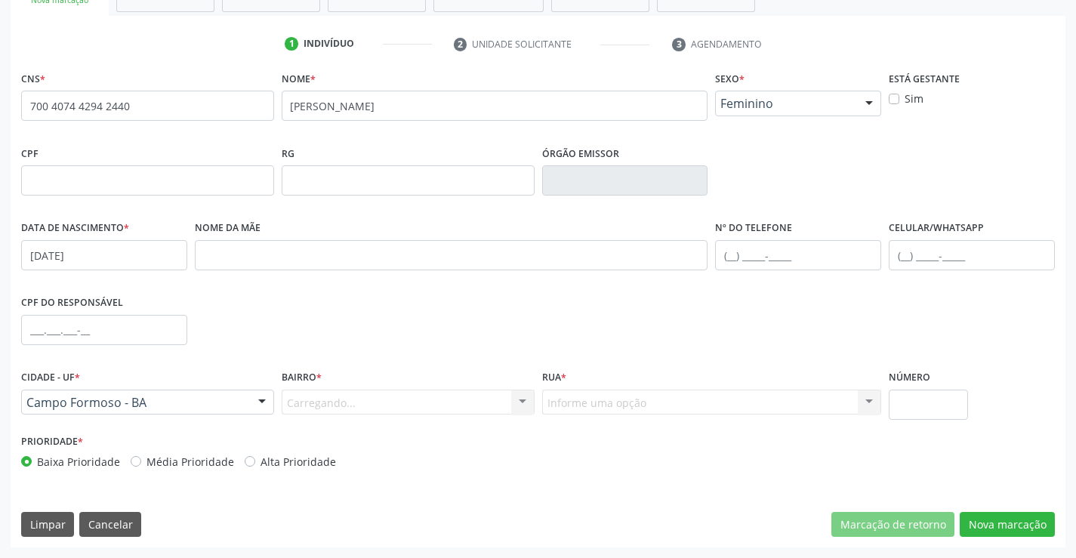
click at [377, 401] on div "Carregando... Nenhum resultado encontrado para: " " Nenhuma opção encontrada. D…" at bounding box center [408, 402] width 253 height 26
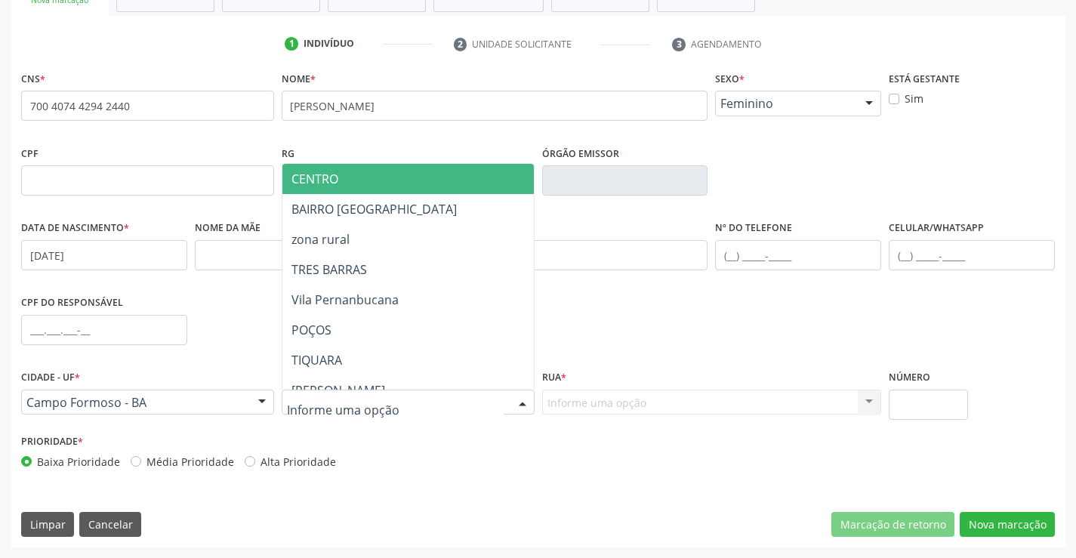
click at [344, 183] on span "CENTRO" at bounding box center [445, 179] width 326 height 30
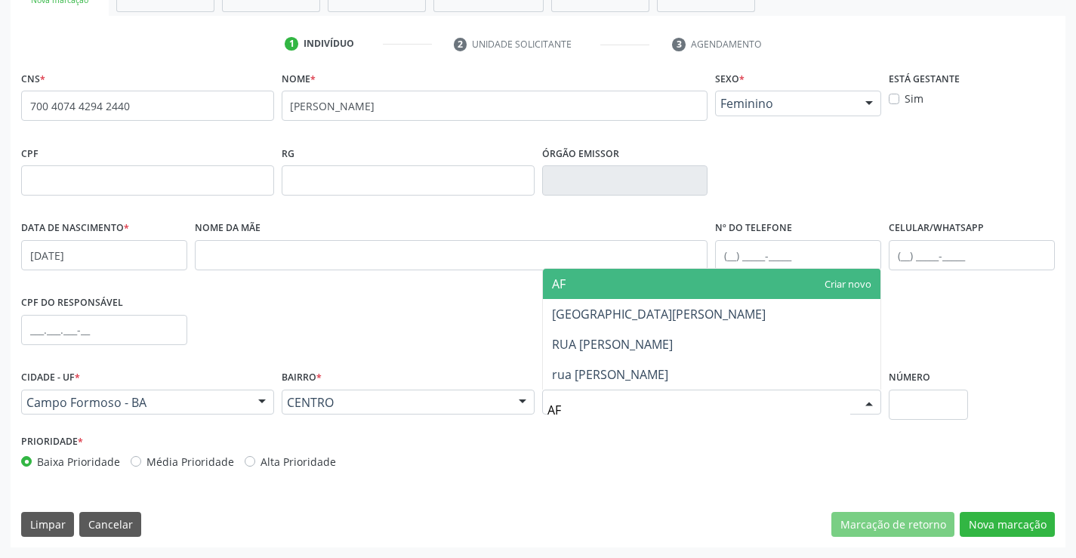
type input "AFR"
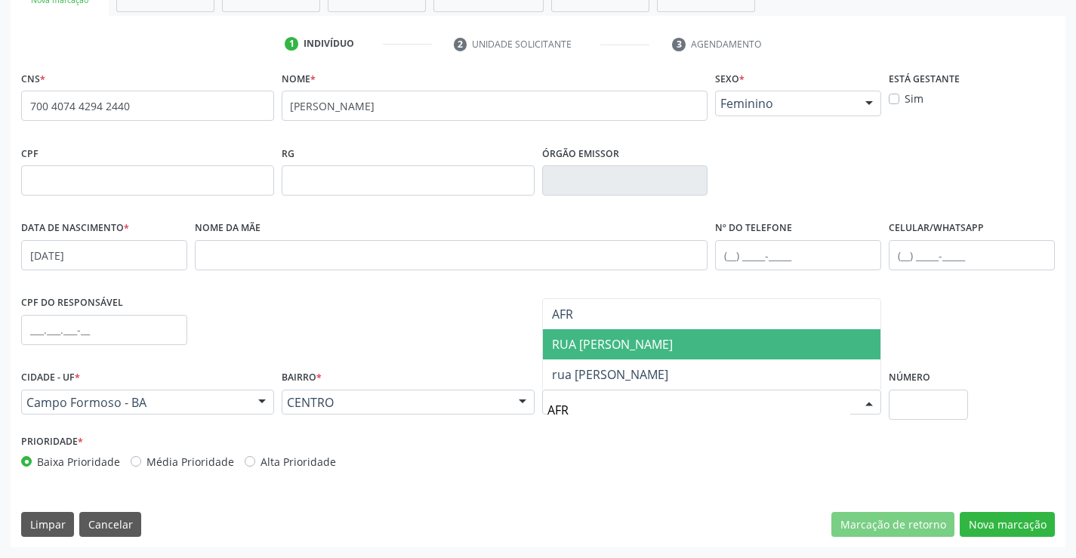
click at [643, 345] on span "RUA [PERSON_NAME]" at bounding box center [612, 344] width 121 height 17
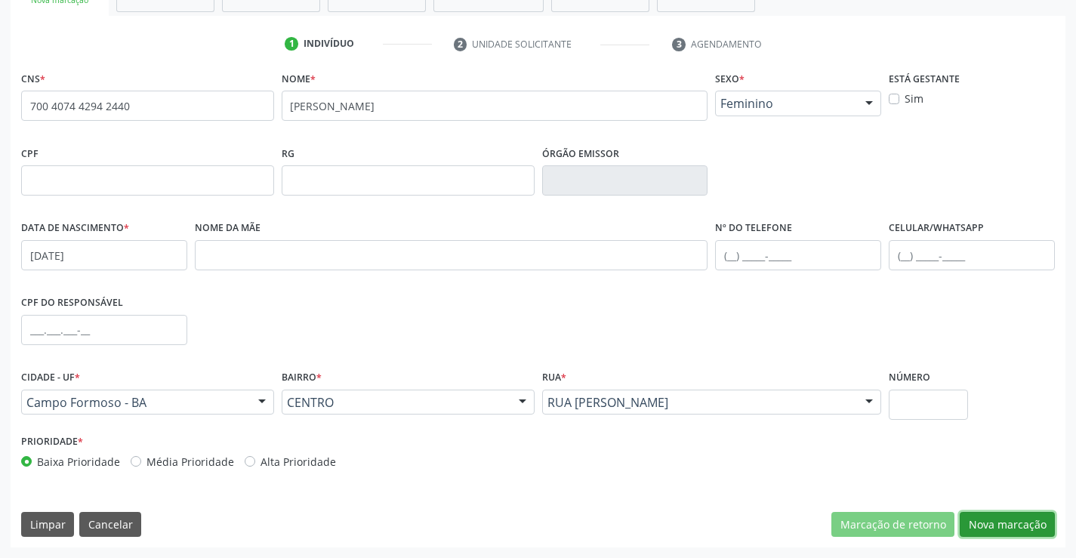
click at [1001, 528] on button "Nova marcação" at bounding box center [1006, 525] width 95 height 26
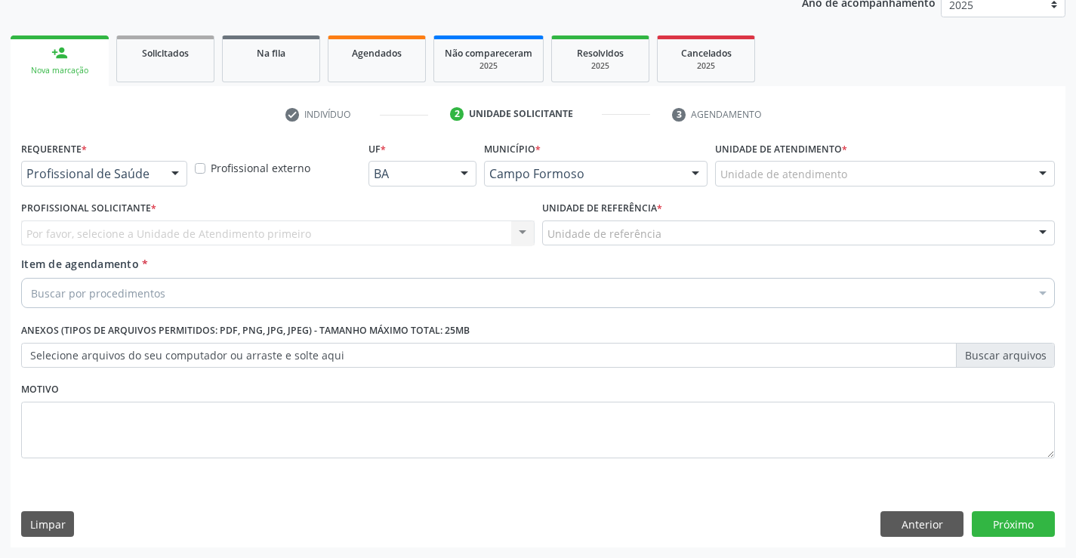
scroll to position [190, 0]
click at [178, 178] on div at bounding box center [175, 175] width 23 height 26
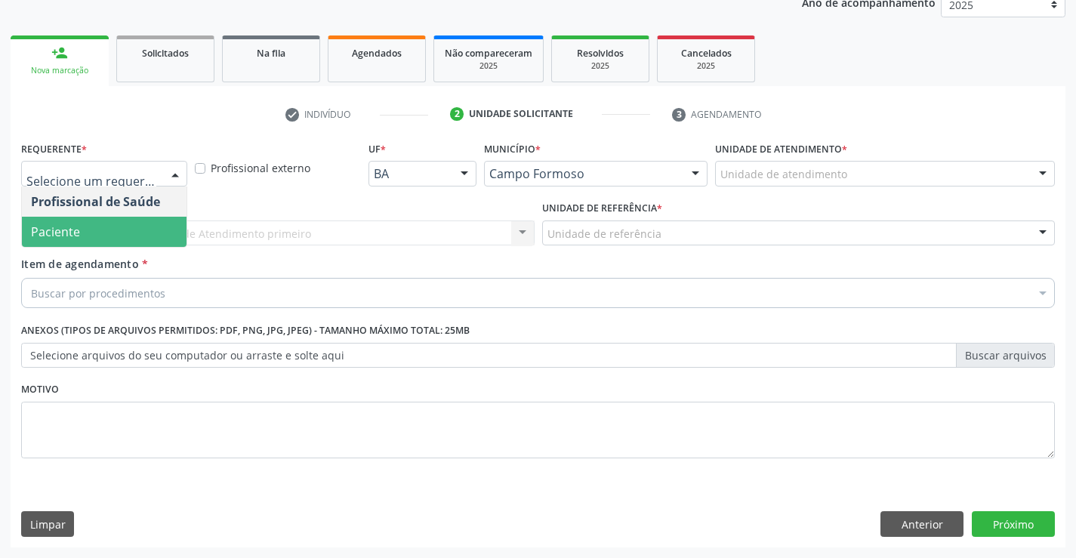
click at [107, 232] on span "Paciente" at bounding box center [104, 232] width 165 height 30
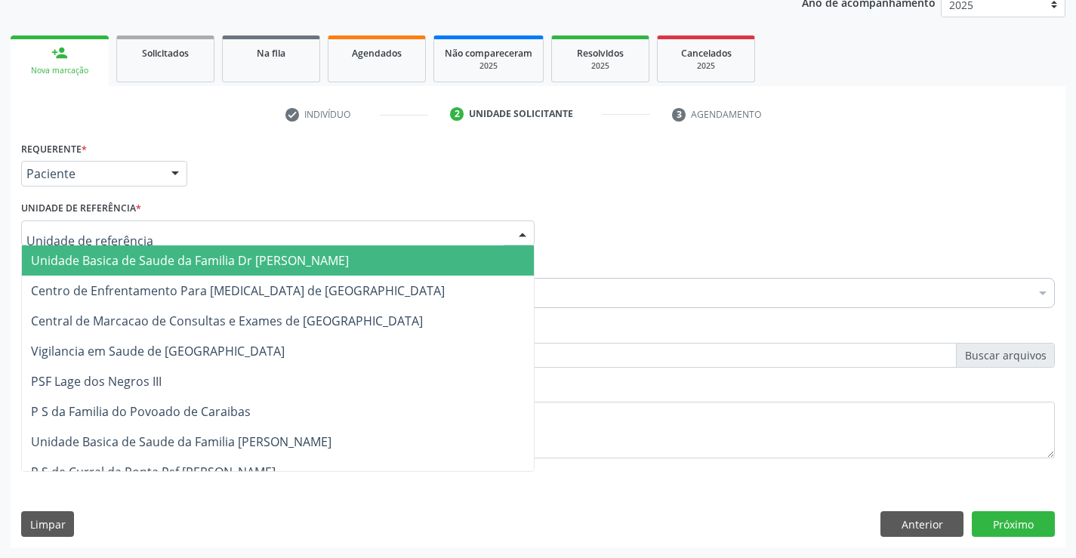
click at [214, 239] on div at bounding box center [277, 233] width 513 height 26
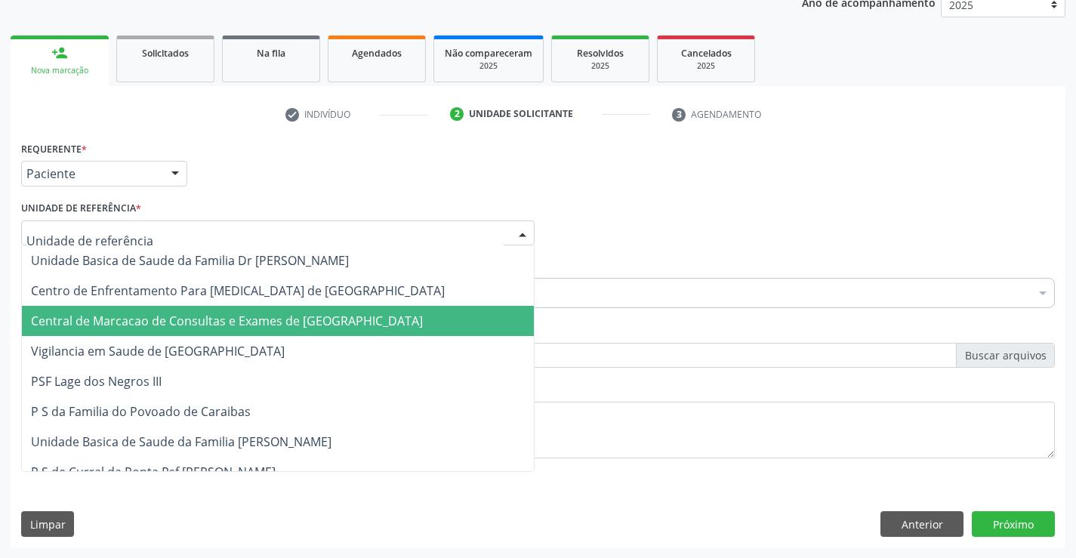
click at [241, 325] on span "Central de Marcacao de Consultas e Exames de [GEOGRAPHIC_DATA]" at bounding box center [227, 320] width 392 height 17
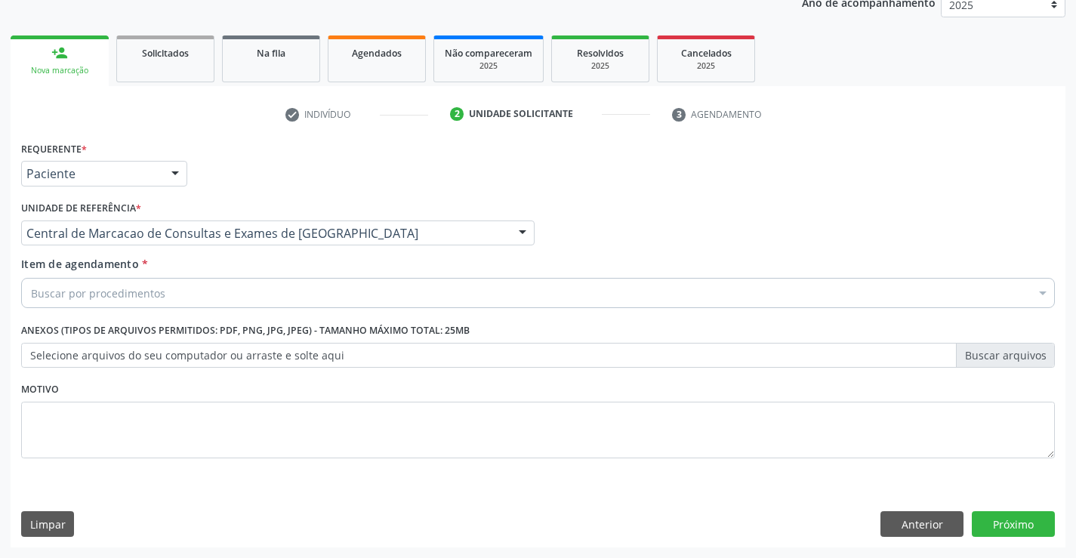
click at [249, 303] on div "Buscar por procedimentos" at bounding box center [537, 293] width 1033 height 30
type input "OFTALM"
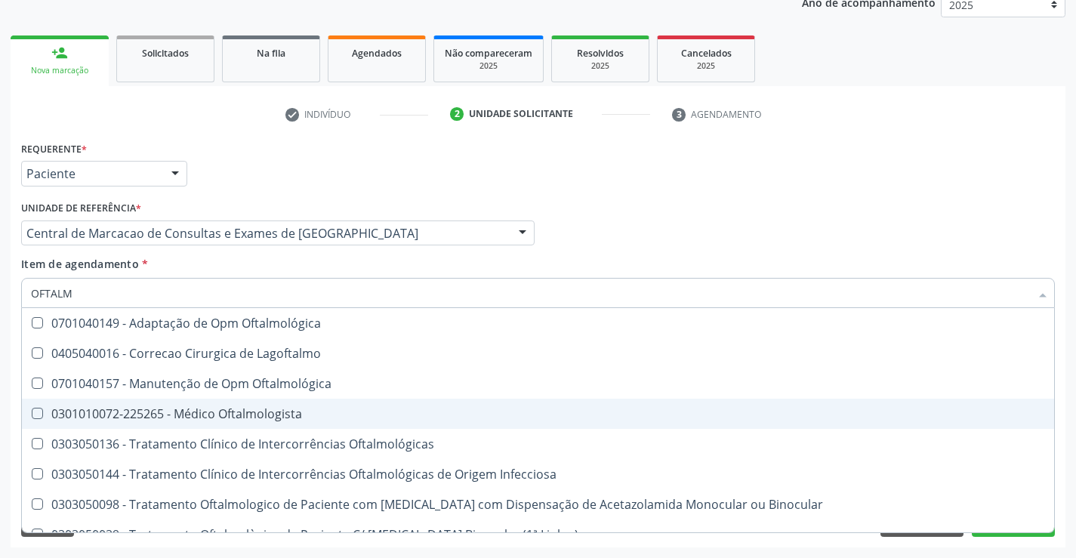
click at [244, 408] on div "0301010072-225265 - Médico Oftalmologista" at bounding box center [538, 414] width 1014 height 12
checkbox Oftalmologista "true"
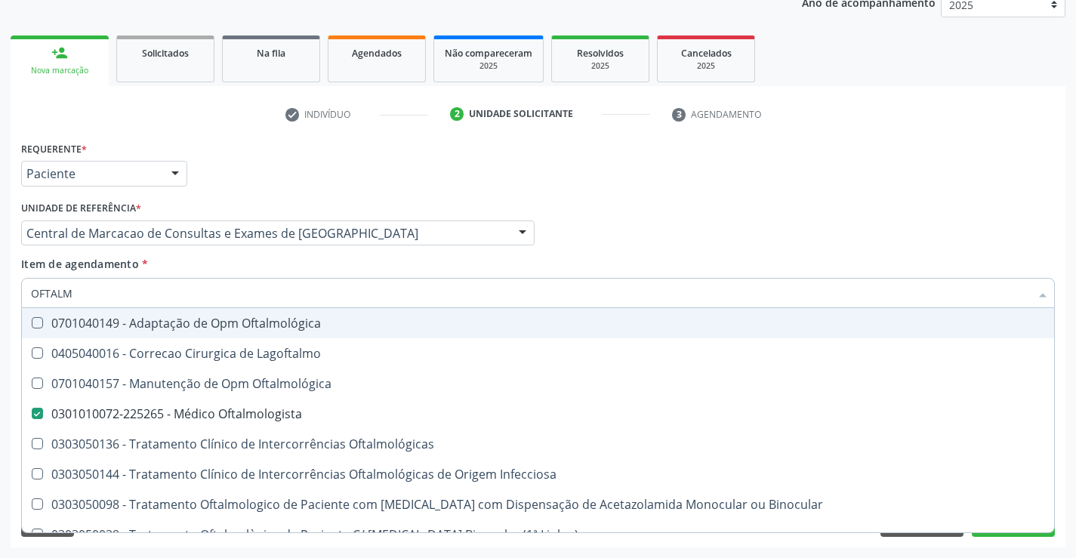
click at [644, 232] on div "Profissional Solicitante Por favor, selecione a Unidade de Atendimento primeiro…" at bounding box center [537, 226] width 1041 height 59
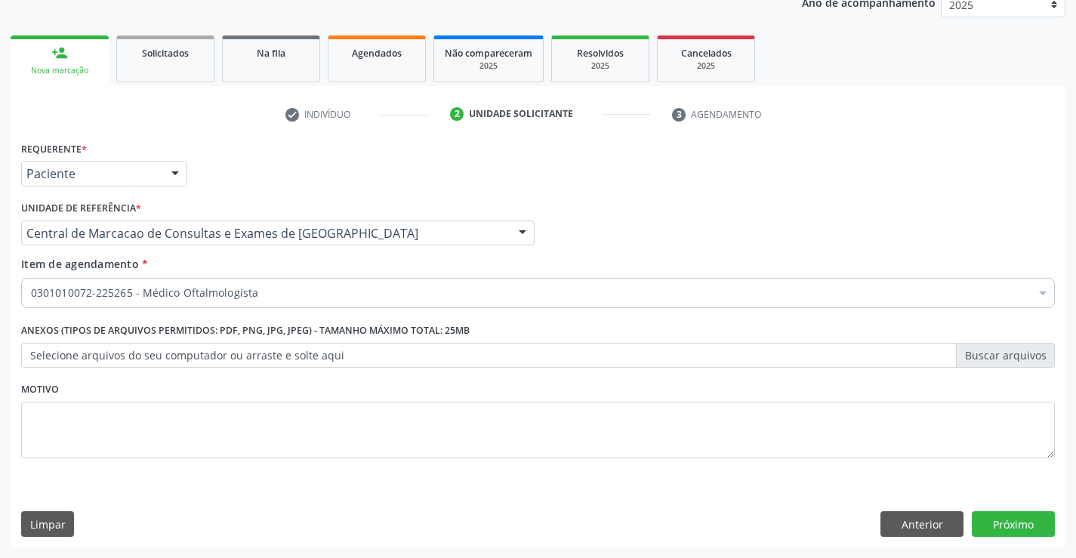
checkbox Oftalmologista "true"
checkbox Fezes "false"
click at [1002, 516] on button "Próximo" at bounding box center [1012, 524] width 83 height 26
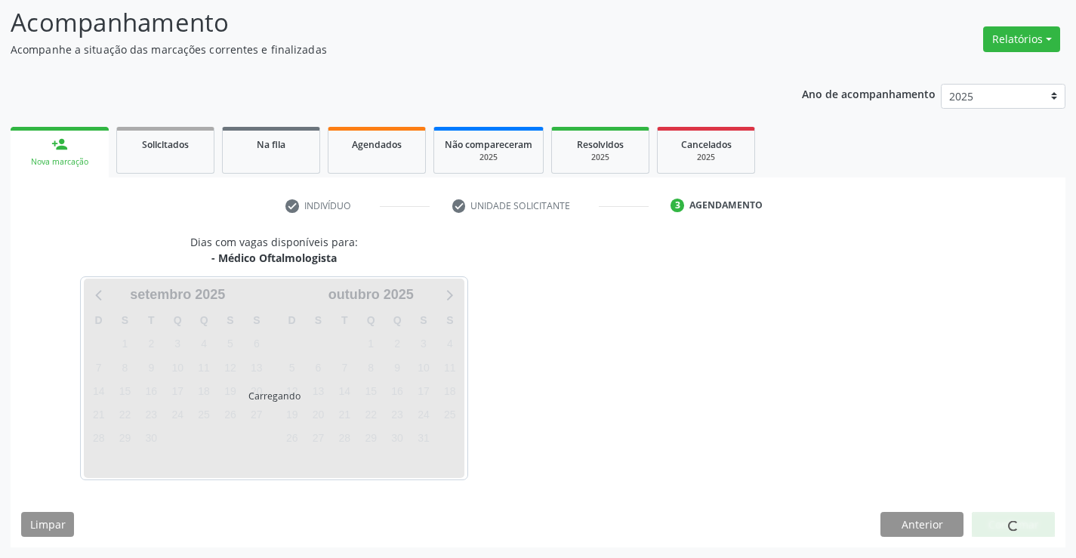
scroll to position [143, 0]
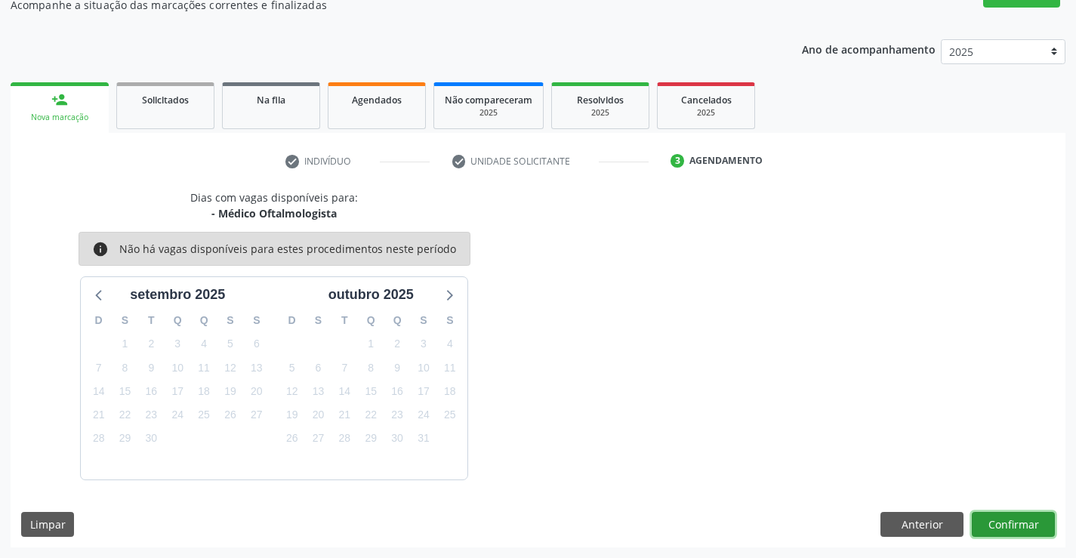
click at [993, 519] on button "Confirmar" at bounding box center [1012, 525] width 83 height 26
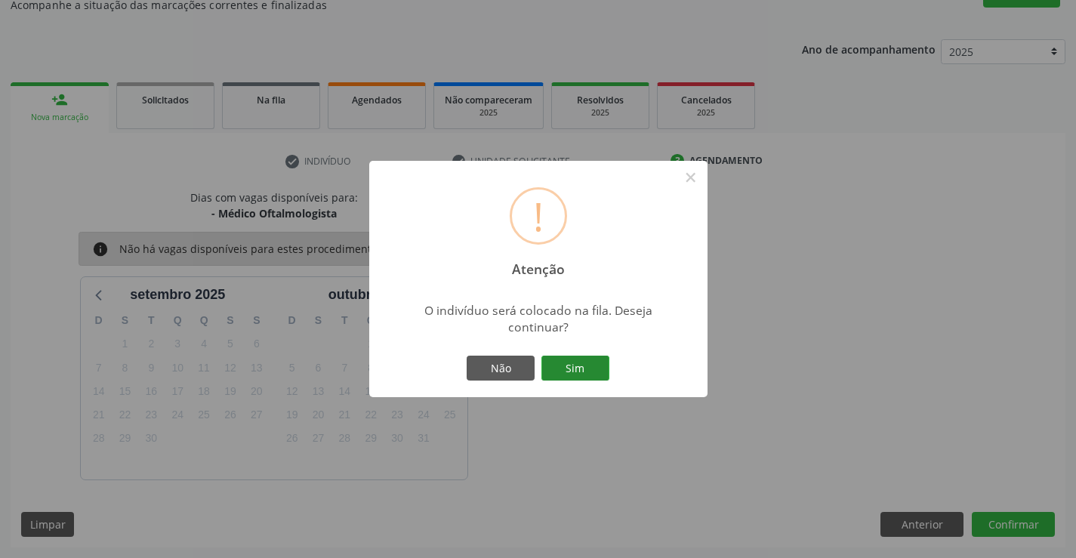
click at [576, 361] on button "Sim" at bounding box center [575, 369] width 68 height 26
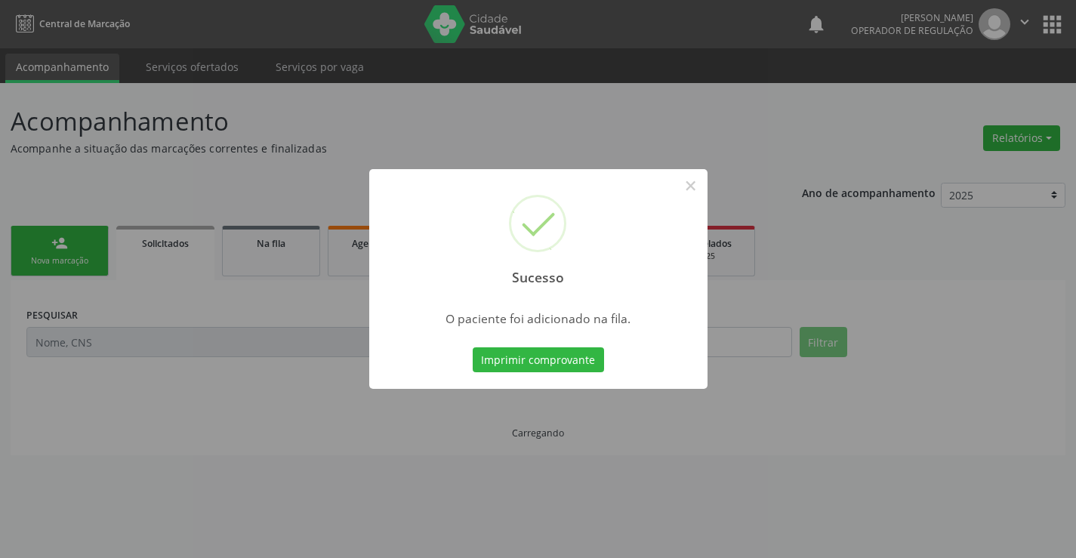
scroll to position [0, 0]
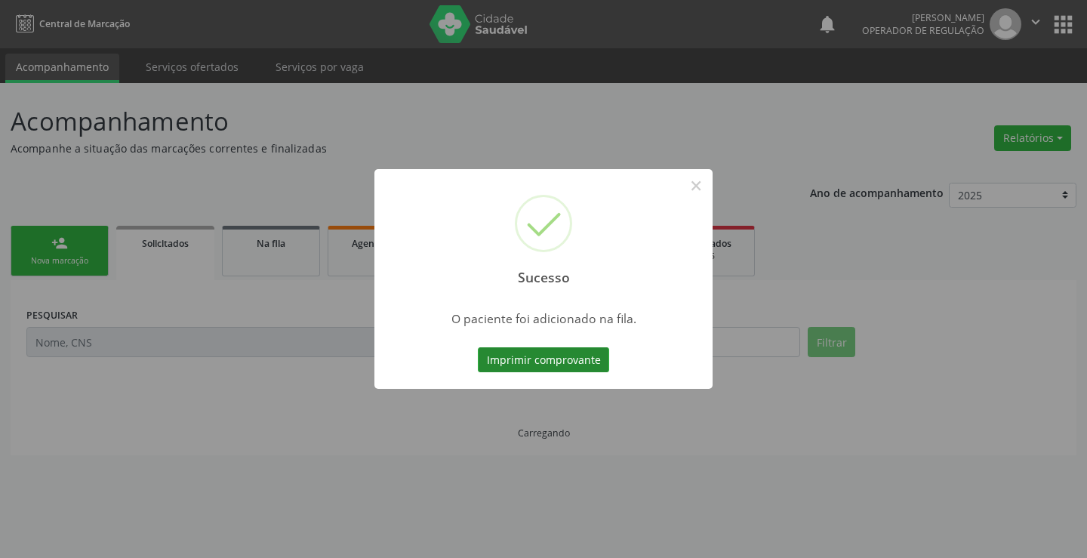
click at [552, 358] on button "Imprimir comprovante" at bounding box center [543, 360] width 131 height 26
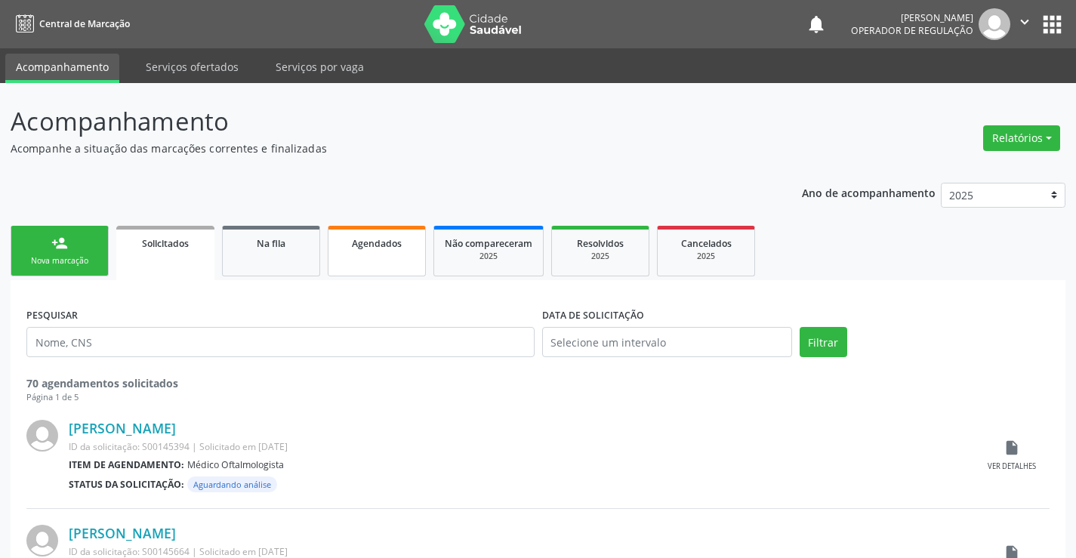
click at [365, 253] on link "Agendados" at bounding box center [377, 251] width 98 height 51
select select "8"
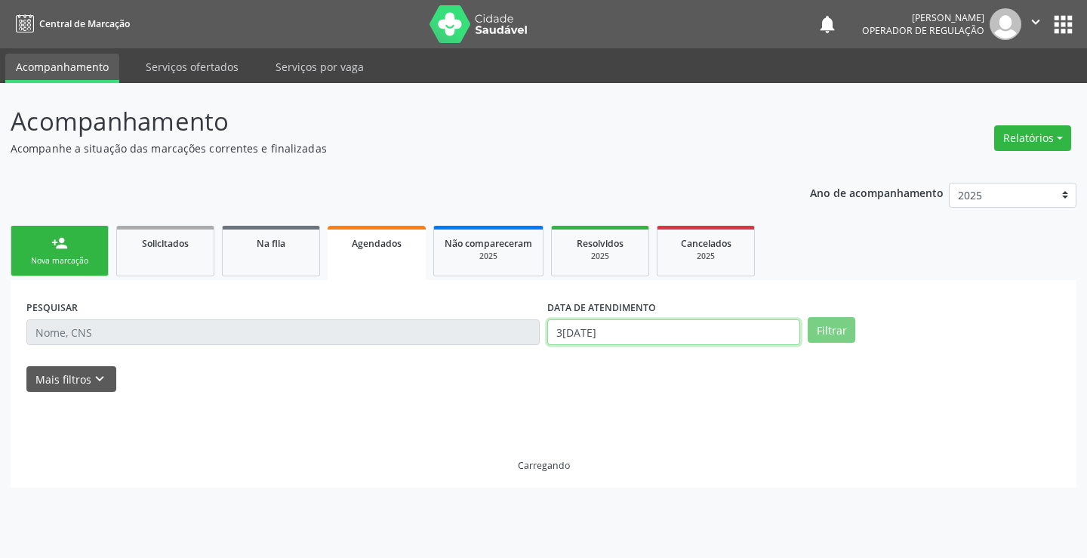
click at [645, 341] on input "3[DATE]" at bounding box center [673, 332] width 253 height 26
drag, startPoint x: 163, startPoint y: 309, endPoint x: 163, endPoint y: 323, distance: 13.6
click at [162, 309] on div "PESQUISAR" at bounding box center [283, 325] width 521 height 59
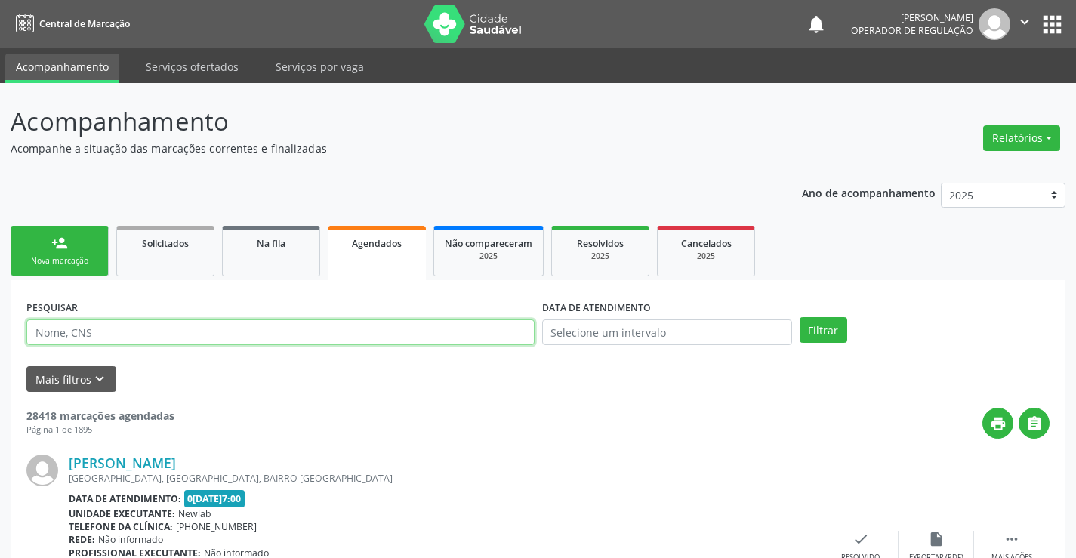
click at [197, 329] on input "text" at bounding box center [280, 332] width 508 height 26
type input "702500339028439"
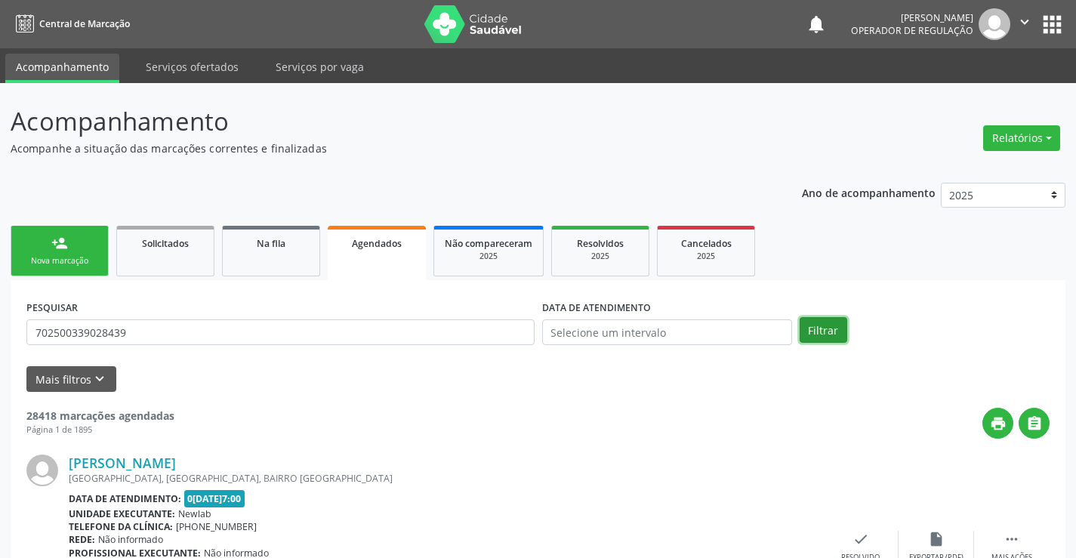
click at [825, 329] on button "Filtrar" at bounding box center [823, 330] width 48 height 26
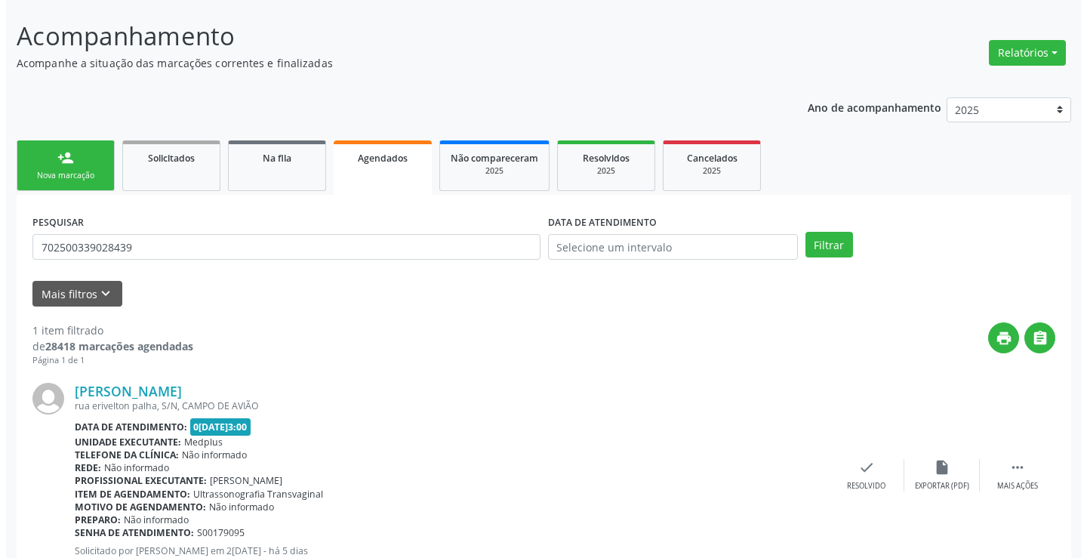
scroll to position [137, 0]
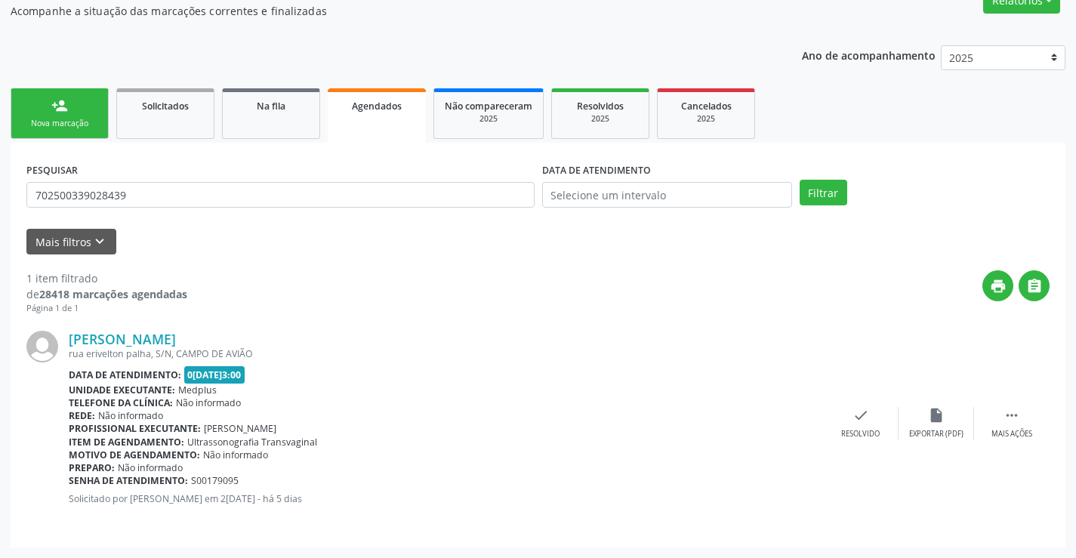
click at [1014, 406] on div "[PERSON_NAME] [GEOGRAPHIC_DATA], S/N, [GEOGRAPHIC_DATA] Data de atendimento: [D…" at bounding box center [537, 423] width 1023 height 217
drag, startPoint x: 1011, startPoint y: 409, endPoint x: 976, endPoint y: 426, distance: 39.2
click at [1010, 412] on icon "" at bounding box center [1011, 415] width 17 height 17
click at [781, 418] on icon "cancel" at bounding box center [785, 415] width 17 height 17
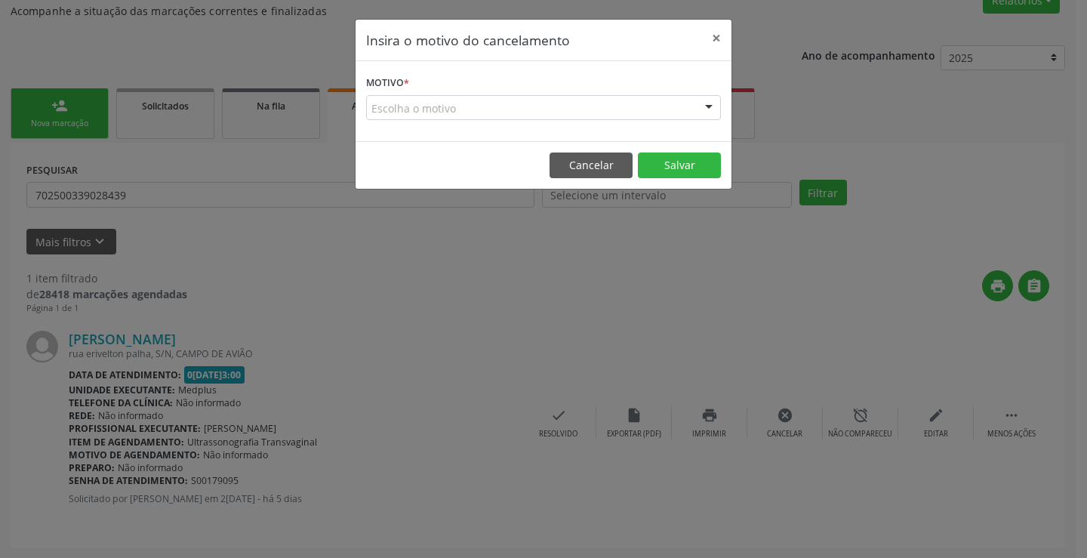
click at [694, 111] on div "Escolha o motivo Outro Médico - Participação em eventos (ex: congresso) Médico …" at bounding box center [543, 108] width 355 height 26
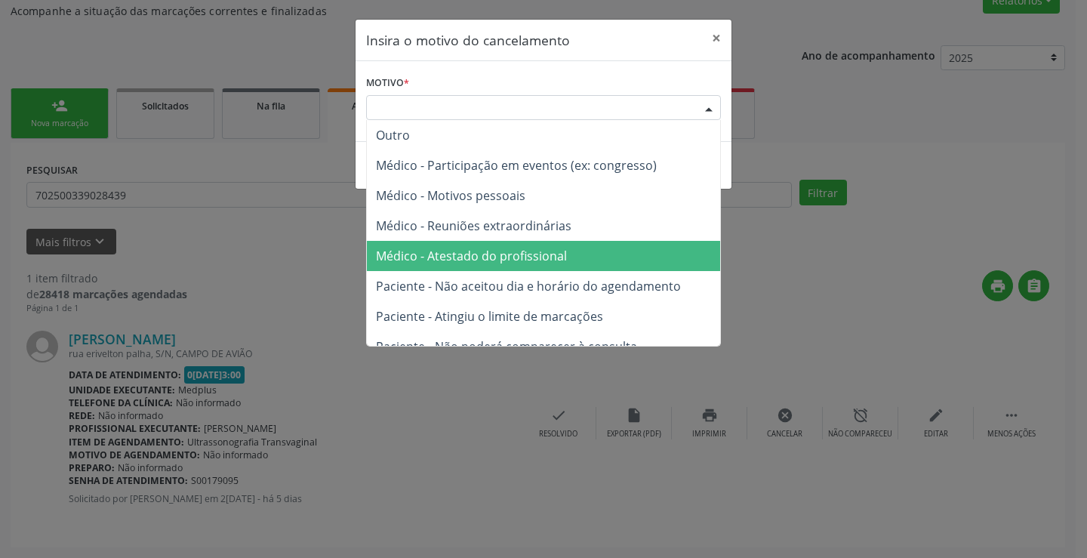
scroll to position [75, 0]
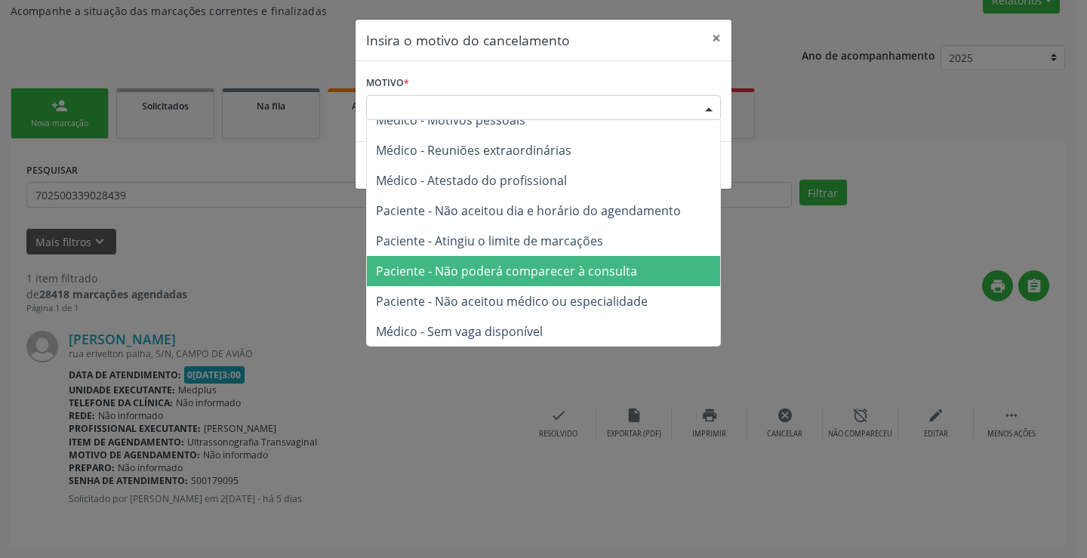
click at [530, 261] on span "Paciente - Não poderá comparecer à consulta" at bounding box center [543, 271] width 353 height 30
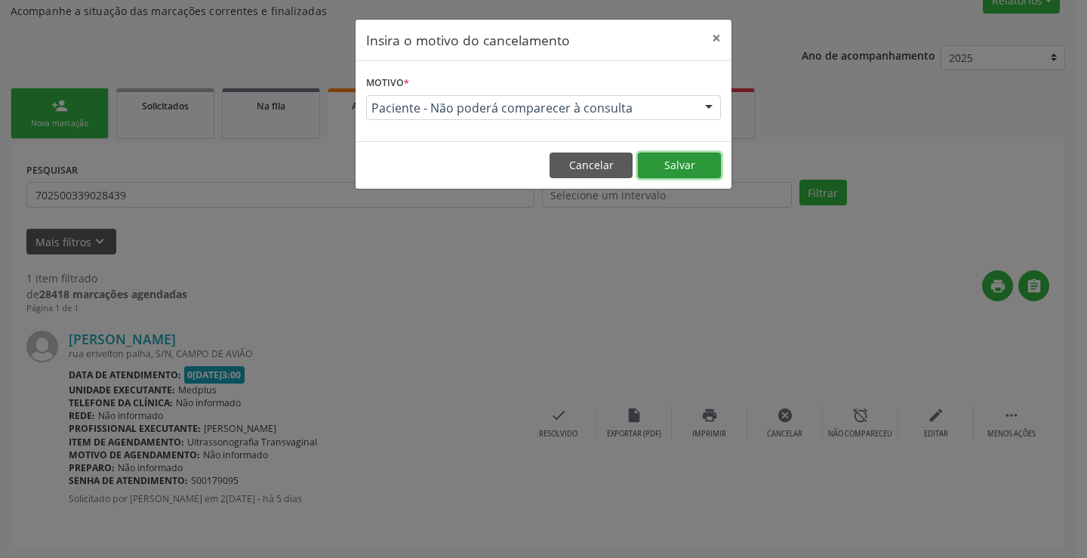
click at [710, 162] on button "Salvar" at bounding box center [679, 165] width 83 height 26
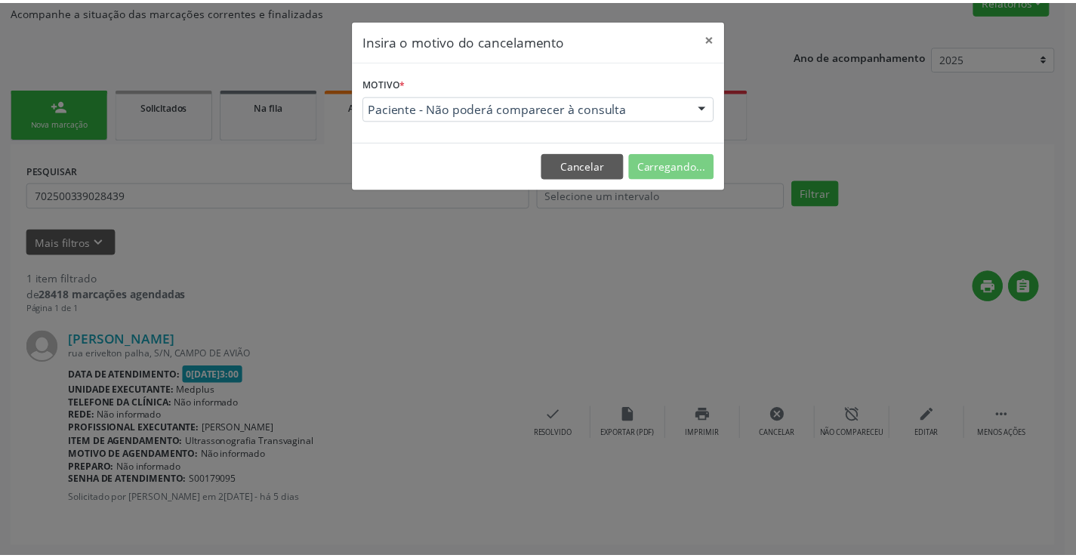
scroll to position [0, 0]
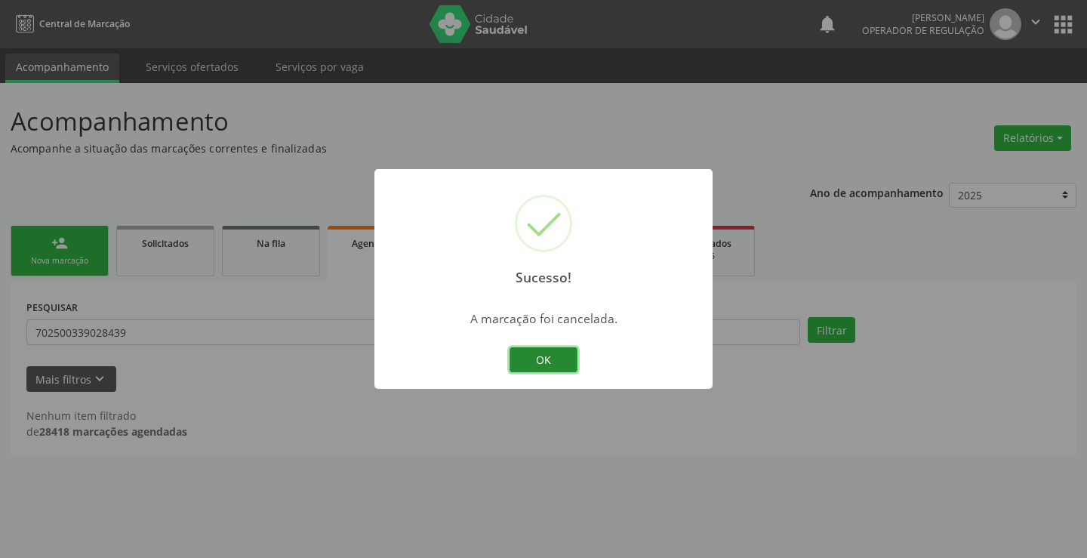
click at [534, 362] on button "OK" at bounding box center [543, 360] width 68 height 26
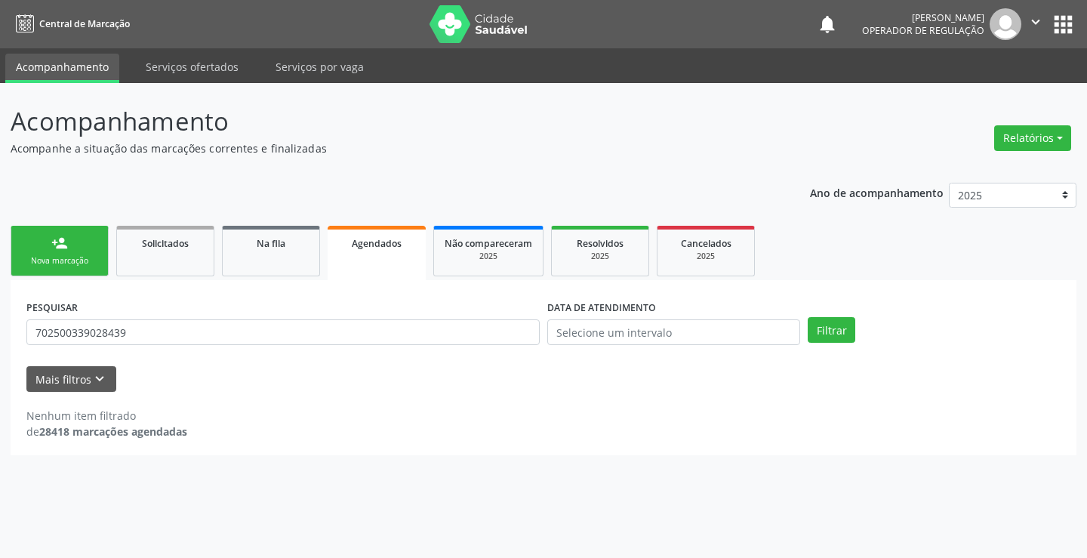
click at [77, 252] on link "person_add Nova marcação" at bounding box center [60, 251] width 98 height 51
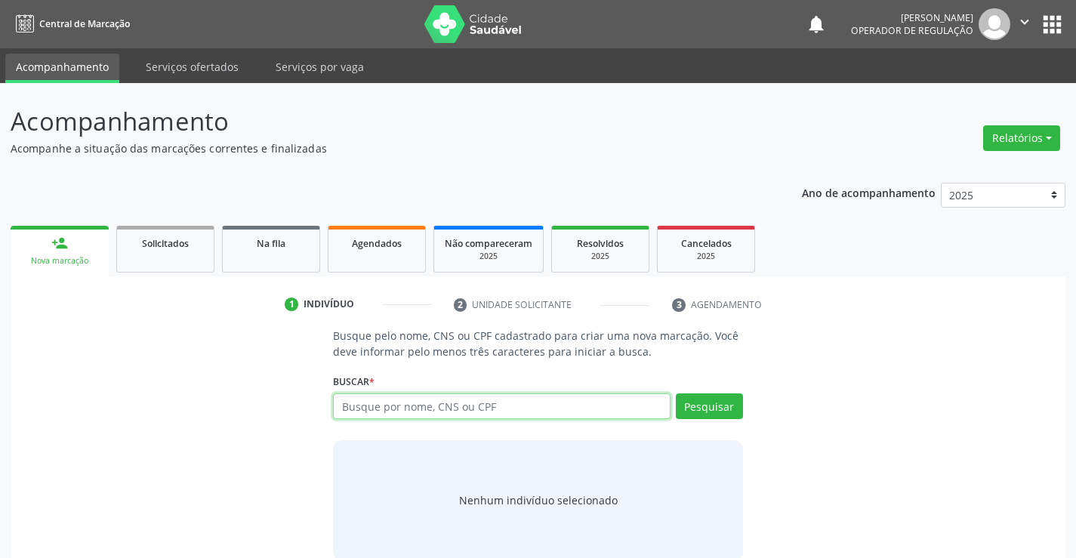
click at [380, 411] on input "text" at bounding box center [501, 406] width 337 height 26
type input "[PERSON_NAME]"
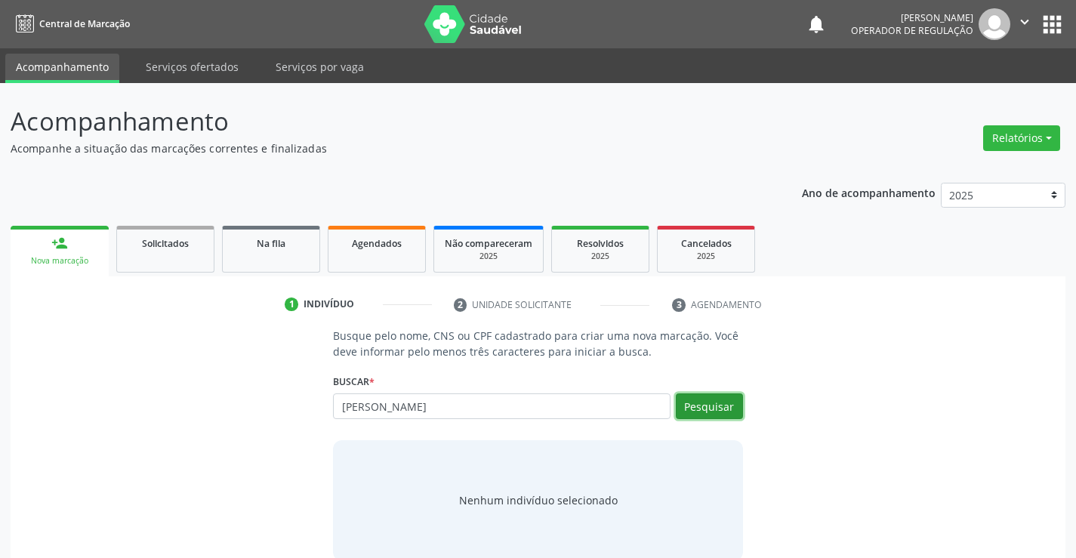
click at [682, 402] on button "Pesquisar" at bounding box center [709, 406] width 67 height 26
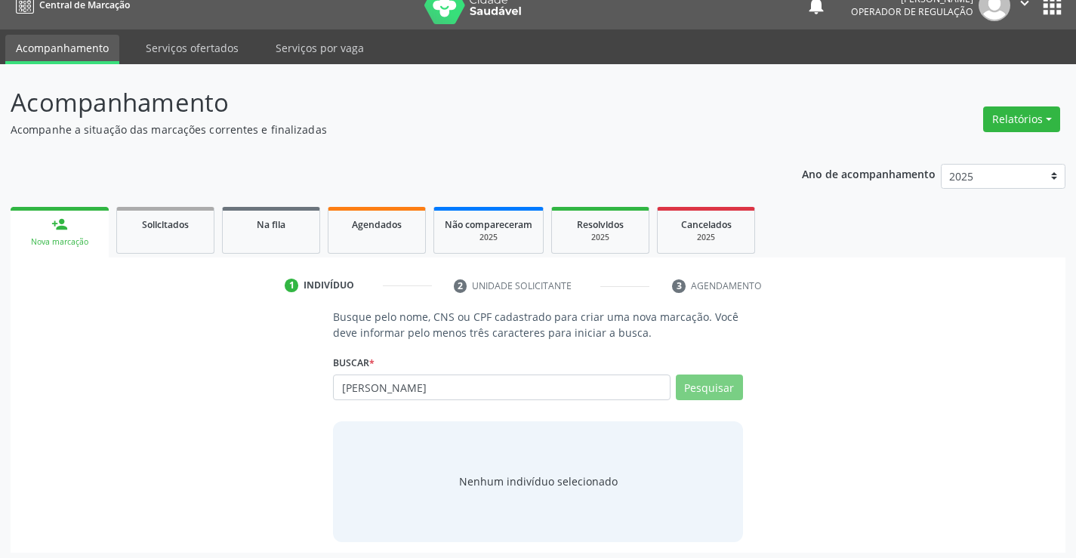
scroll to position [24, 0]
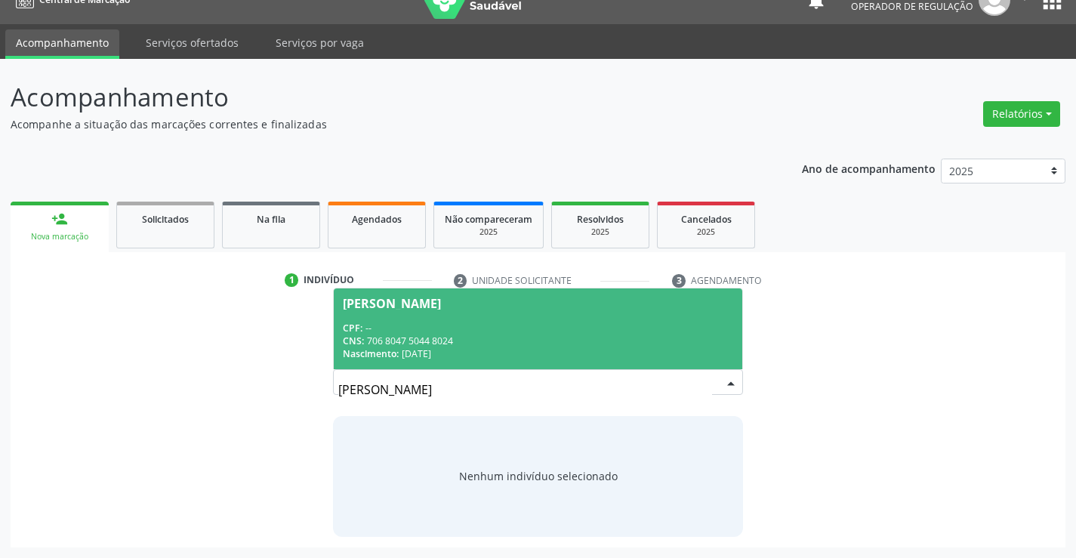
click at [556, 343] on div "CNS: 706 8047 5044 8024" at bounding box center [537, 340] width 389 height 13
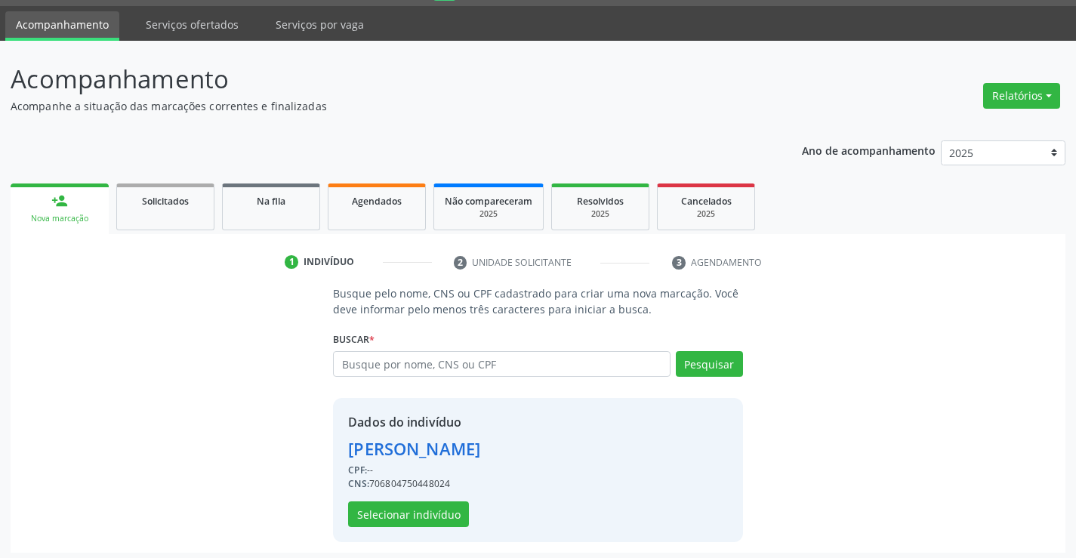
scroll to position [48, 0]
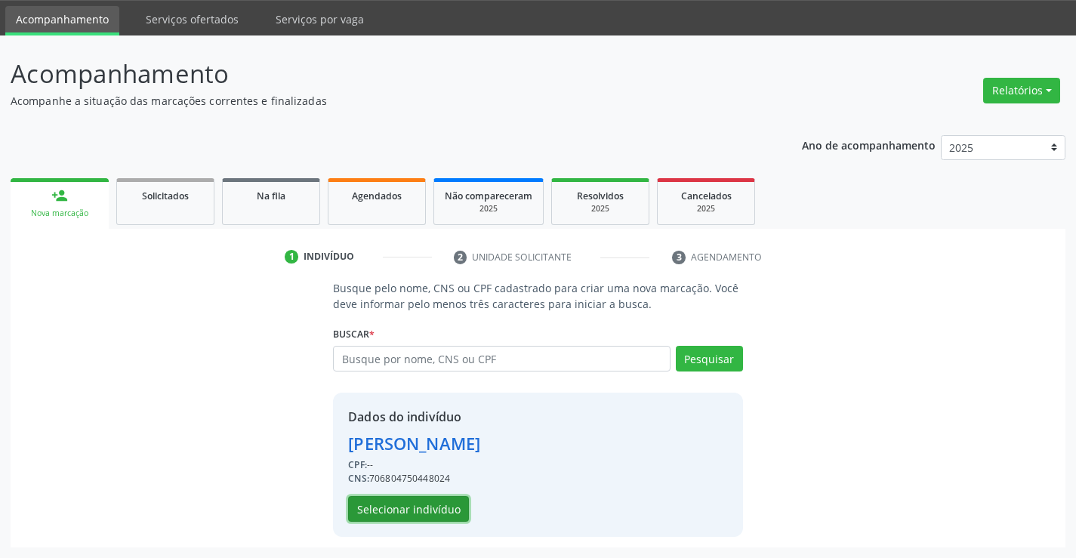
click at [389, 503] on button "Selecionar indivíduo" at bounding box center [408, 509] width 121 height 26
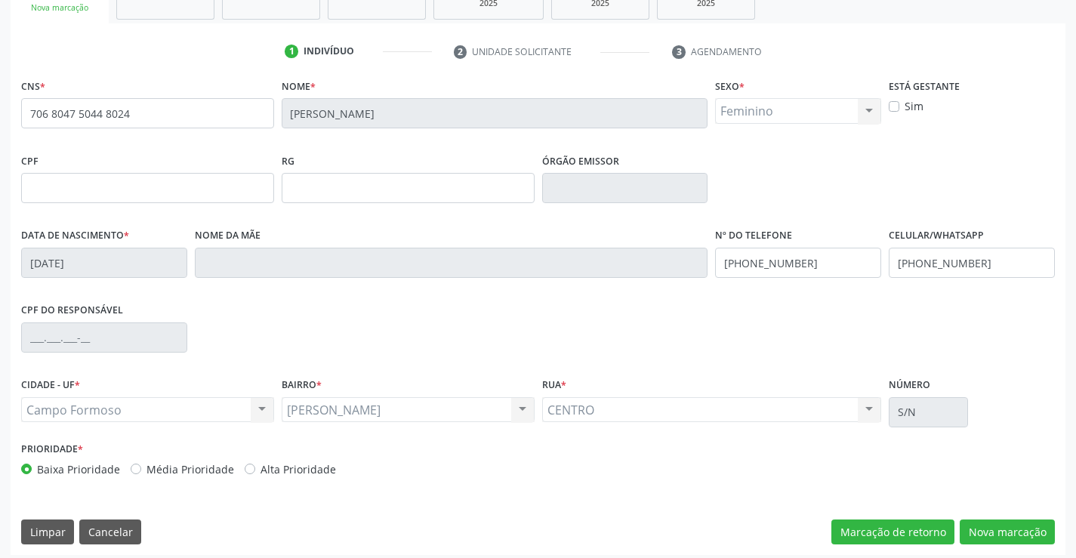
scroll to position [260, 0]
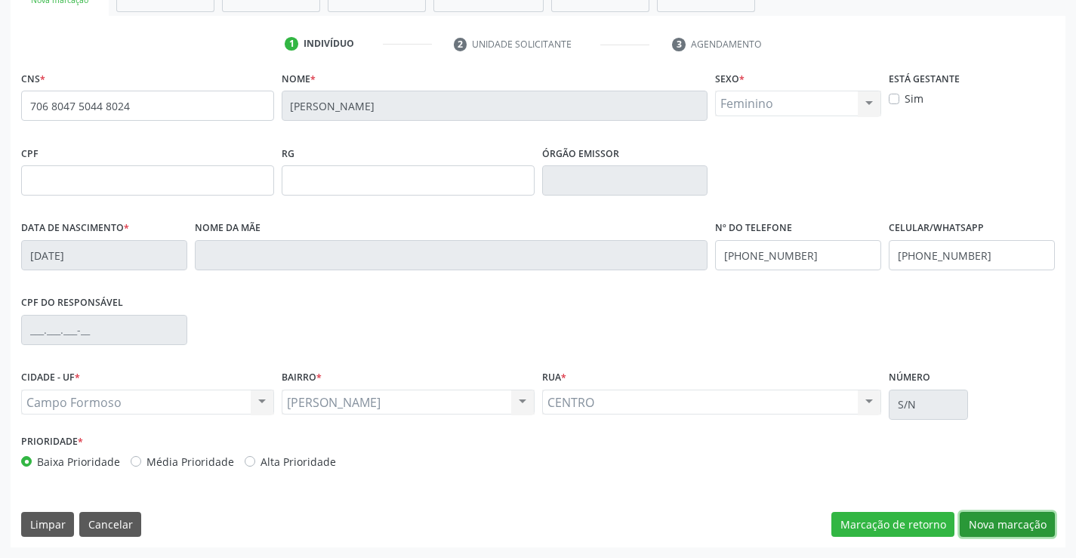
click at [976, 527] on button "Nova marcação" at bounding box center [1006, 525] width 95 height 26
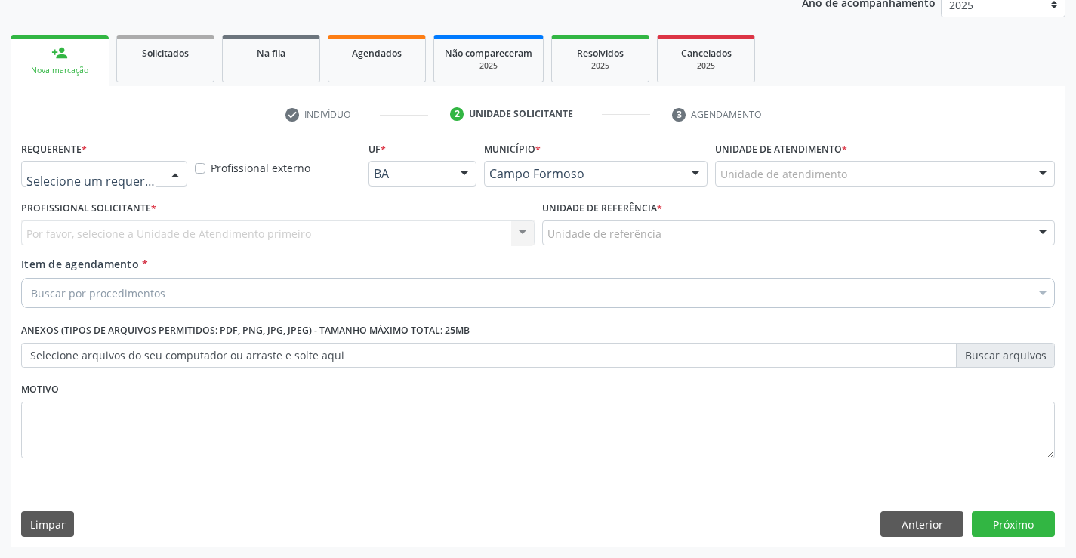
drag, startPoint x: 177, startPoint y: 177, endPoint x: 100, endPoint y: 225, distance: 90.5
click at [175, 178] on div at bounding box center [175, 175] width 23 height 26
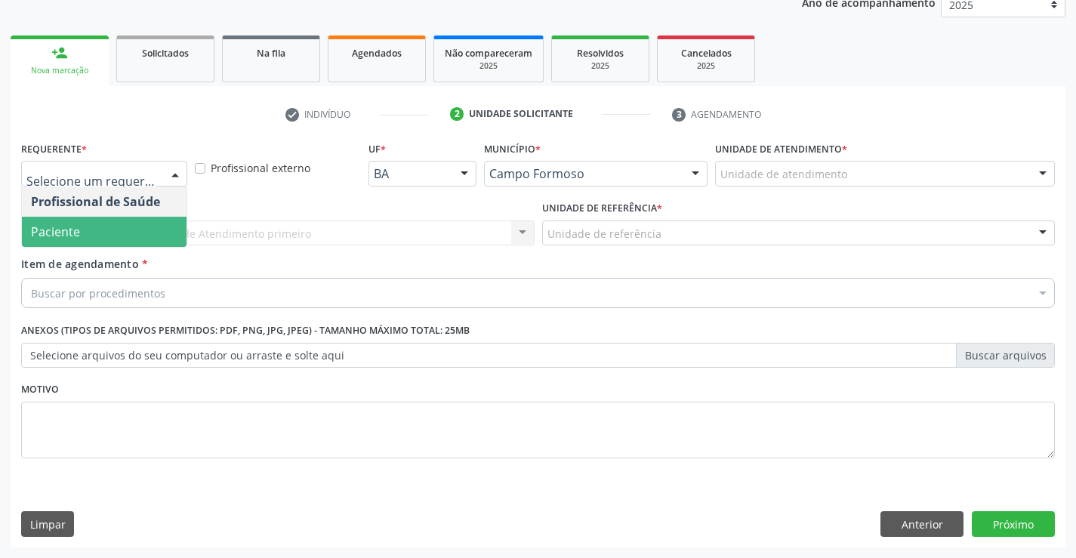
drag, startPoint x: 98, startPoint y: 226, endPoint x: 260, endPoint y: 245, distance: 162.5
click at [98, 227] on span "Paciente" at bounding box center [104, 232] width 165 height 30
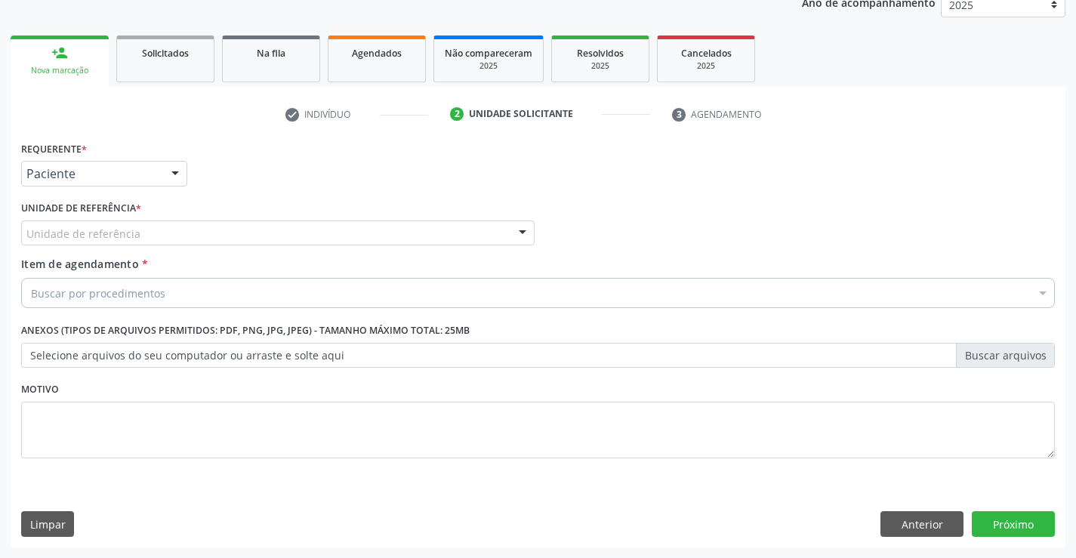
click at [260, 245] on div "Unidade de referência" at bounding box center [277, 233] width 513 height 26
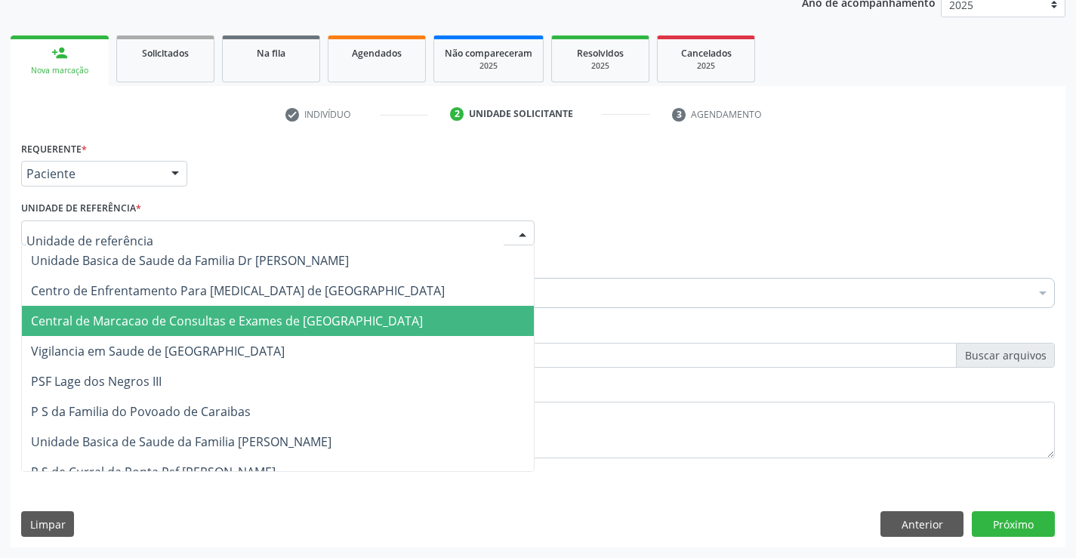
click at [271, 316] on span "Central de Marcacao de Consultas e Exames de [GEOGRAPHIC_DATA]" at bounding box center [227, 320] width 392 height 17
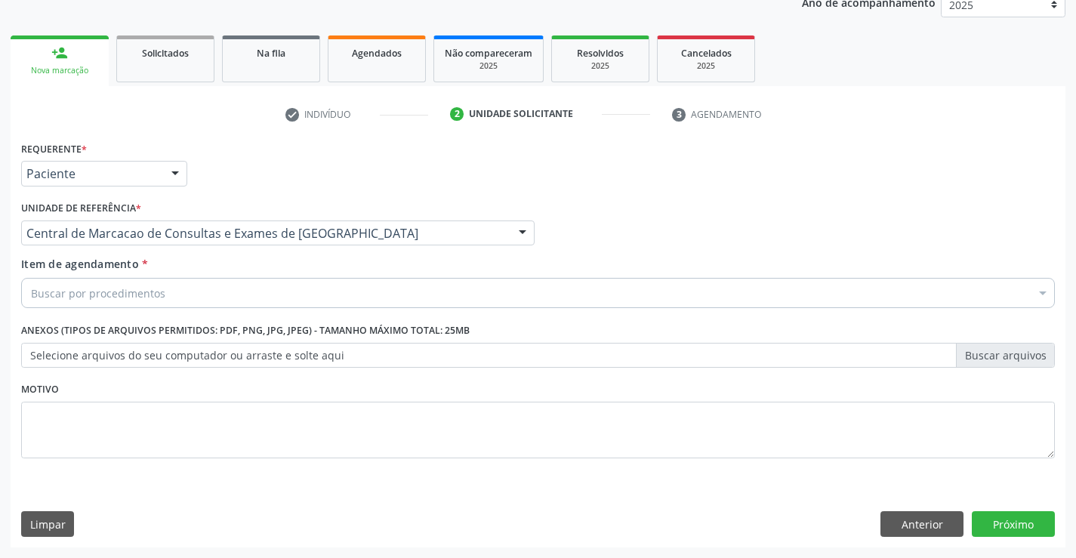
click at [290, 297] on div "Buscar por procedimentos" at bounding box center [537, 293] width 1033 height 30
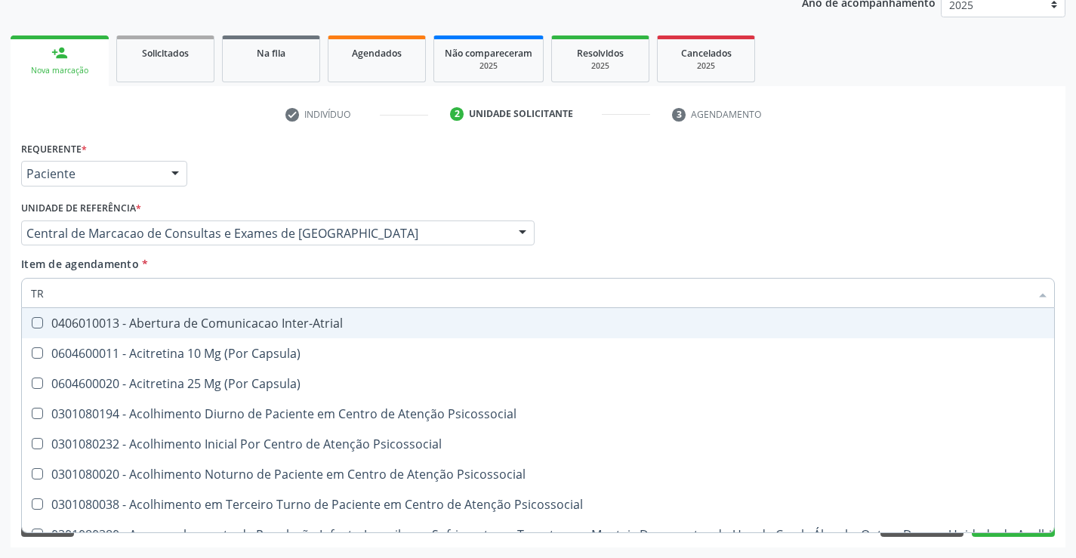
type input "TRA"
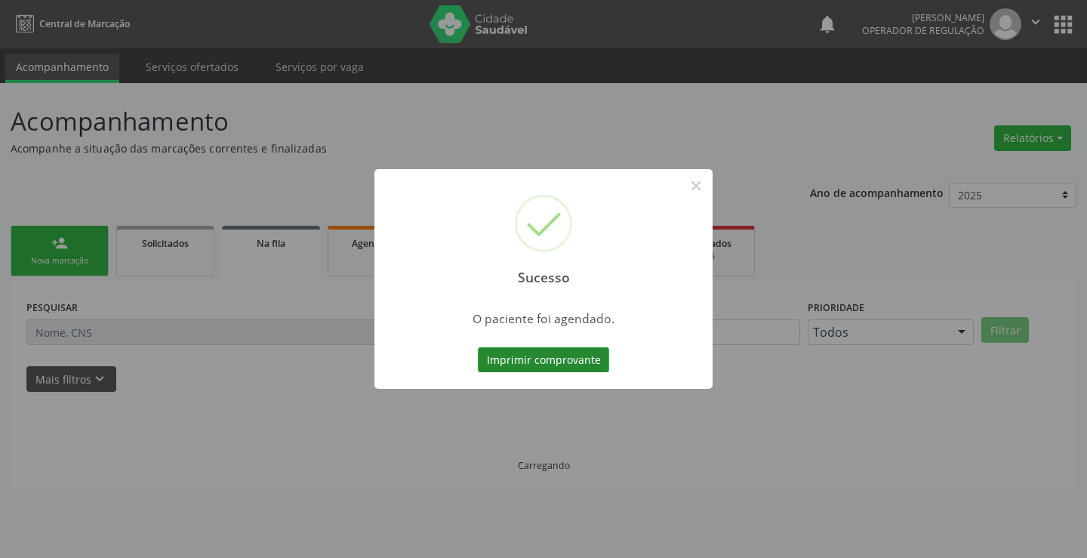
click at [516, 358] on button "Imprimir comprovante" at bounding box center [543, 360] width 131 height 26
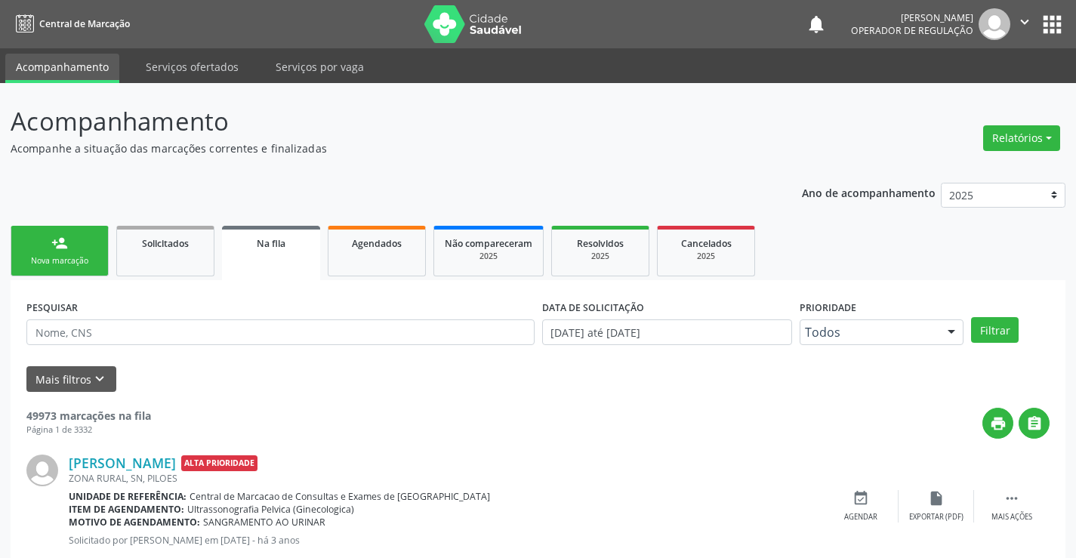
click at [74, 241] on link "person_add Nova marcação" at bounding box center [60, 251] width 98 height 51
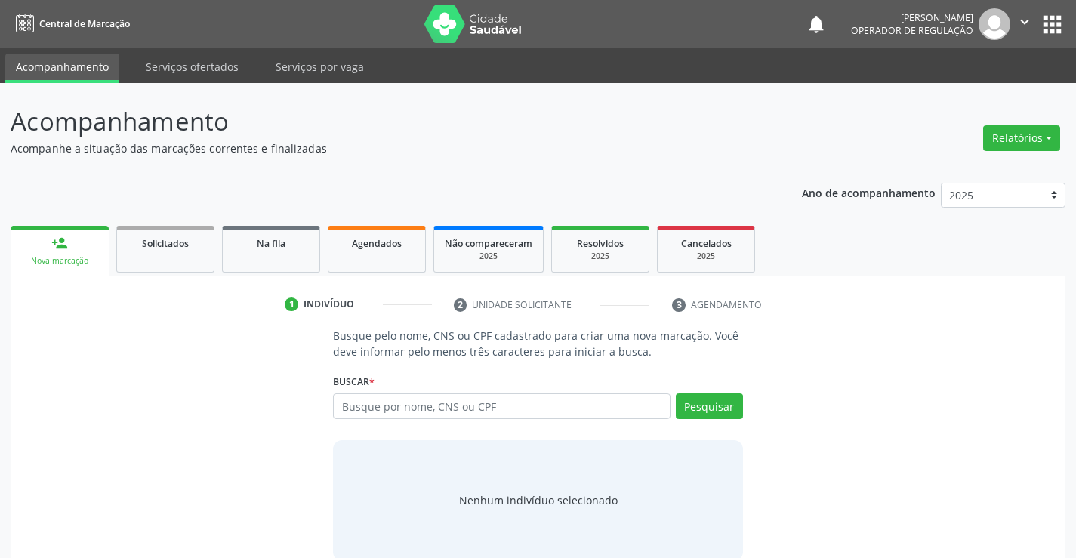
click at [1024, 20] on icon "" at bounding box center [1024, 22] width 17 height 17
click at [959, 97] on link "Sair" at bounding box center [986, 92] width 104 height 21
